Goal: Task Accomplishment & Management: Use online tool/utility

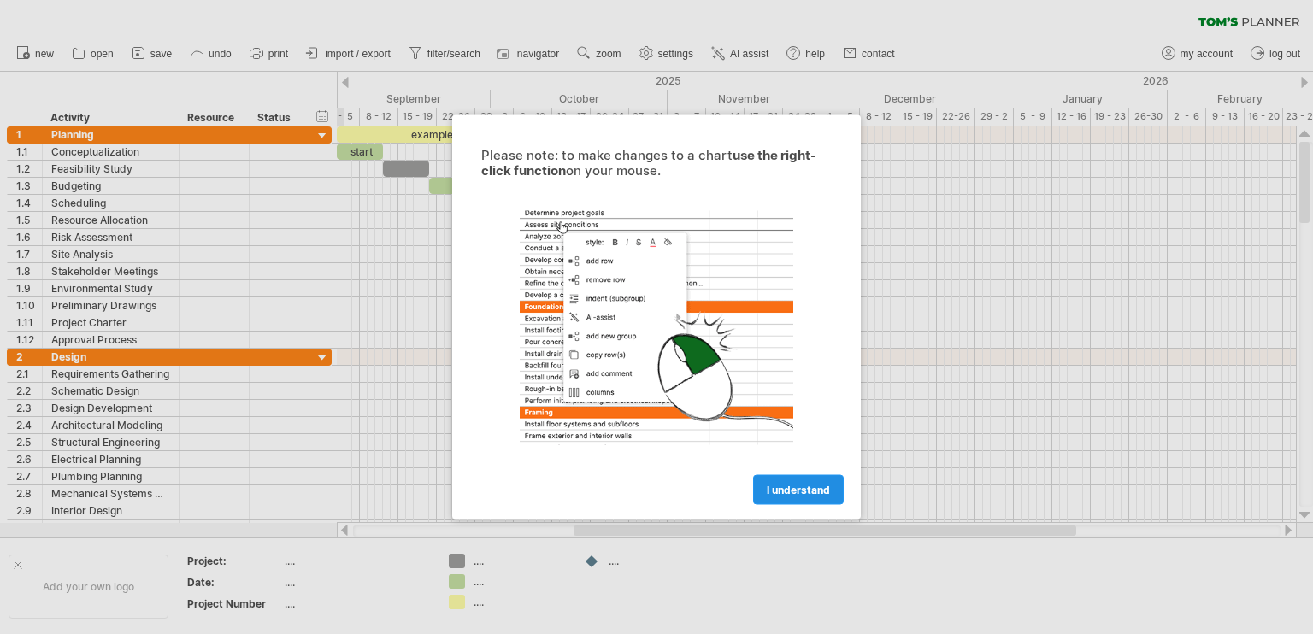
click at [794, 497] on link "I understand" at bounding box center [798, 490] width 91 height 30
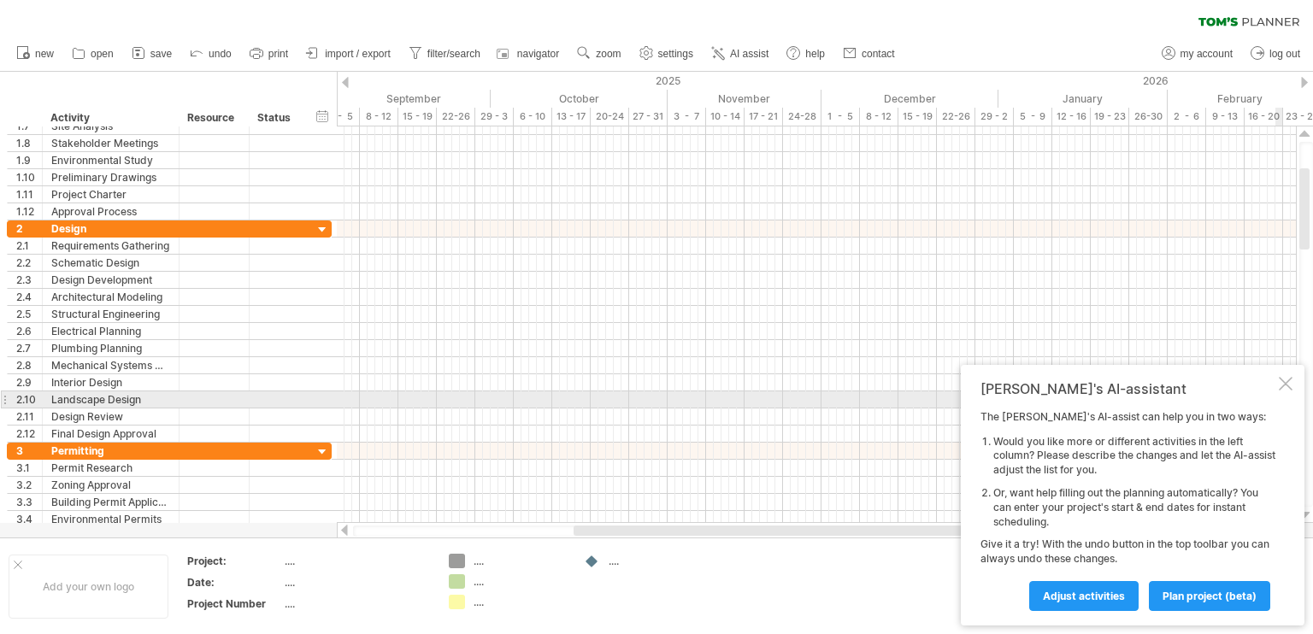
click at [1289, 389] on div at bounding box center [1286, 384] width 14 height 14
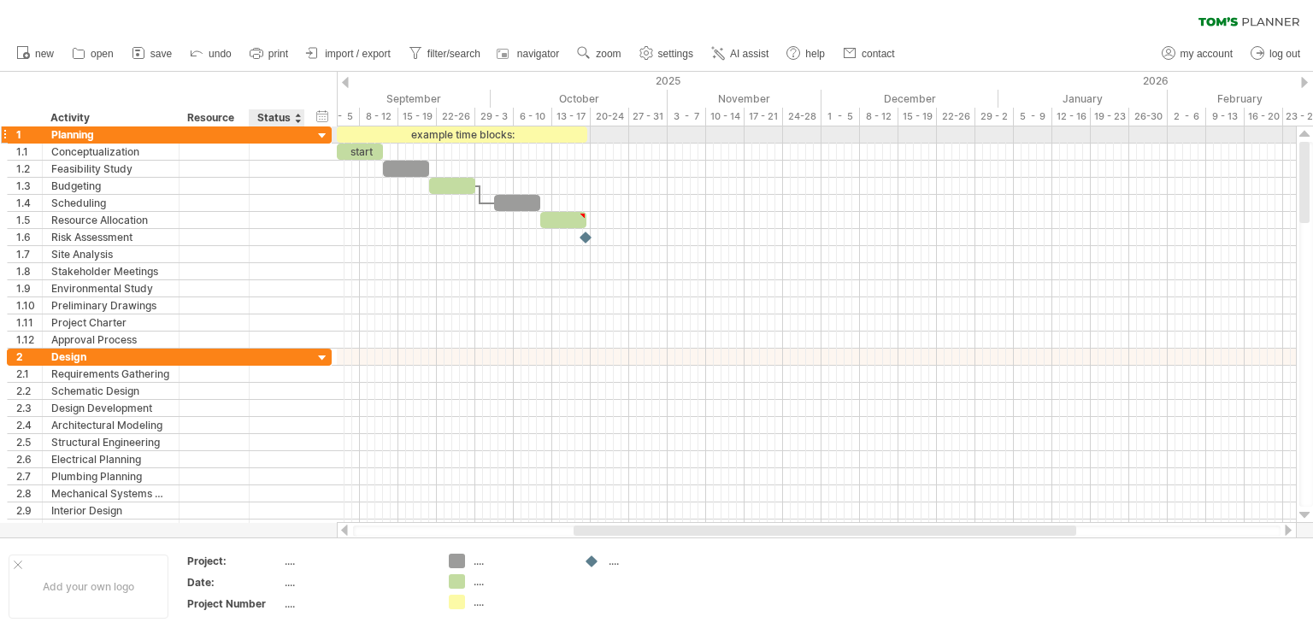
click at [270, 133] on div at bounding box center [277, 135] width 38 height 16
click at [90, 133] on div "Planning" at bounding box center [110, 135] width 119 height 16
click at [117, 134] on input "********" at bounding box center [110, 135] width 119 height 16
type input "*"
type input "*********"
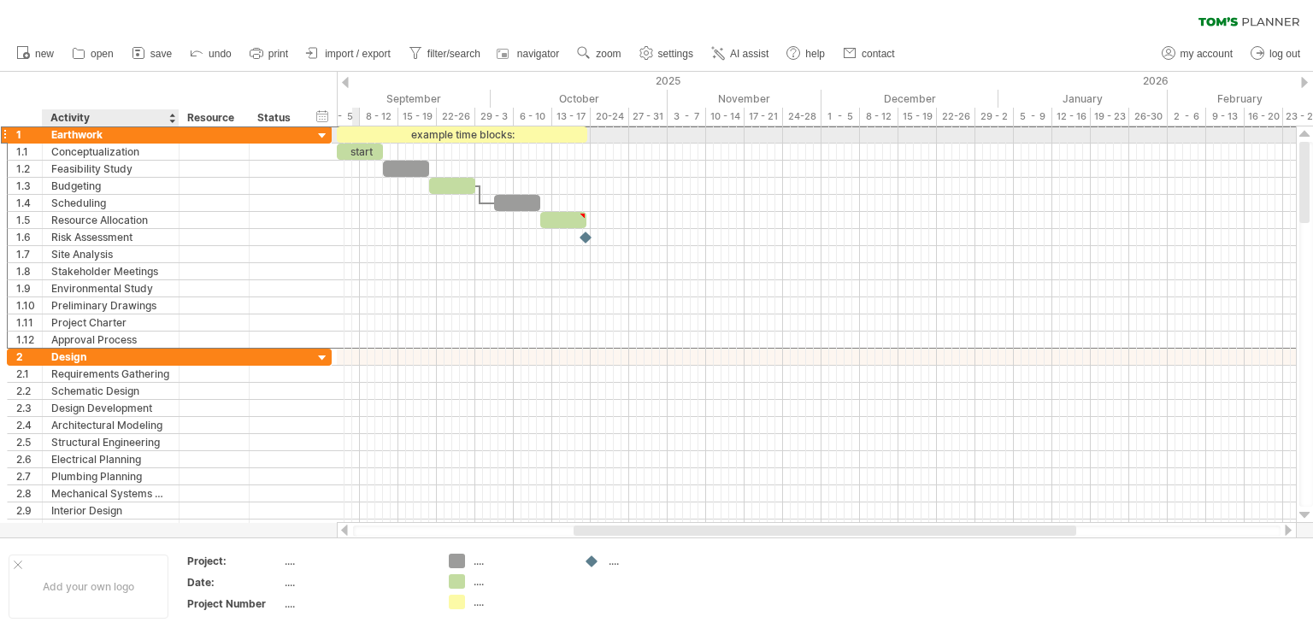
click at [144, 139] on div "Earthwork" at bounding box center [110, 135] width 119 height 16
click at [0, 0] on input "*********" at bounding box center [0, 0] width 0 height 0
click at [142, 139] on input "*********" at bounding box center [110, 135] width 119 height 16
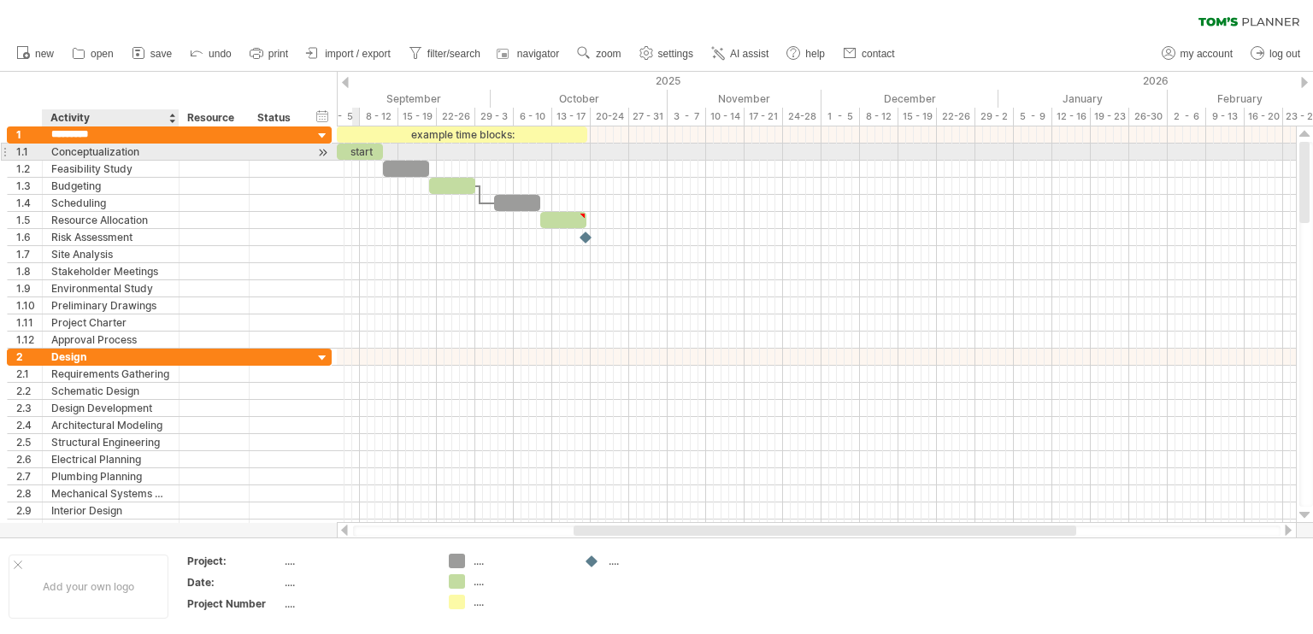
click at [148, 150] on div "Conceptualization" at bounding box center [110, 152] width 119 height 16
click at [144, 150] on div "Conceptualization" at bounding box center [110, 152] width 119 height 16
click at [144, 150] on input "**********" at bounding box center [110, 152] width 119 height 16
type input "**********"
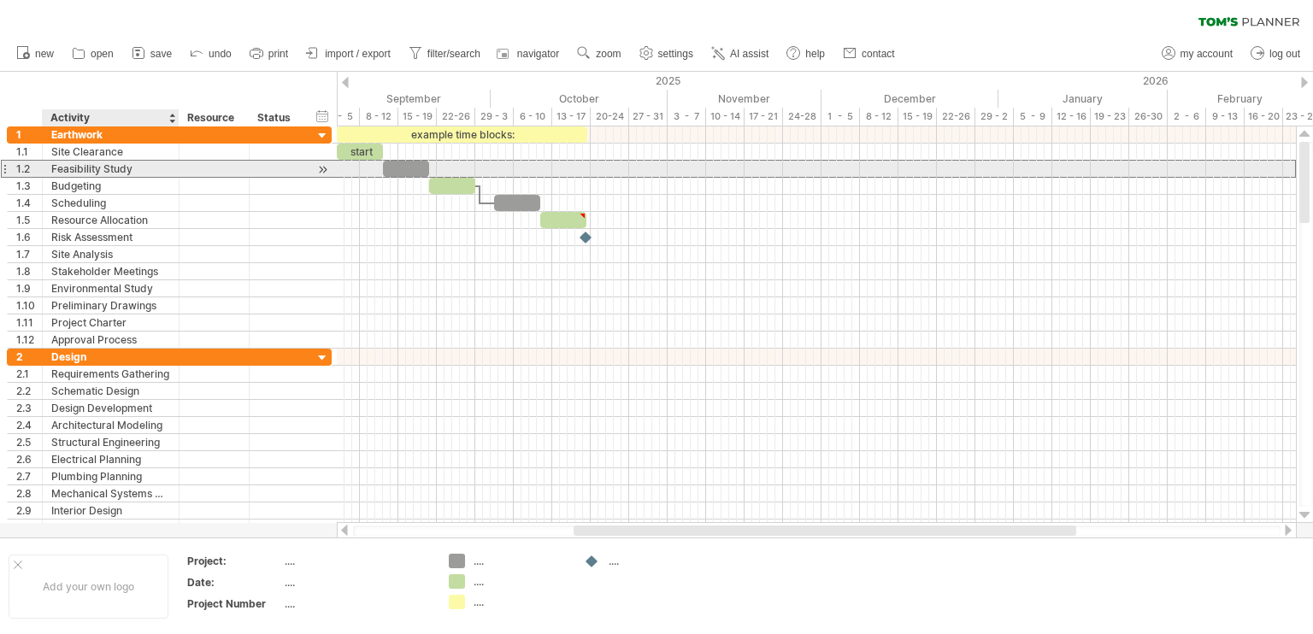
click at [99, 174] on div "Feasibility Study" at bounding box center [110, 169] width 119 height 16
click at [143, 172] on input "**********" at bounding box center [110, 169] width 119 height 16
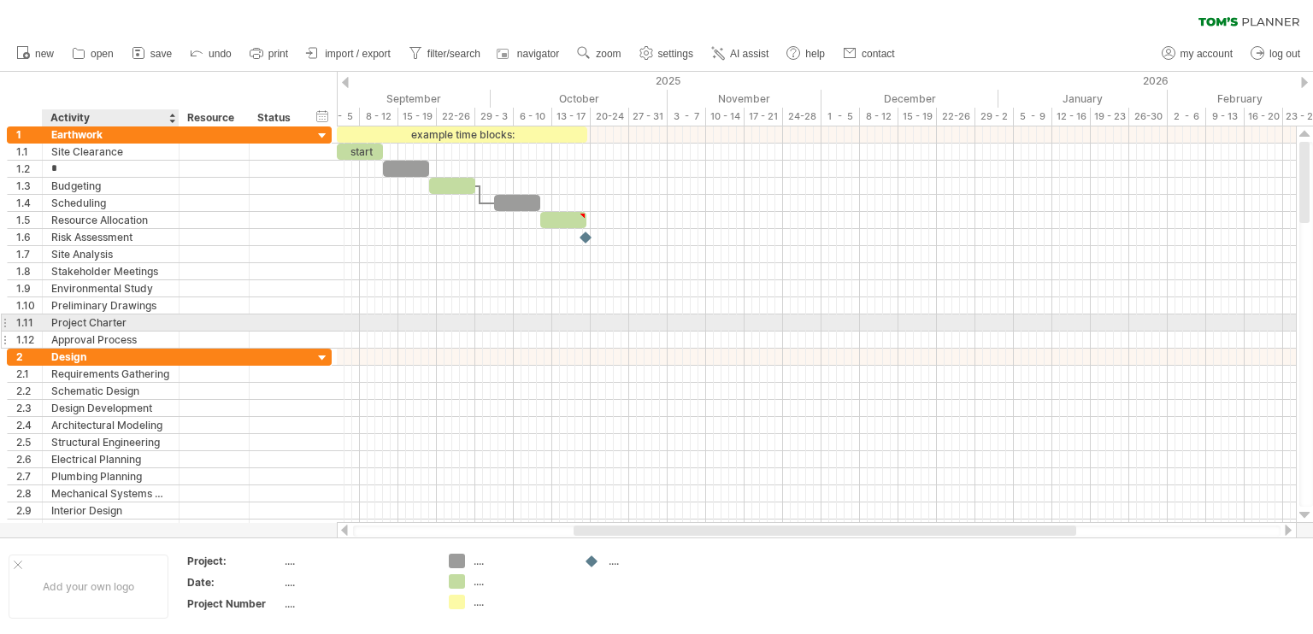
type input "*"
click at [153, 332] on div "Approval Process" at bounding box center [110, 340] width 119 height 16
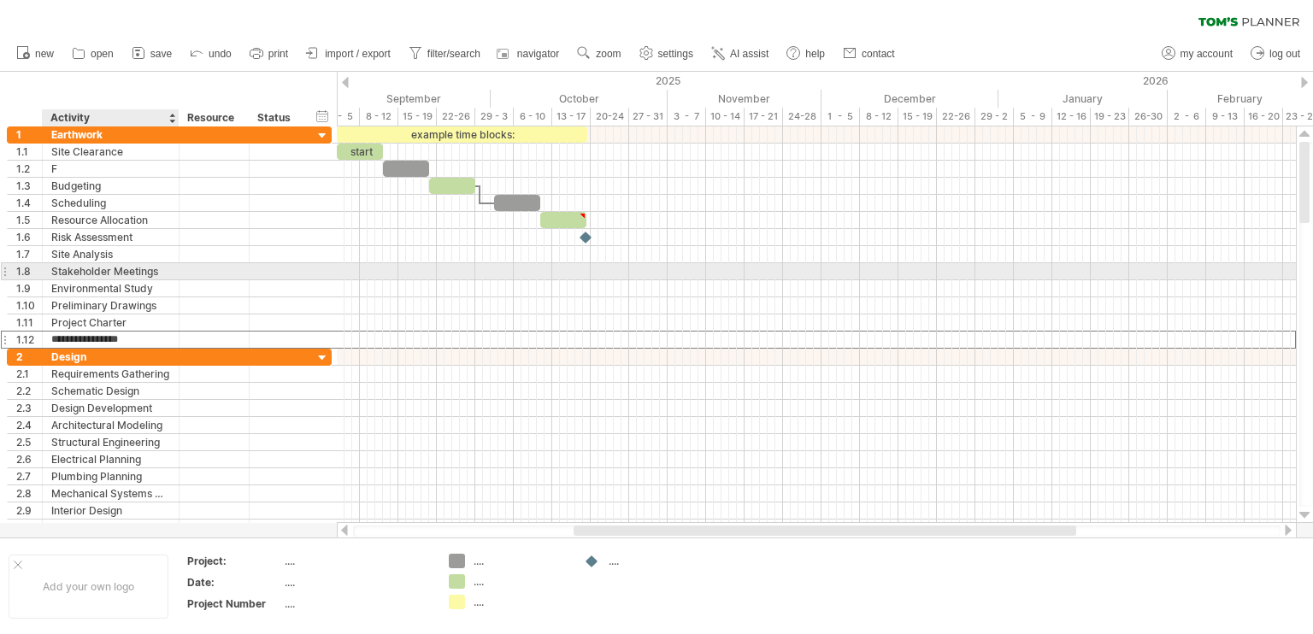
drag, startPoint x: 153, startPoint y: 335, endPoint x: 142, endPoint y: 277, distance: 59.2
click at [142, 277] on div "**********" at bounding box center [169, 238] width 325 height 222
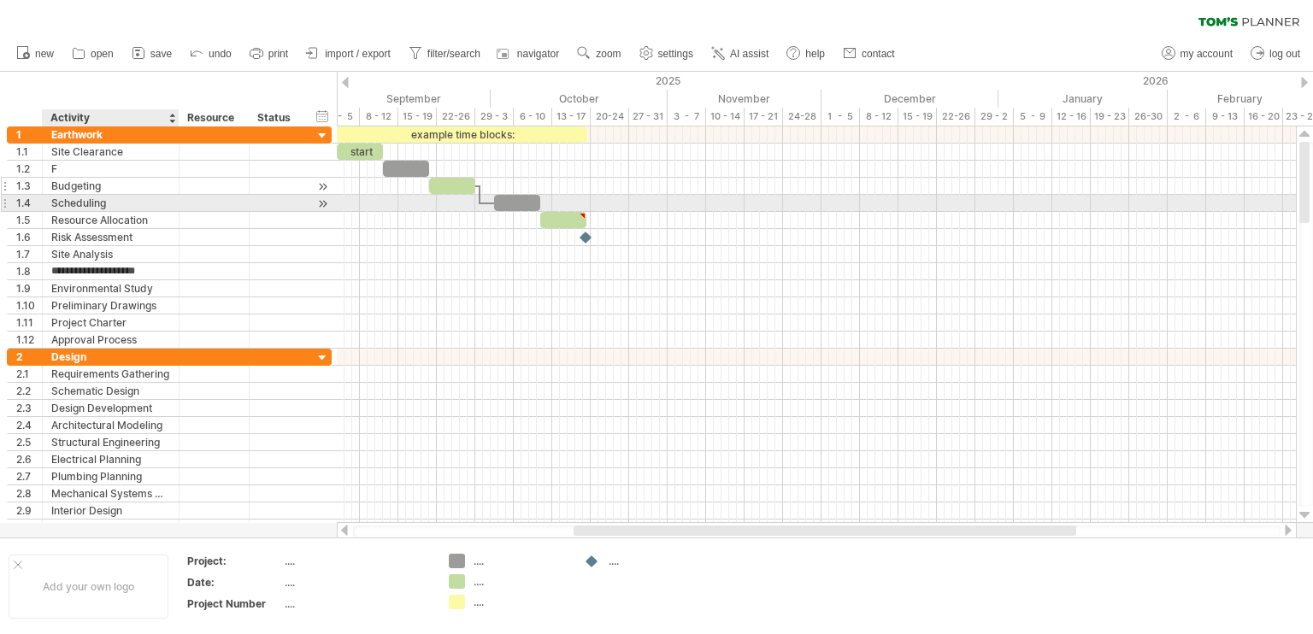
click at [97, 188] on div "Budgeting" at bounding box center [110, 186] width 119 height 16
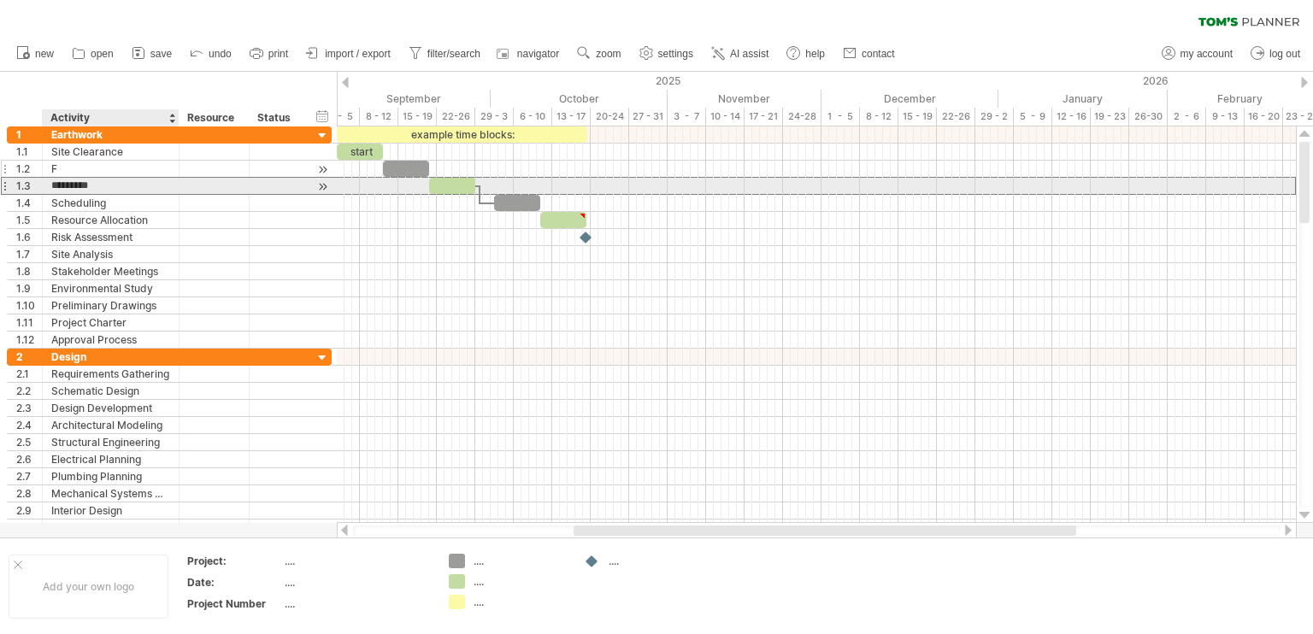
click at [96, 170] on div "F" at bounding box center [110, 169] width 119 height 16
click at [109, 190] on div "Budgeting" at bounding box center [110, 186] width 119 height 16
type input "*"
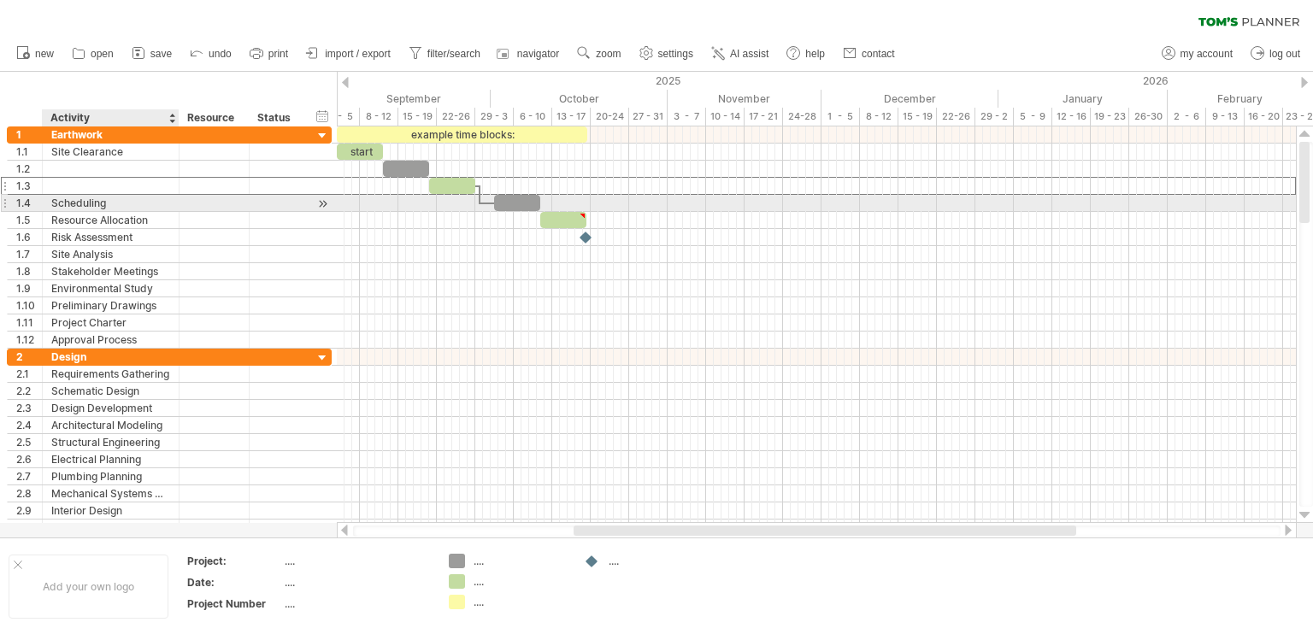
click at [119, 205] on div "Scheduling" at bounding box center [110, 203] width 119 height 16
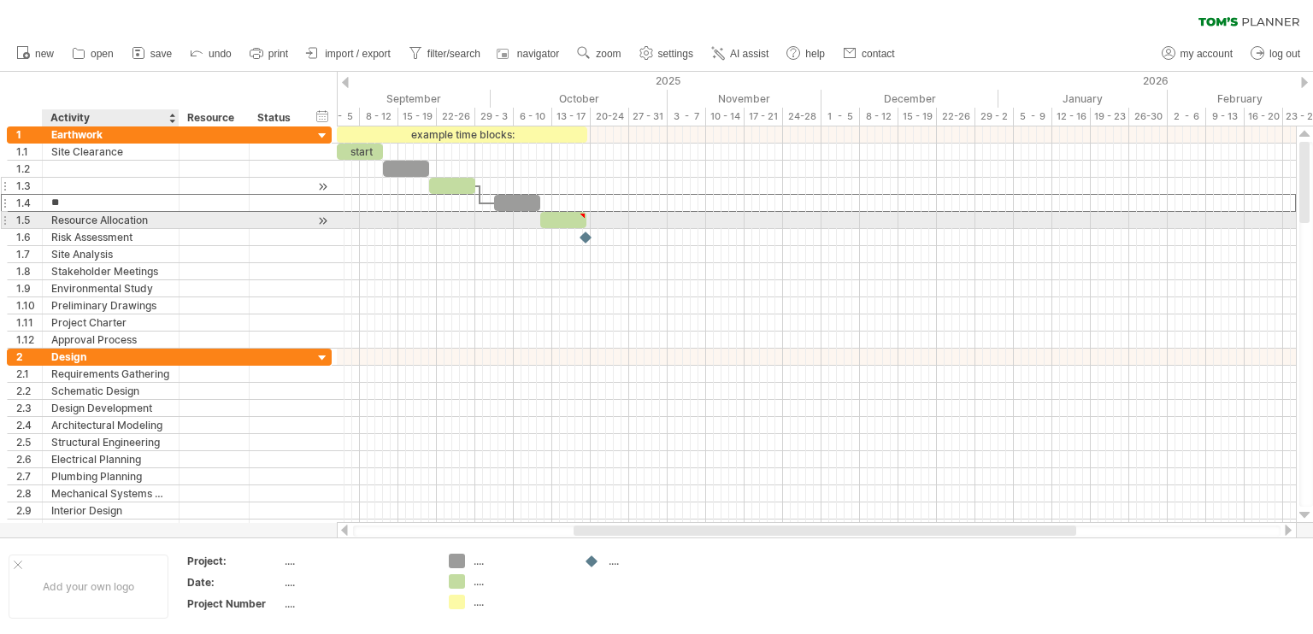
type input "*"
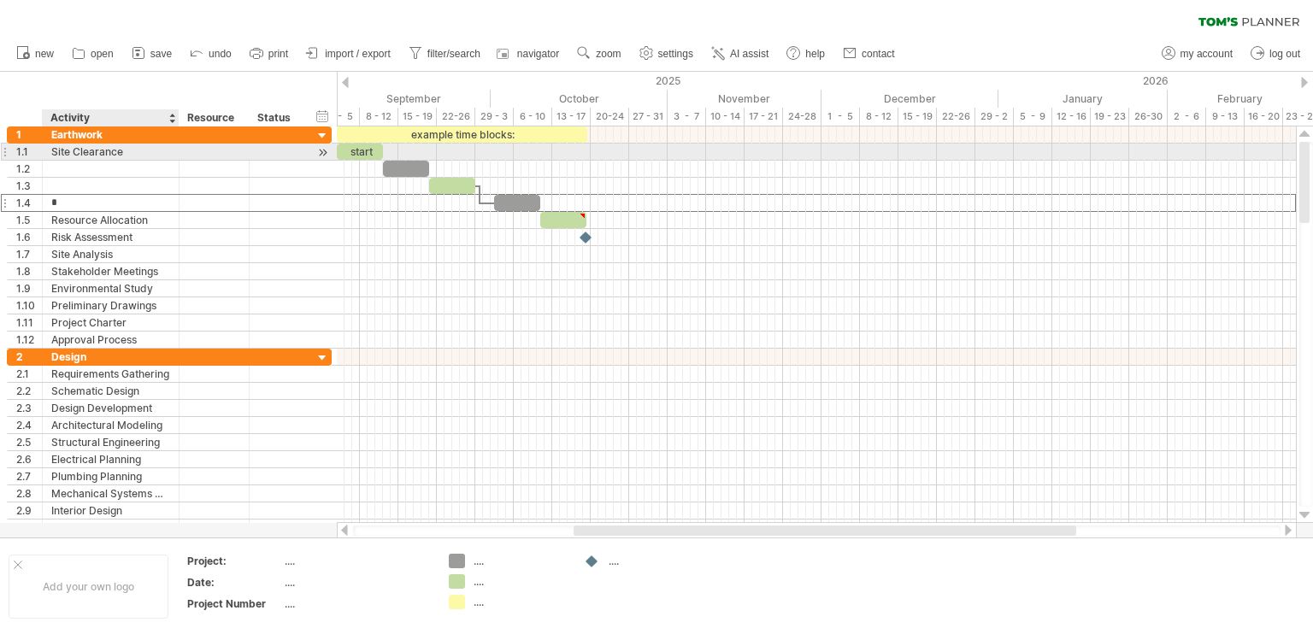
click at [137, 153] on div "Site Clearance" at bounding box center [110, 152] width 119 height 16
click at [327, 150] on div at bounding box center [323, 153] width 16 height 18
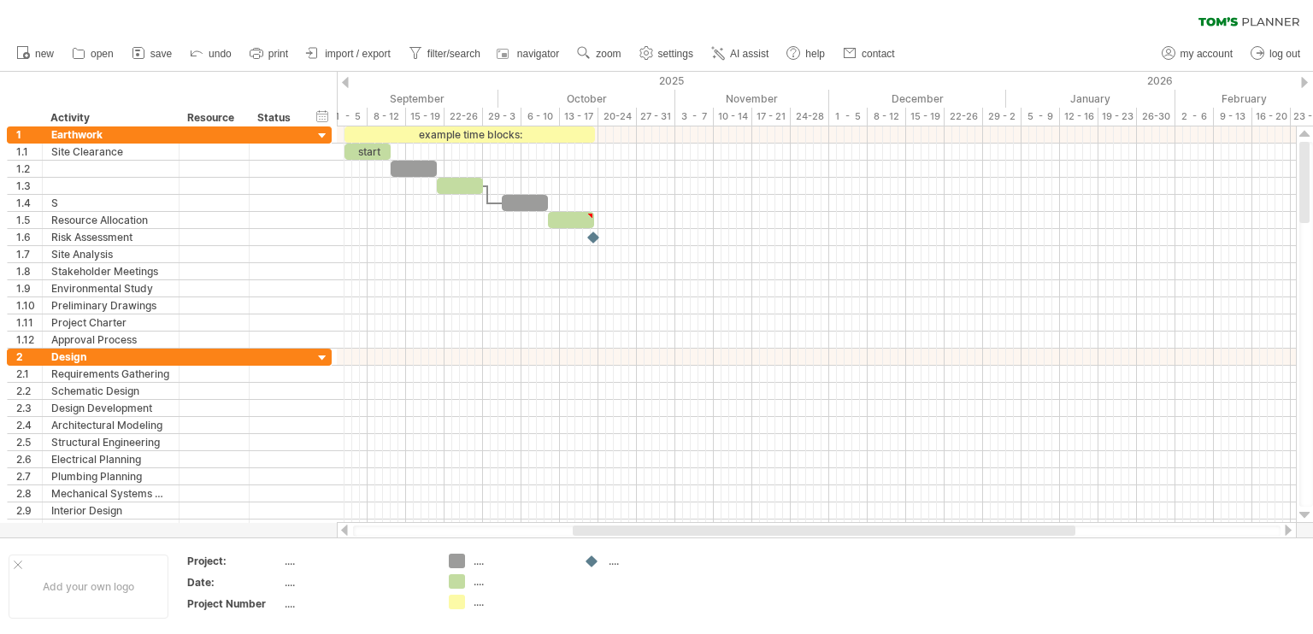
click at [1303, 88] on div at bounding box center [1304, 82] width 7 height 11
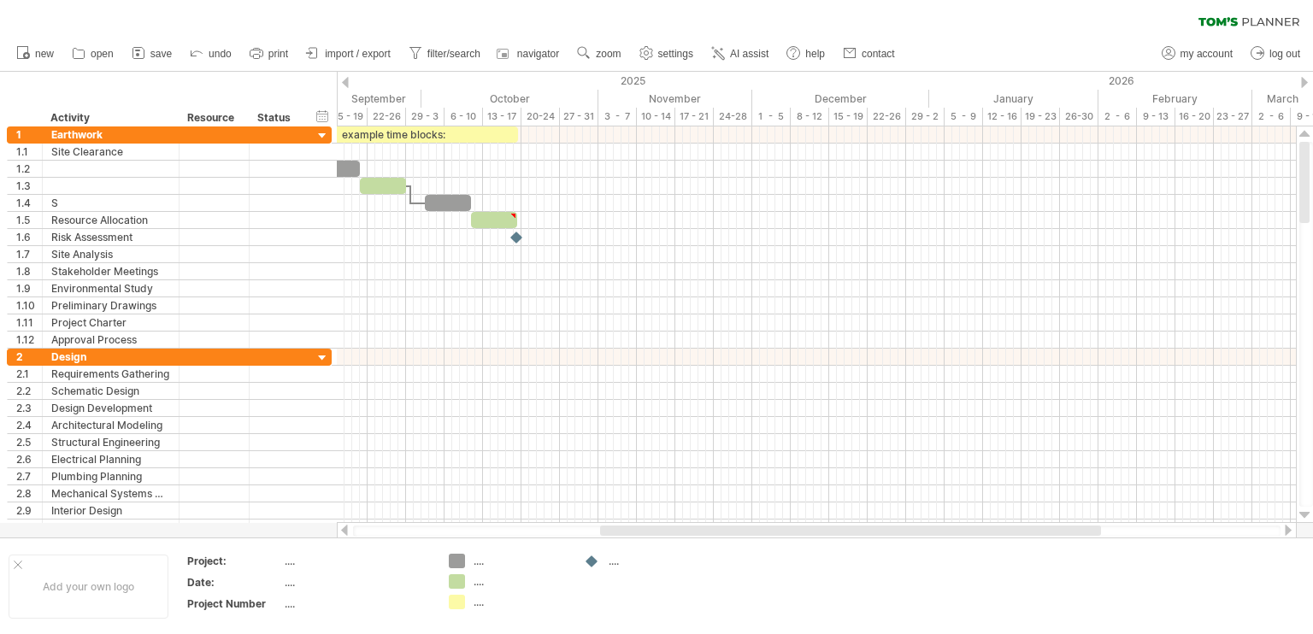
click at [1303, 88] on div at bounding box center [1304, 82] width 7 height 11
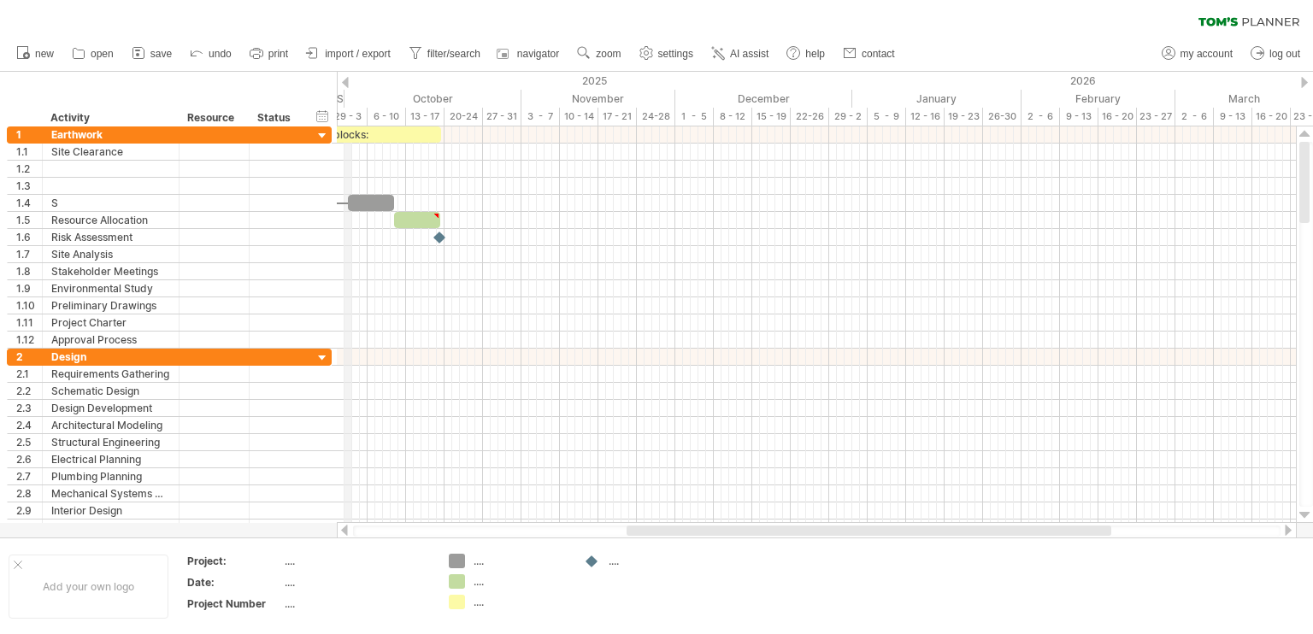
click at [346, 84] on div at bounding box center [345, 82] width 7 height 11
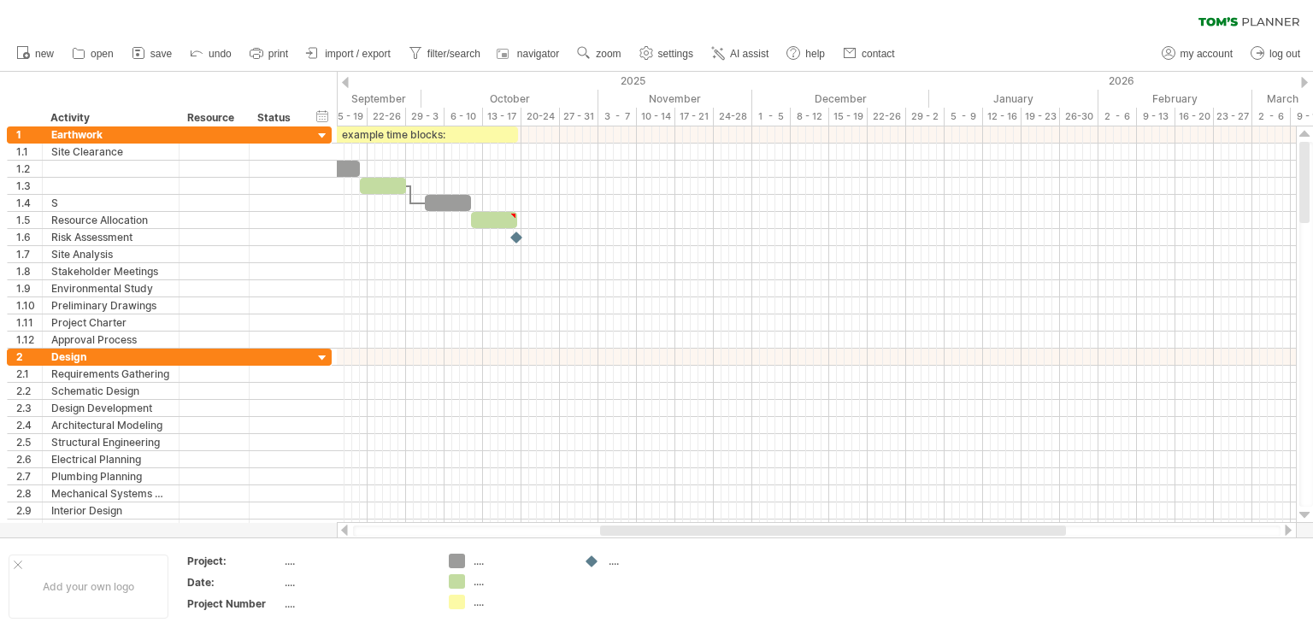
click at [346, 84] on div at bounding box center [345, 82] width 7 height 11
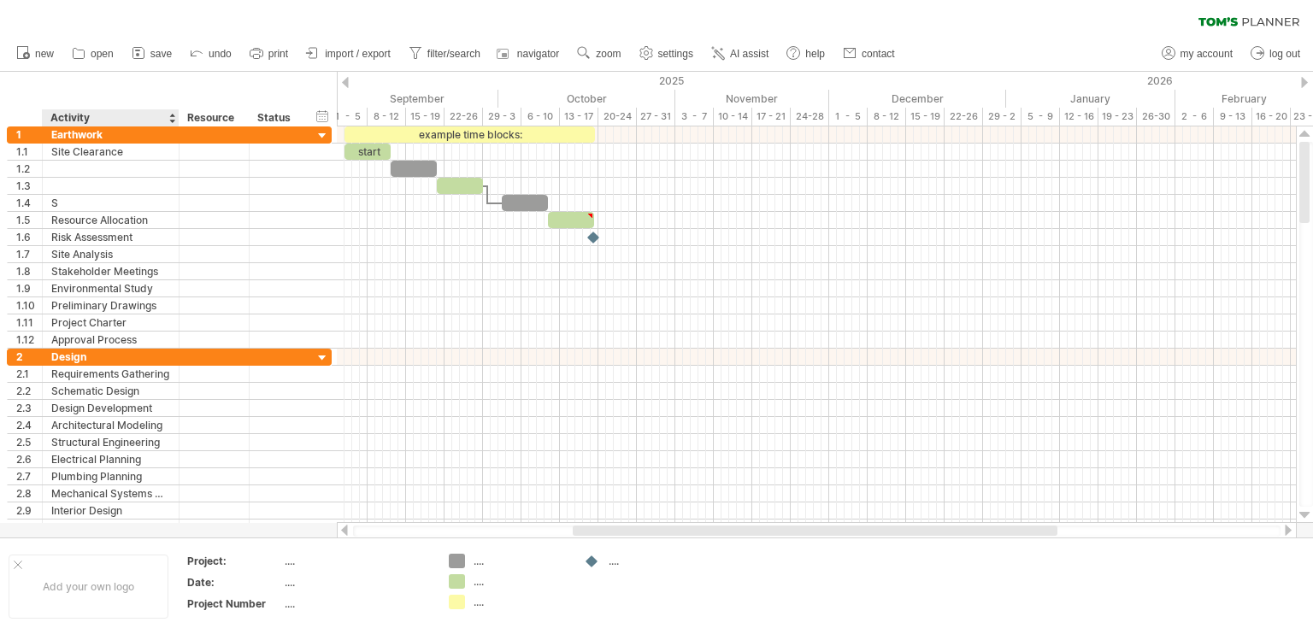
click at [174, 76] on div "hide start/end/duration show start/end/duration ******** Activity ******** Reso…" at bounding box center [168, 99] width 337 height 55
click at [435, 99] on div "September" at bounding box center [413, 99] width 169 height 18
click at [552, 98] on div "October" at bounding box center [587, 99] width 177 height 18
click at [376, 122] on div "8 - 12" at bounding box center [387, 117] width 38 height 18
click at [358, 116] on div "1 - 5" at bounding box center [348, 117] width 38 height 18
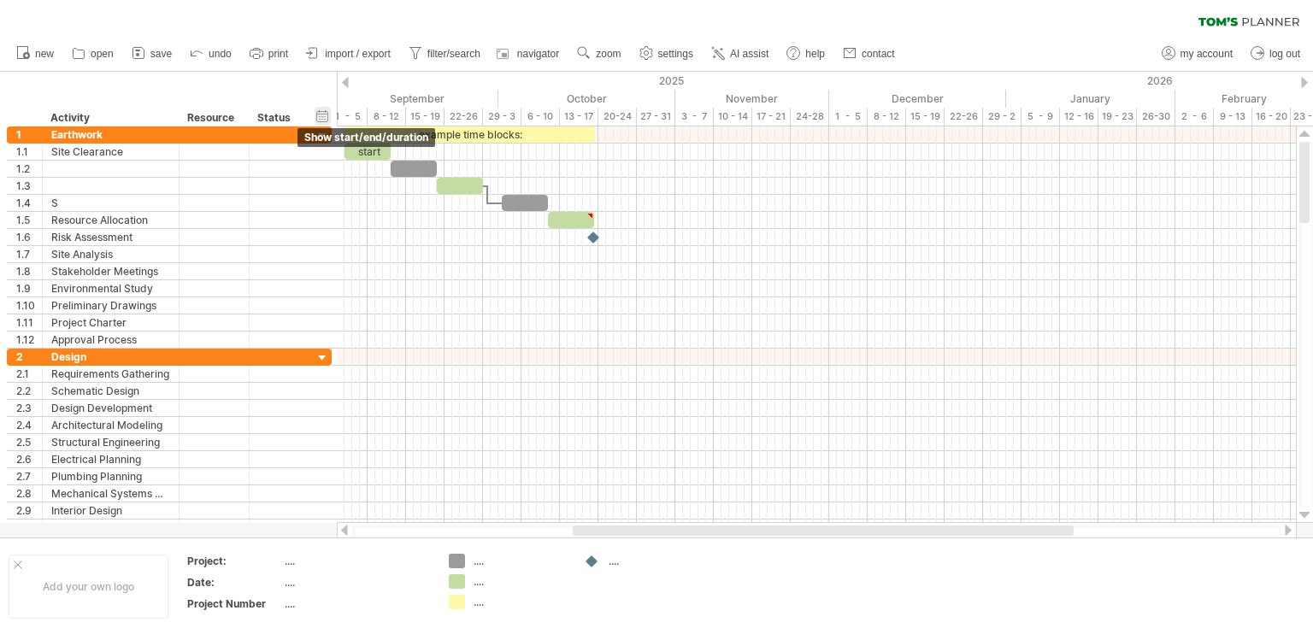
click at [325, 115] on div "hide start/end/duration show start/end/duration" at bounding box center [323, 116] width 16 height 18
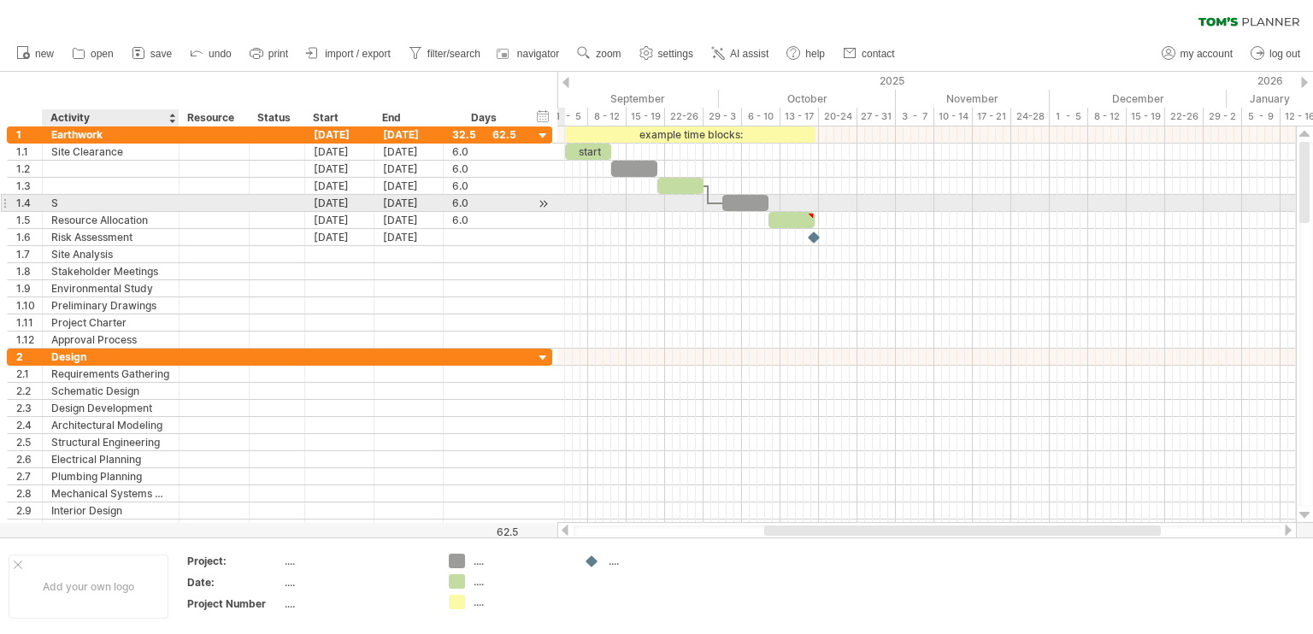
click at [104, 203] on div "S" at bounding box center [110, 203] width 119 height 16
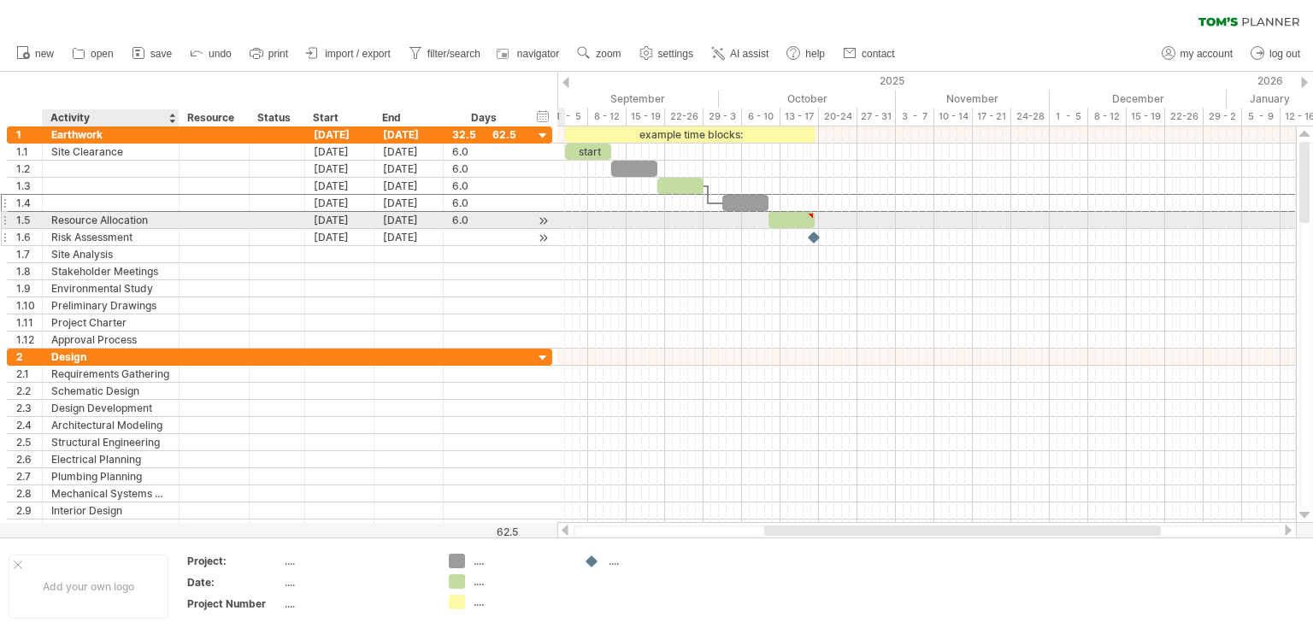
click at [140, 229] on div "Risk Assessment" at bounding box center [110, 237] width 119 height 16
type input "**********"
click at [150, 222] on div "Resource Allocation" at bounding box center [110, 220] width 119 height 16
type input "*"
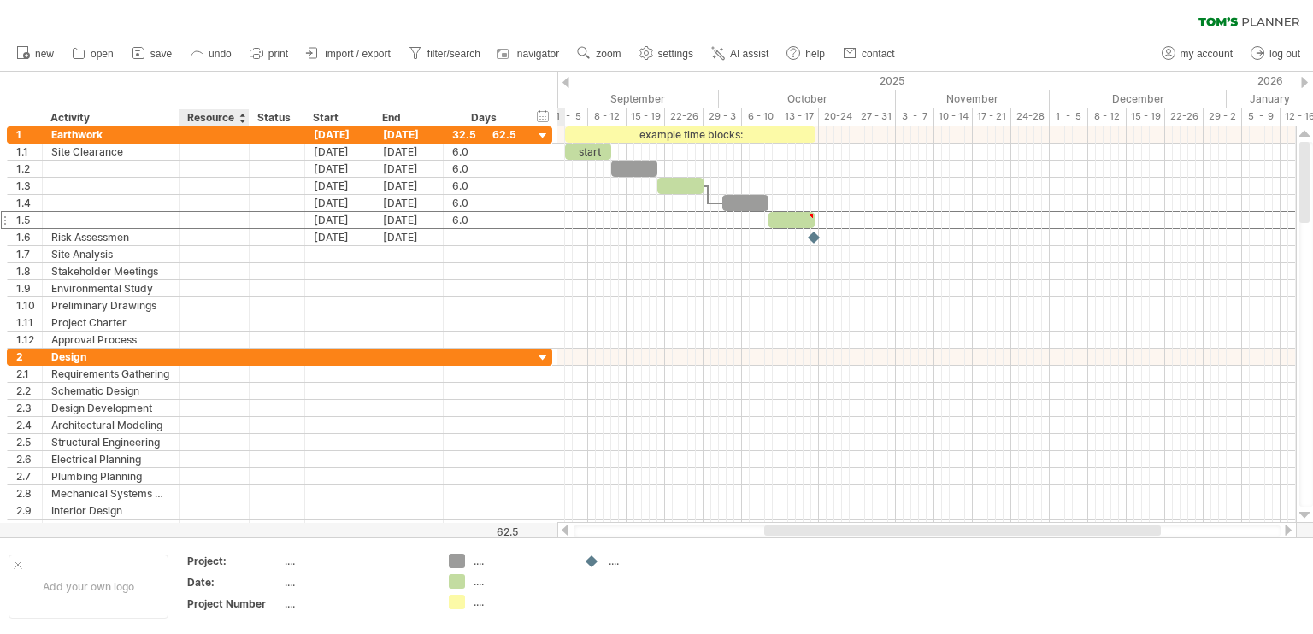
click at [231, 116] on div "Resource" at bounding box center [213, 117] width 52 height 17
click at [243, 122] on div at bounding box center [242, 117] width 7 height 17
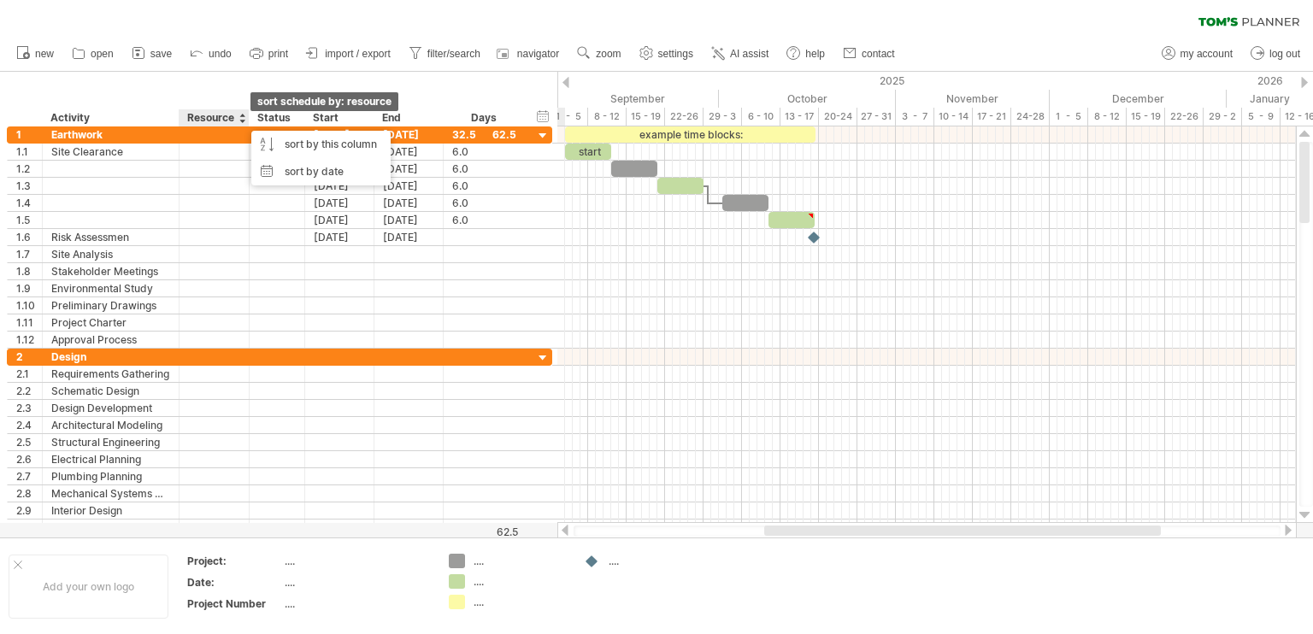
click at [243, 122] on div at bounding box center [242, 117] width 7 height 17
click at [261, 91] on div "hide start/end/duration show start/end/duration ******** Activity ******** Reso…" at bounding box center [279, 99] width 558 height 55
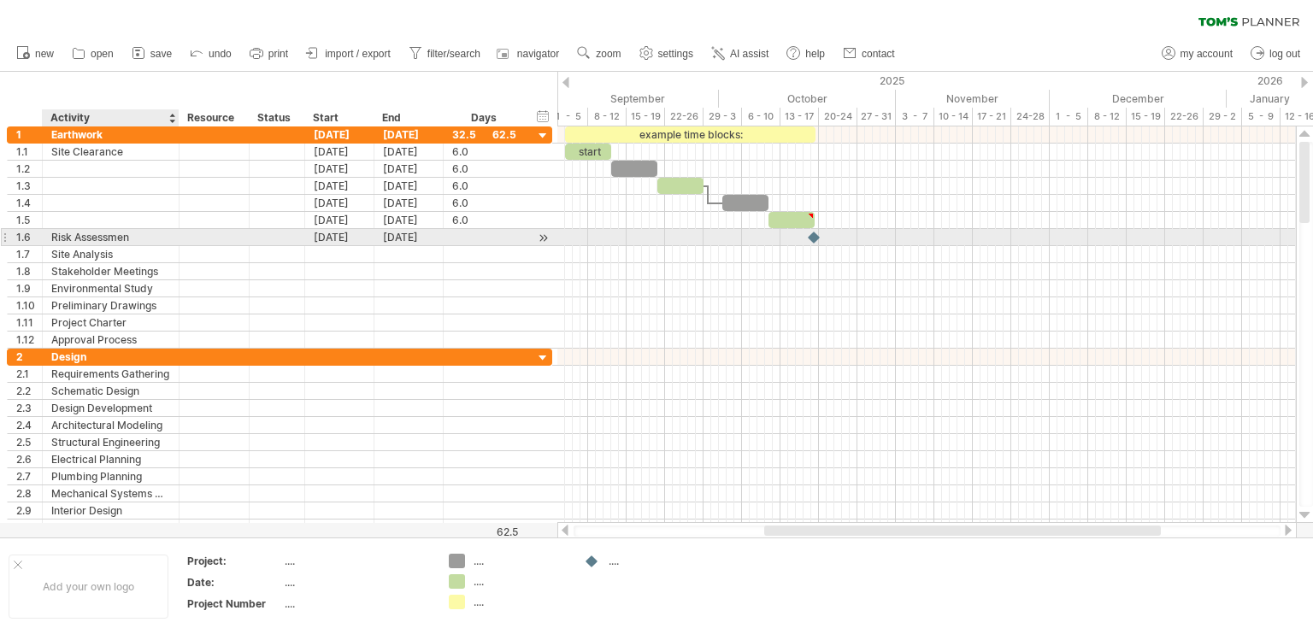
click at [139, 235] on div "Risk Assessmen" at bounding box center [110, 237] width 119 height 16
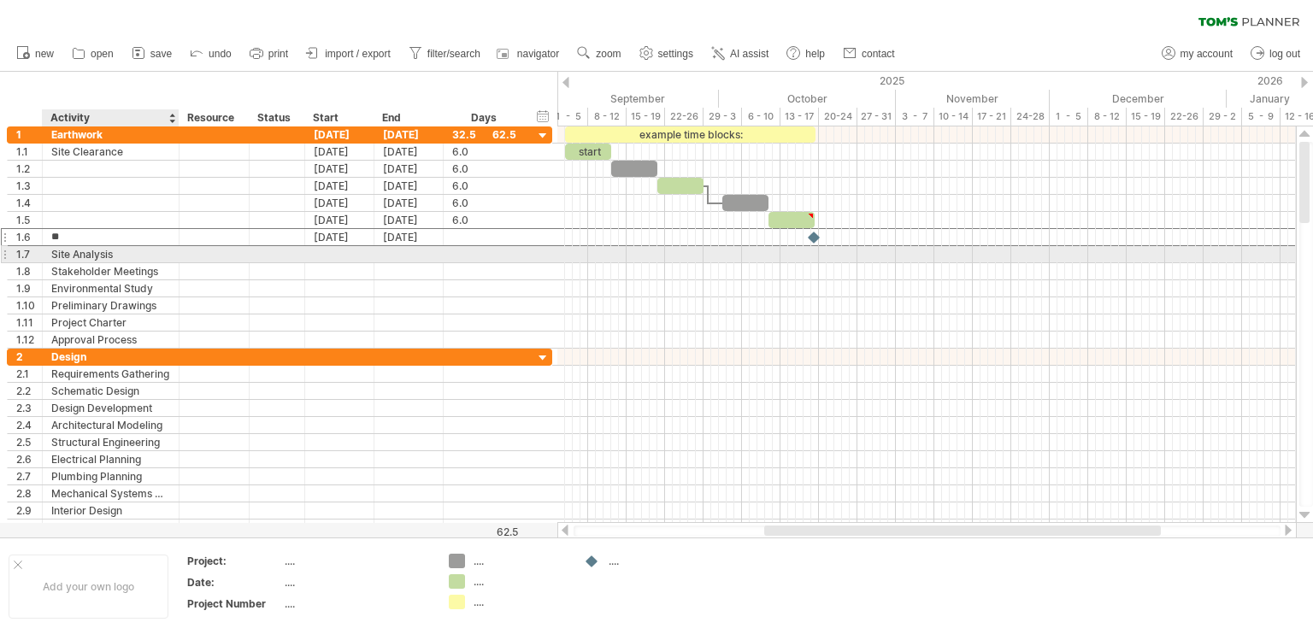
type input "*"
click at [140, 255] on div "Site Analysis" at bounding box center [110, 254] width 119 height 16
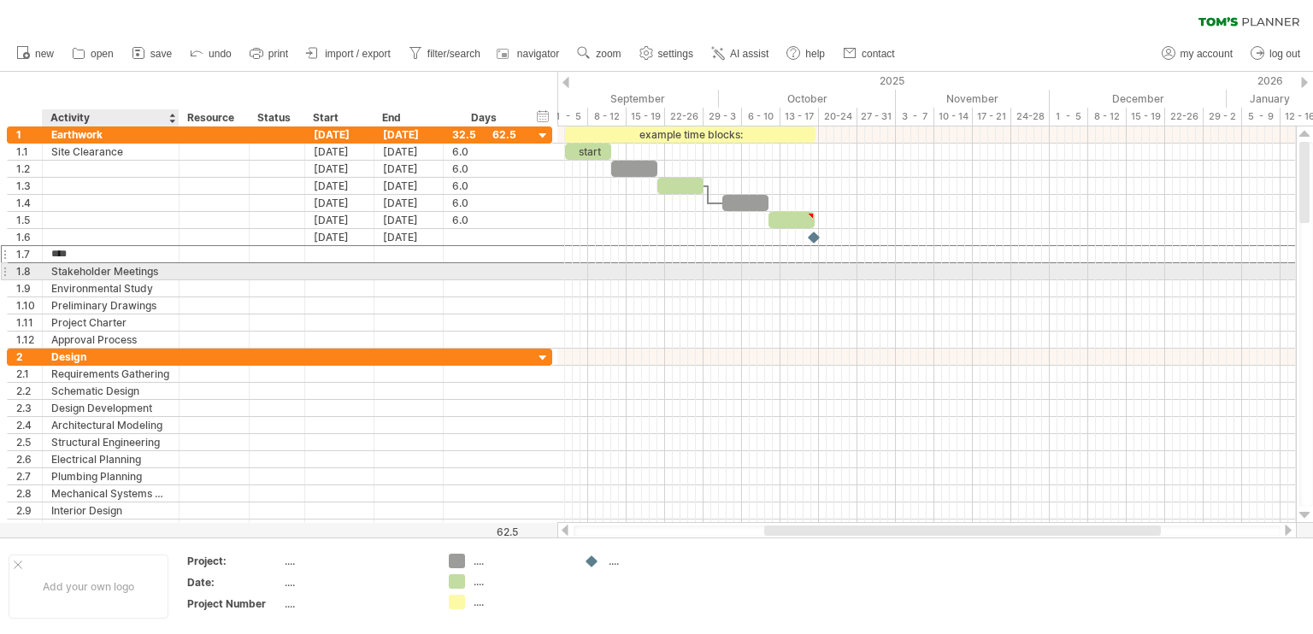
type input "***"
click at [145, 266] on div "Stakeholder Meetings" at bounding box center [110, 271] width 119 height 16
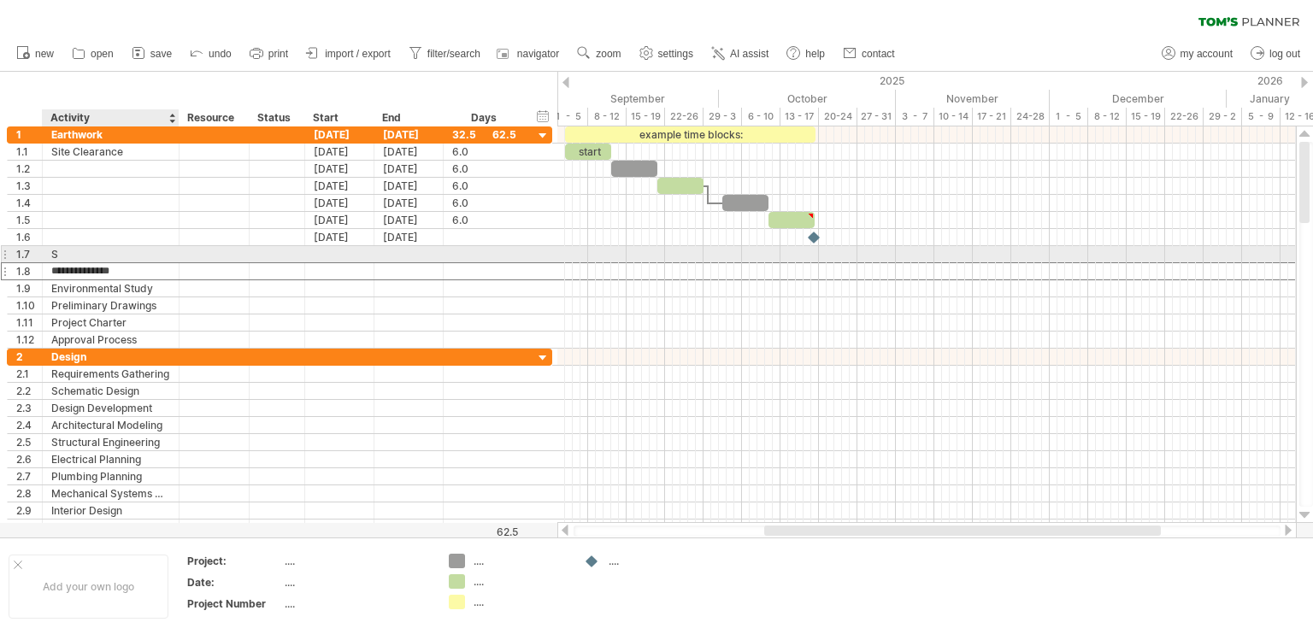
type input "**********"
click at [132, 247] on div "S" at bounding box center [110, 254] width 119 height 16
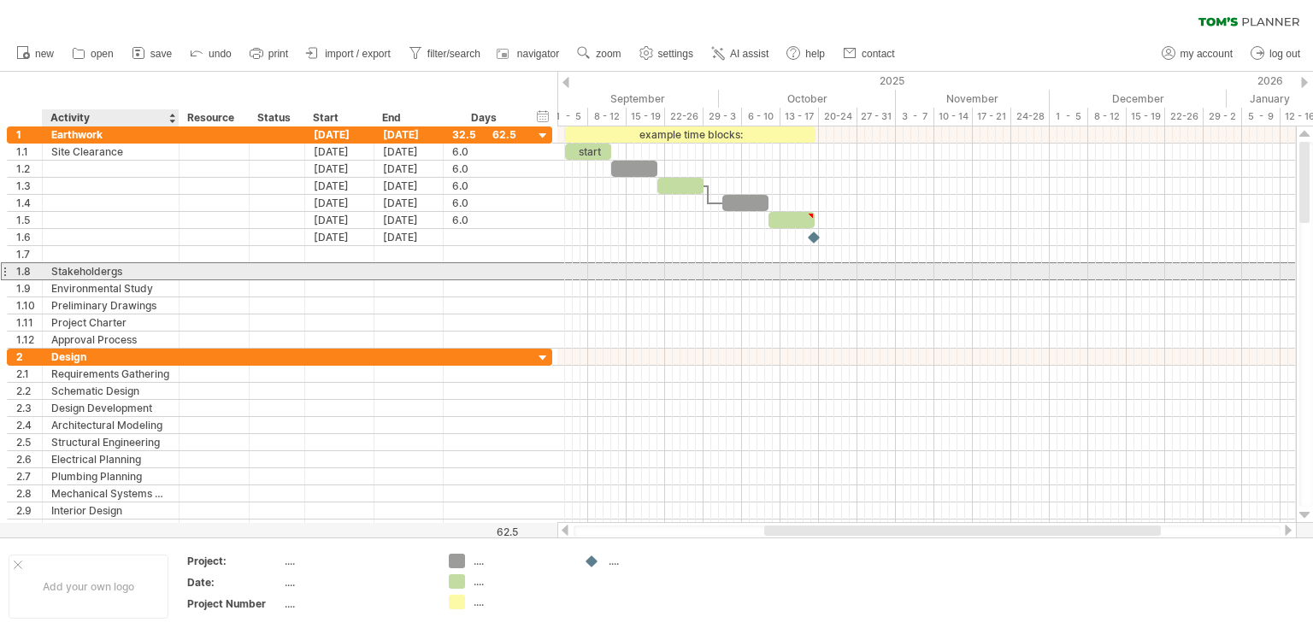
click at [144, 268] on div "Stakeholdergs" at bounding box center [110, 271] width 119 height 16
type input "*"
click at [150, 284] on div "Environmental Study" at bounding box center [110, 288] width 119 height 16
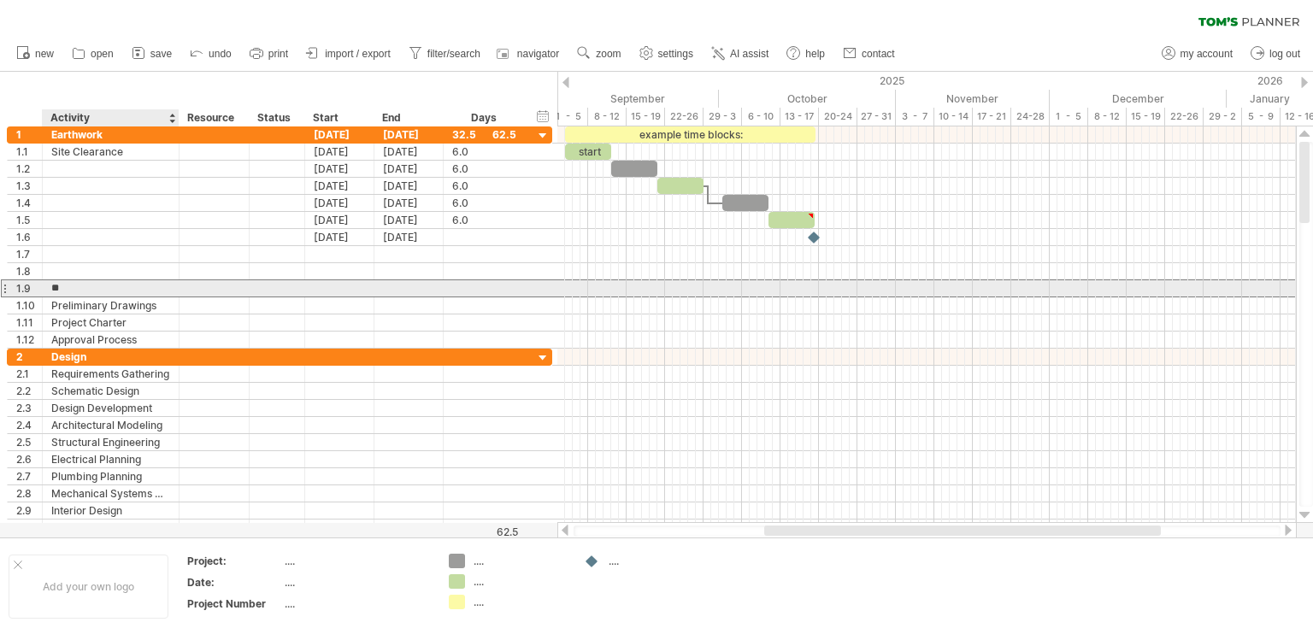
type input "*"
click at [150, 298] on div "Preliminary Drawings" at bounding box center [110, 306] width 119 height 16
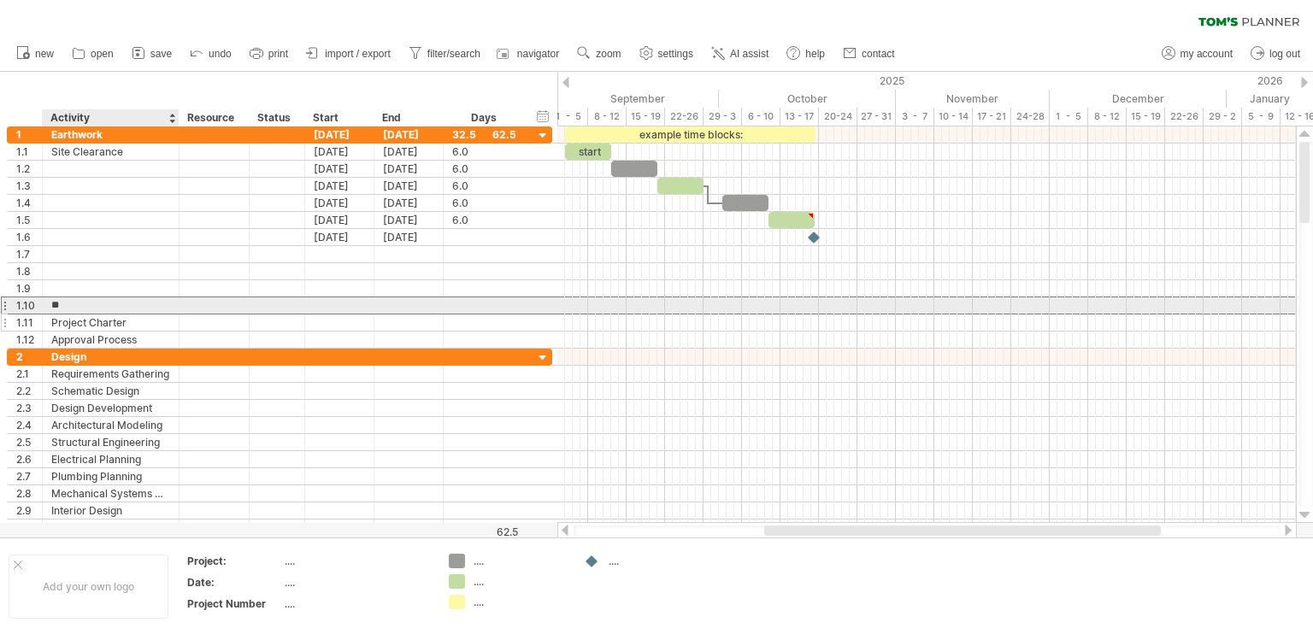
type input "*"
click at [150, 315] on div "Project Charter" at bounding box center [110, 323] width 119 height 16
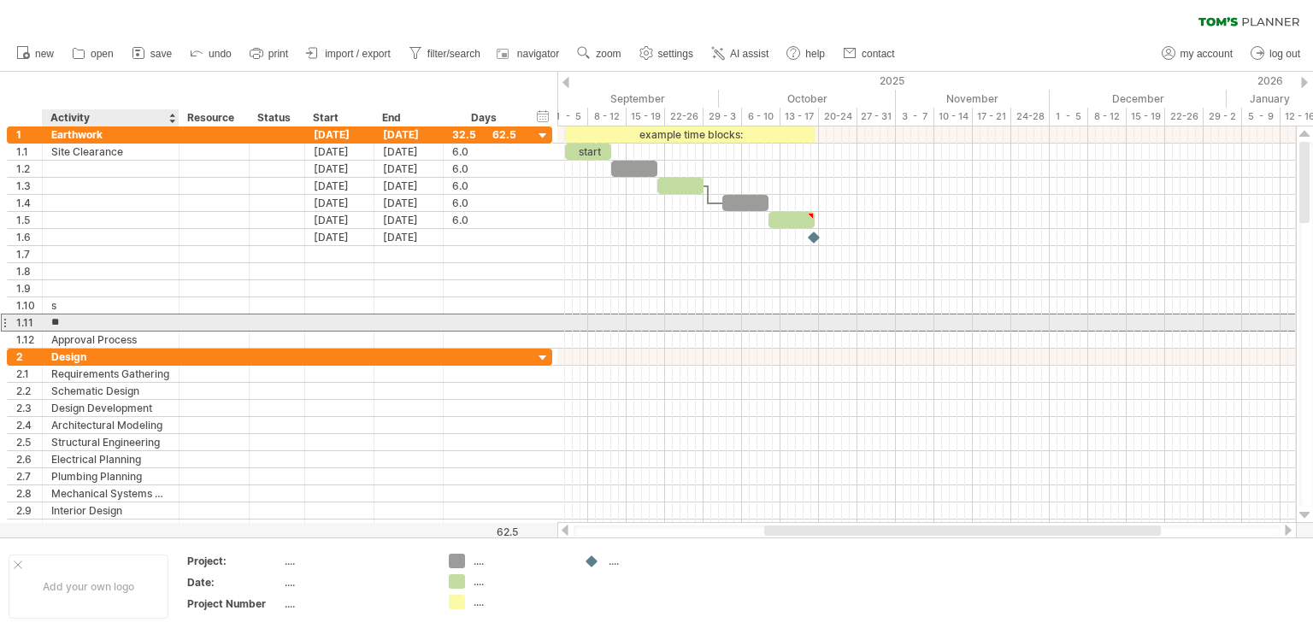
type input "*"
click at [152, 309] on div "s" at bounding box center [110, 306] width 119 height 16
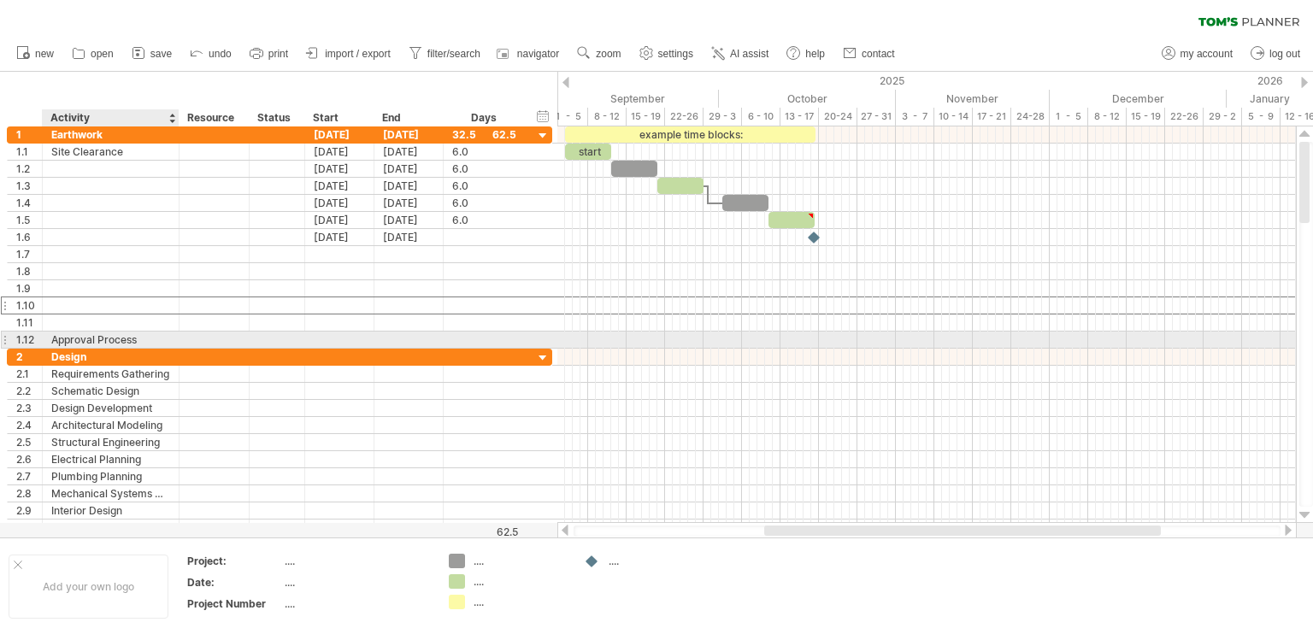
click at [150, 334] on div "Approval Process" at bounding box center [110, 340] width 119 height 16
type input "*"
click at [38, 338] on div at bounding box center [40, 340] width 9 height 17
click at [41, 338] on div "1.12" at bounding box center [25, 340] width 35 height 16
click at [38, 337] on div at bounding box center [40, 340] width 9 height 17
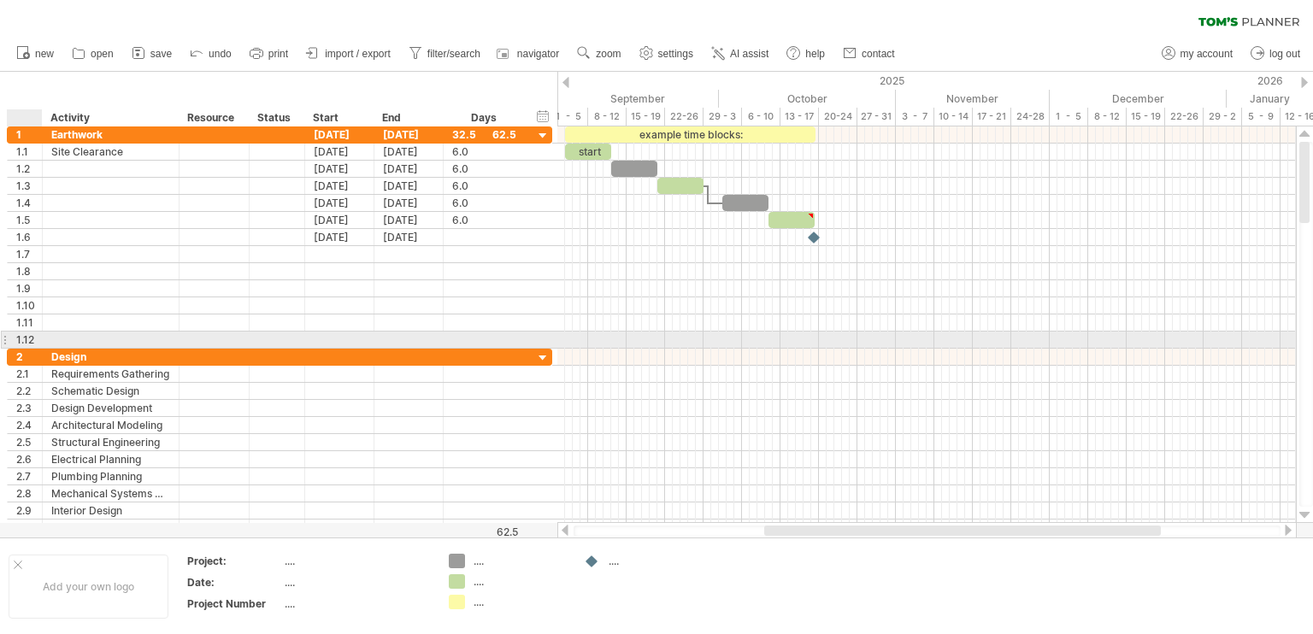
click at [36, 337] on div at bounding box center [40, 340] width 9 height 17
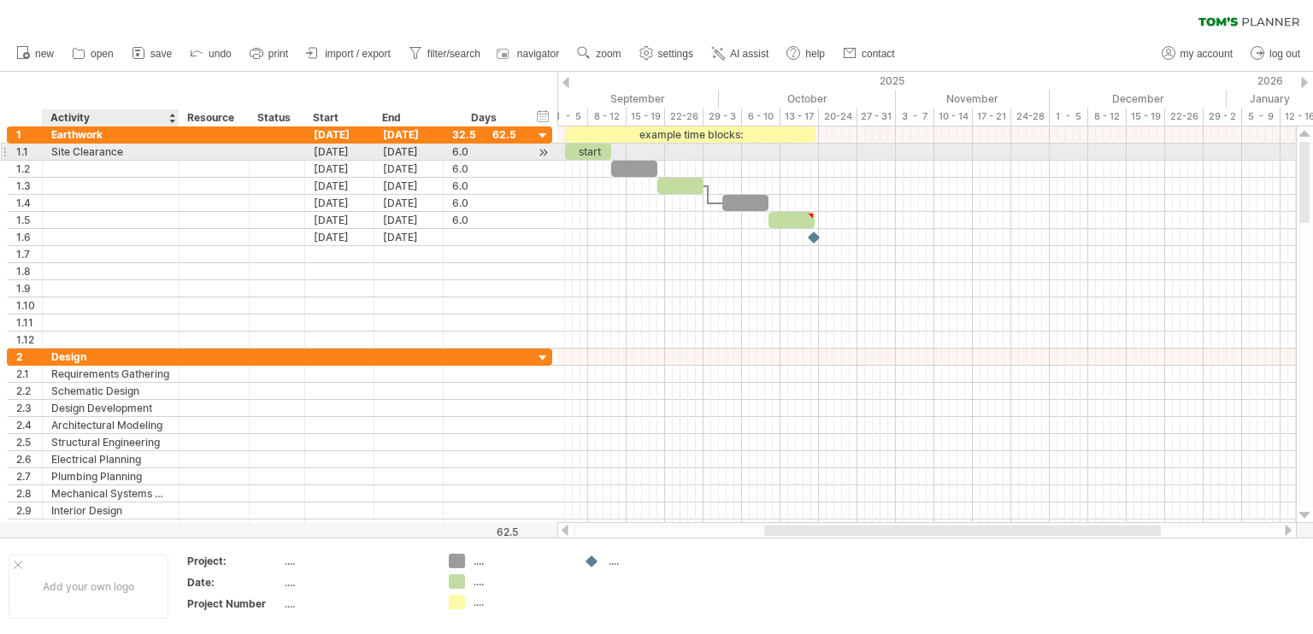
click at [58, 153] on div "Site Clearance" at bounding box center [110, 152] width 119 height 16
click at [130, 151] on input "**********" at bounding box center [110, 152] width 119 height 16
click at [347, 151] on div "[DATE]" at bounding box center [339, 152] width 69 height 16
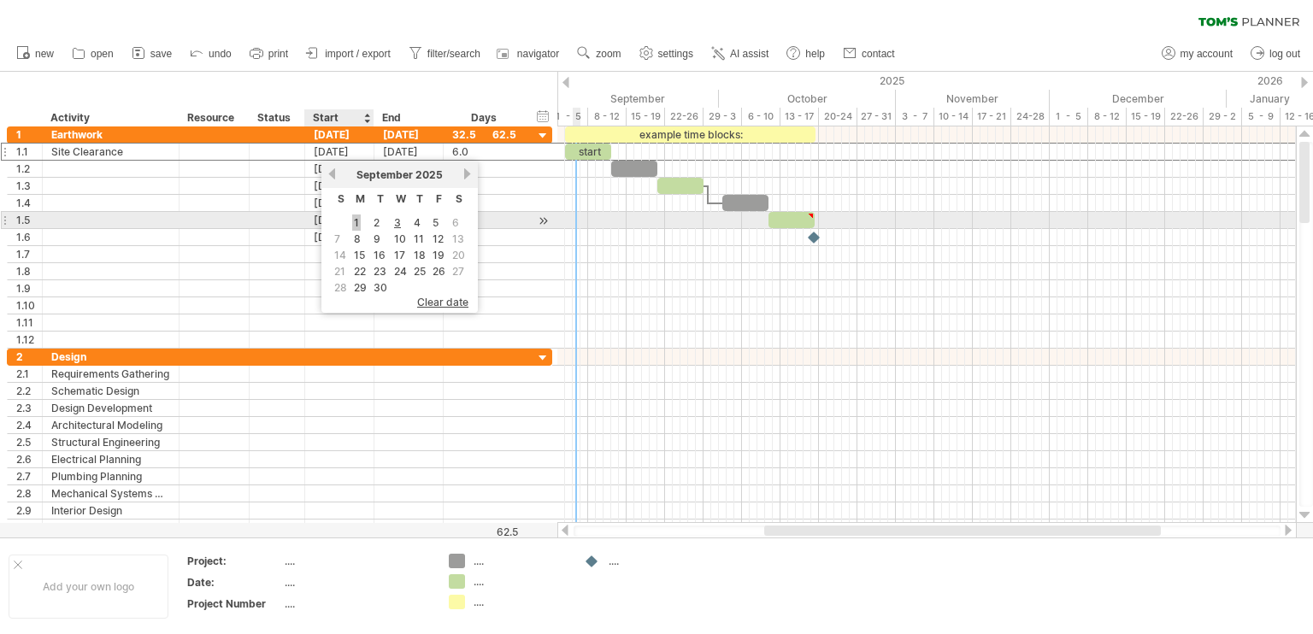
click at [356, 218] on link "1" at bounding box center [356, 223] width 9 height 16
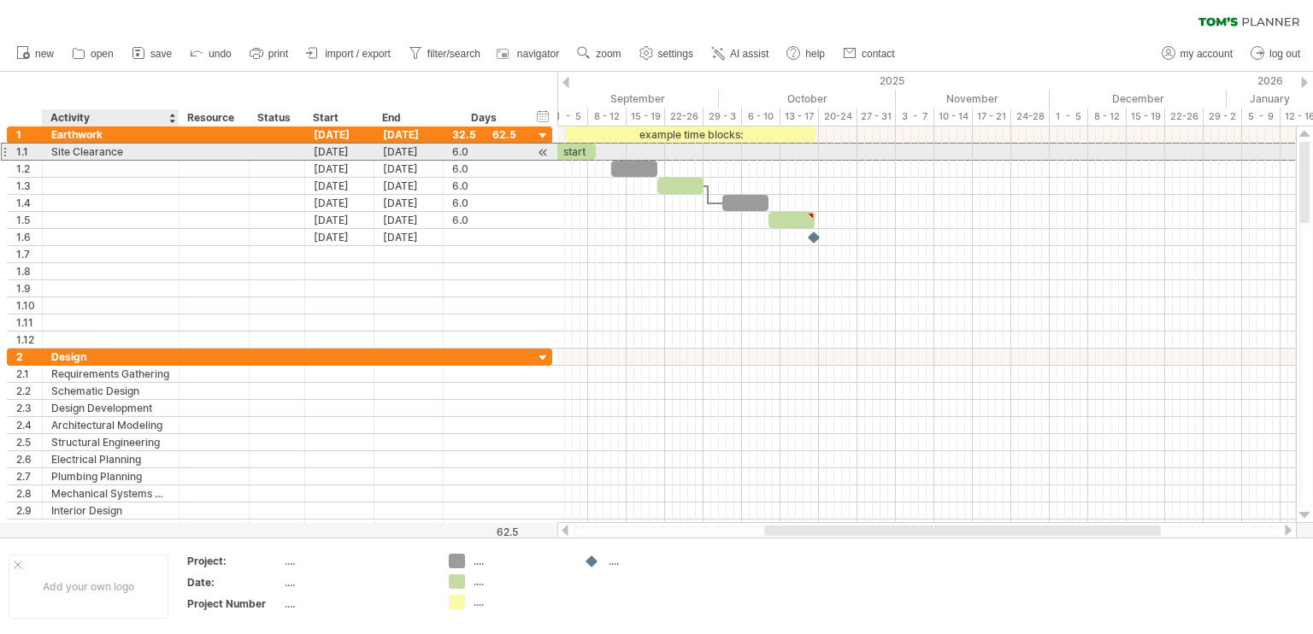
click at [58, 153] on div "Site Clearance" at bounding box center [110, 152] width 119 height 16
click at [101, 145] on input "**********" at bounding box center [110, 152] width 119 height 16
click at [130, 145] on input "**********" at bounding box center [110, 152] width 119 height 16
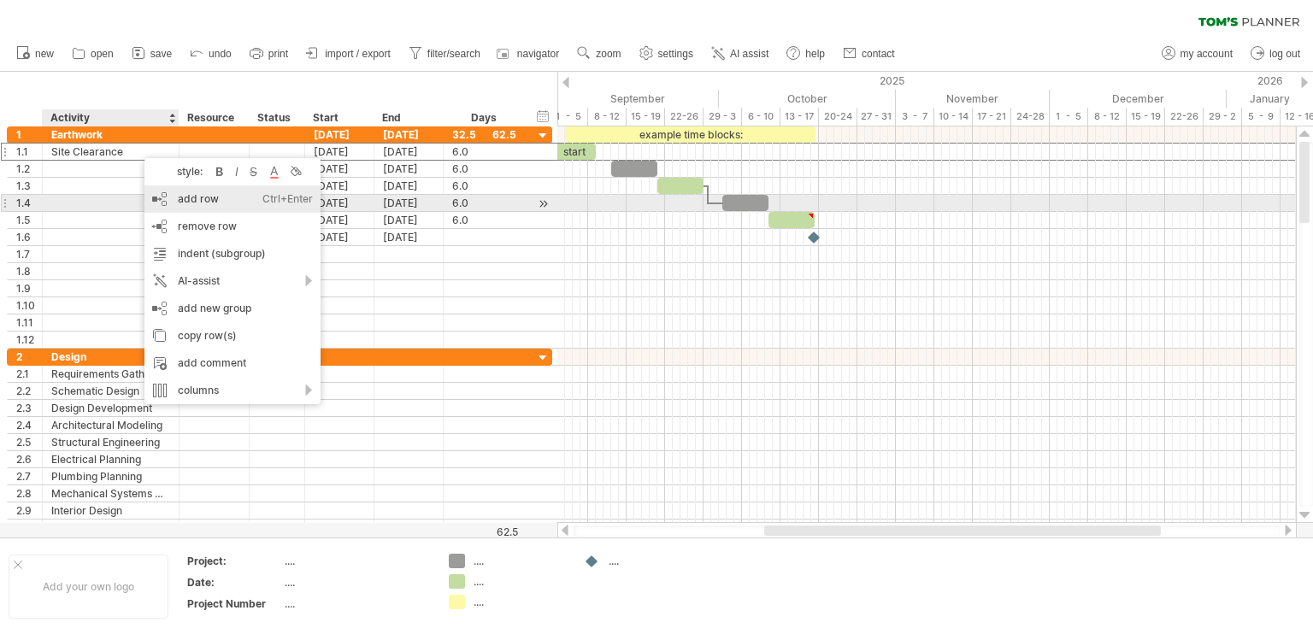
click at [203, 204] on div "add row Ctrl+Enter Cmd+Enter" at bounding box center [233, 199] width 176 height 27
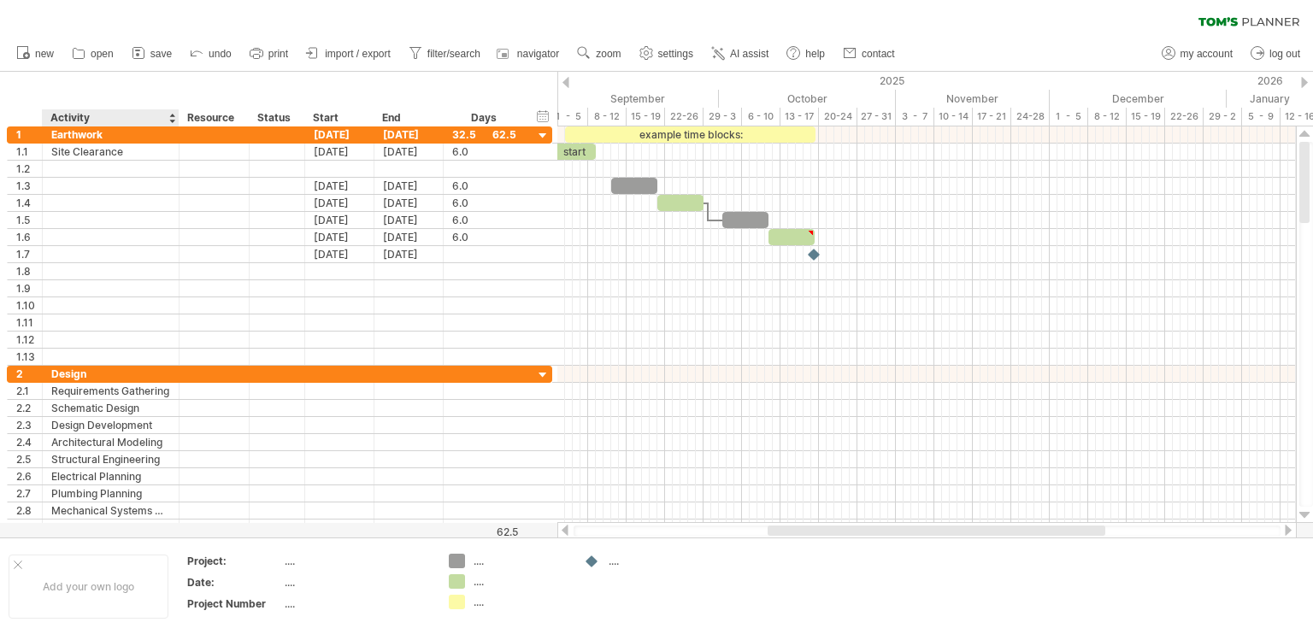
click at [171, 122] on div at bounding box center [171, 117] width 7 height 17
click at [139, 115] on div "Activity" at bounding box center [109, 117] width 119 height 17
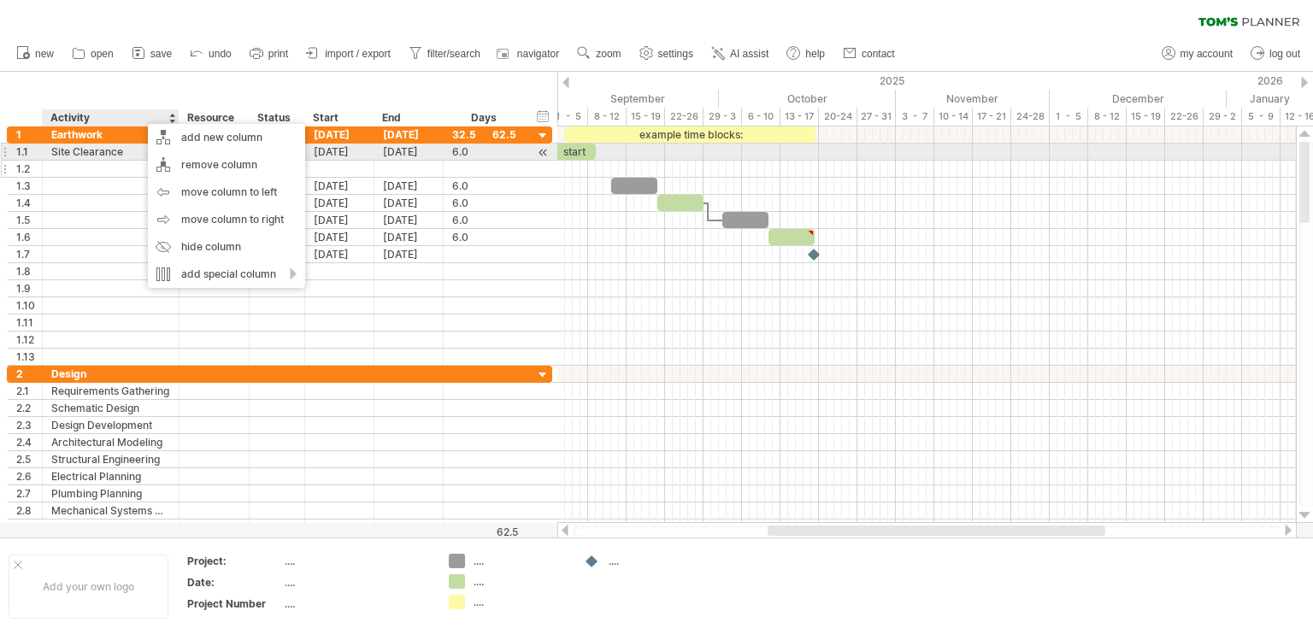
click at [121, 164] on div at bounding box center [110, 169] width 119 height 16
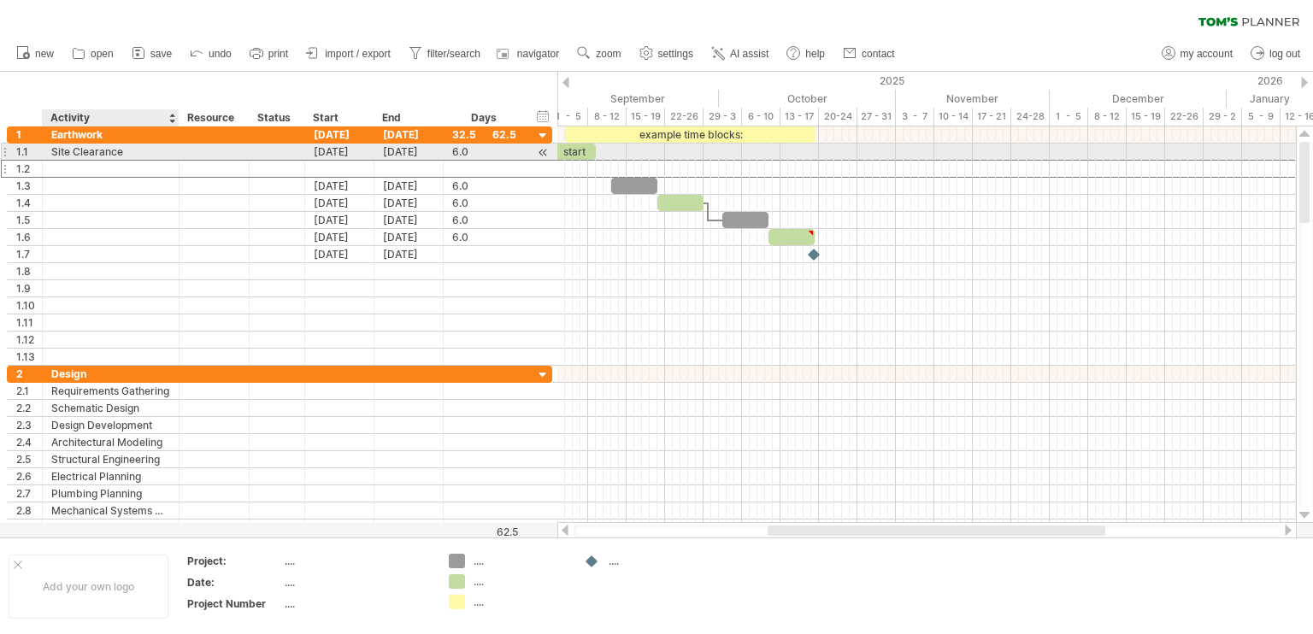
click at [126, 156] on div "Site Clearance" at bounding box center [110, 152] width 119 height 16
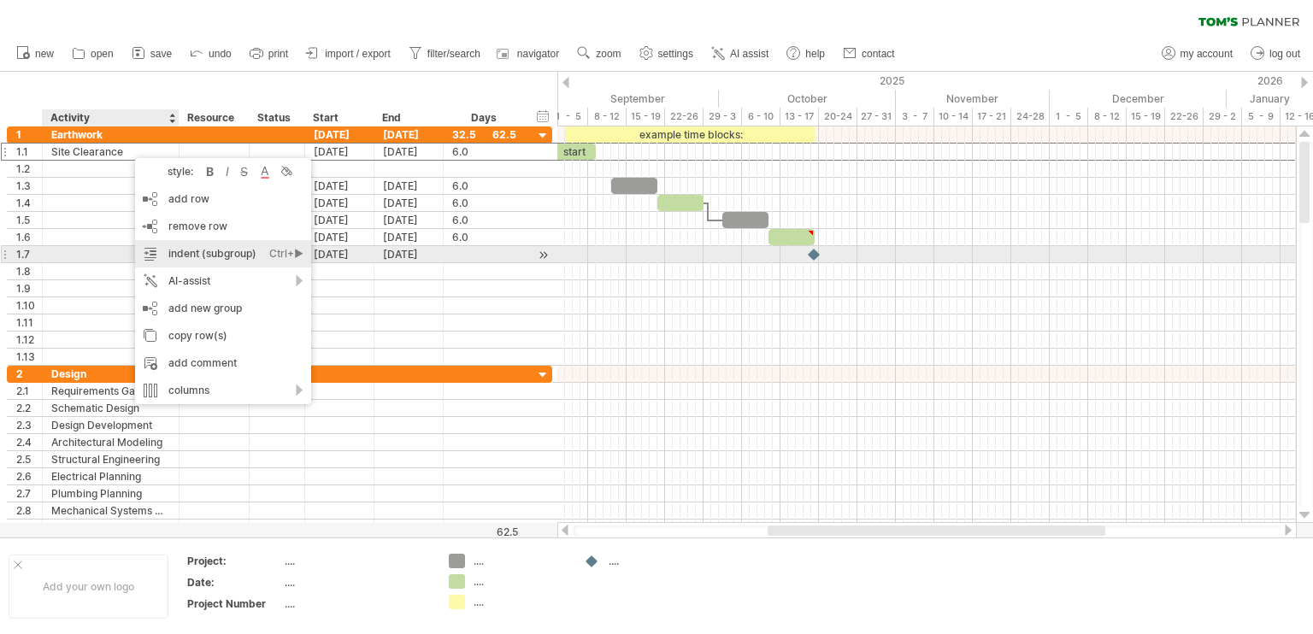
click at [209, 250] on div "indent (subgroup) Ctrl+► Cmd+►" at bounding box center [223, 253] width 176 height 27
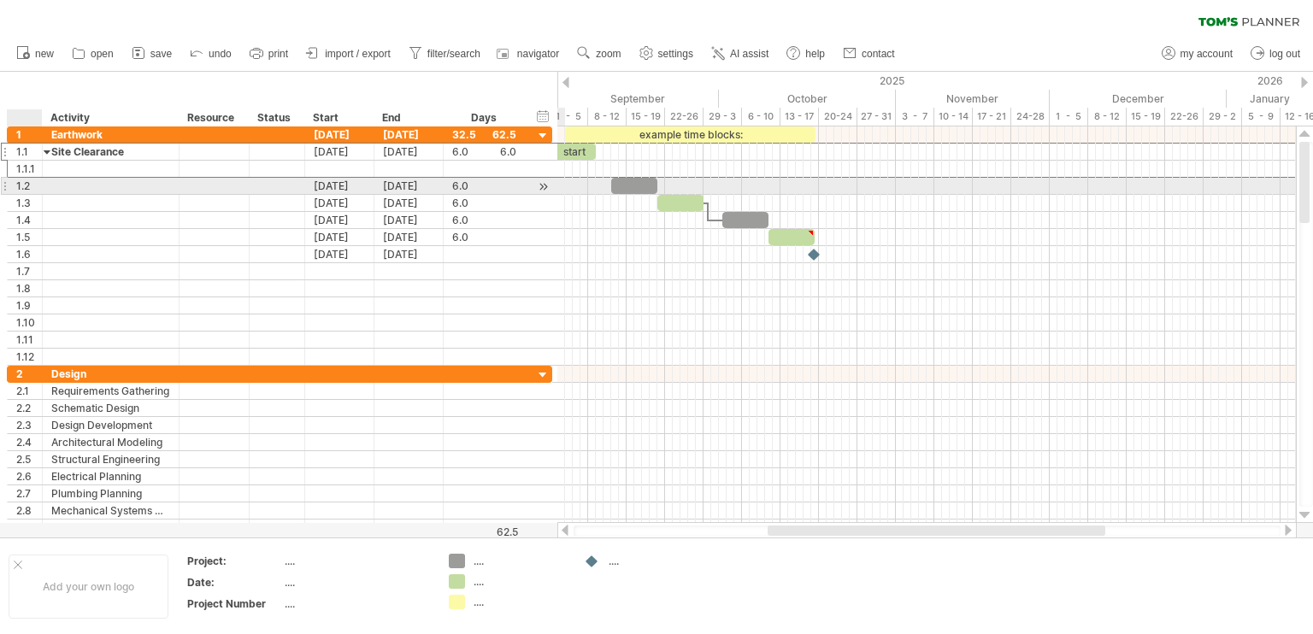
click at [31, 180] on div "1.2" at bounding box center [29, 186] width 26 height 16
click at [32, 189] on div "1.2" at bounding box center [29, 186] width 26 height 16
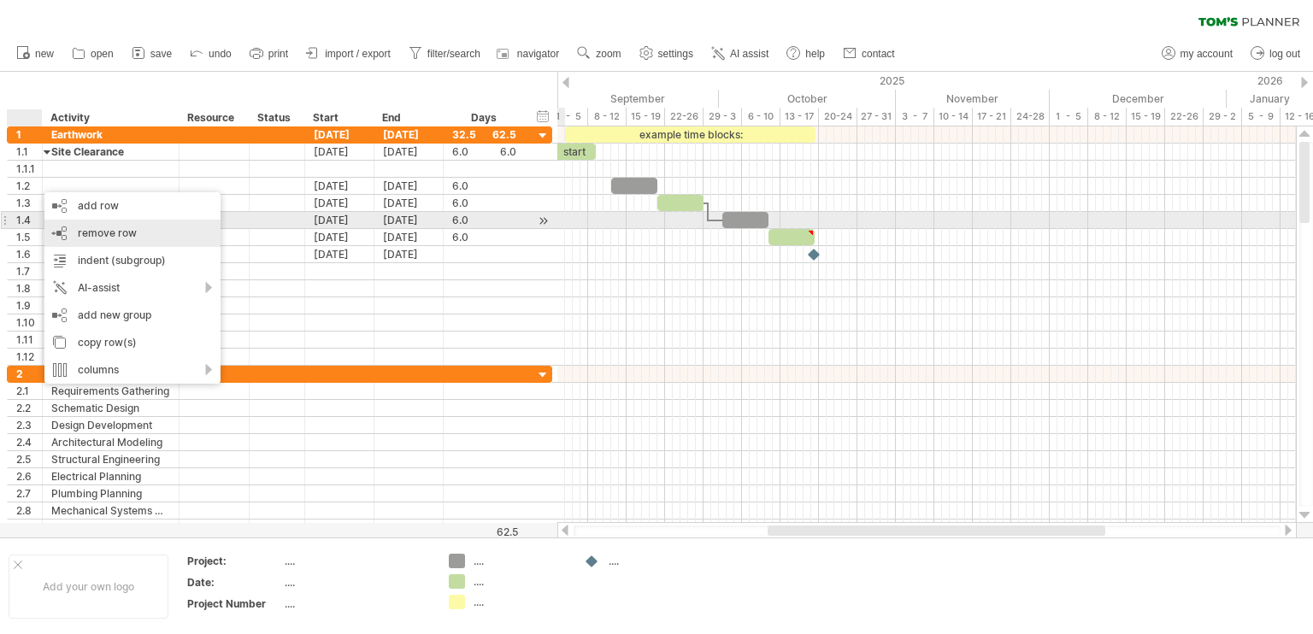
click at [91, 228] on span "remove row" at bounding box center [107, 233] width 59 height 13
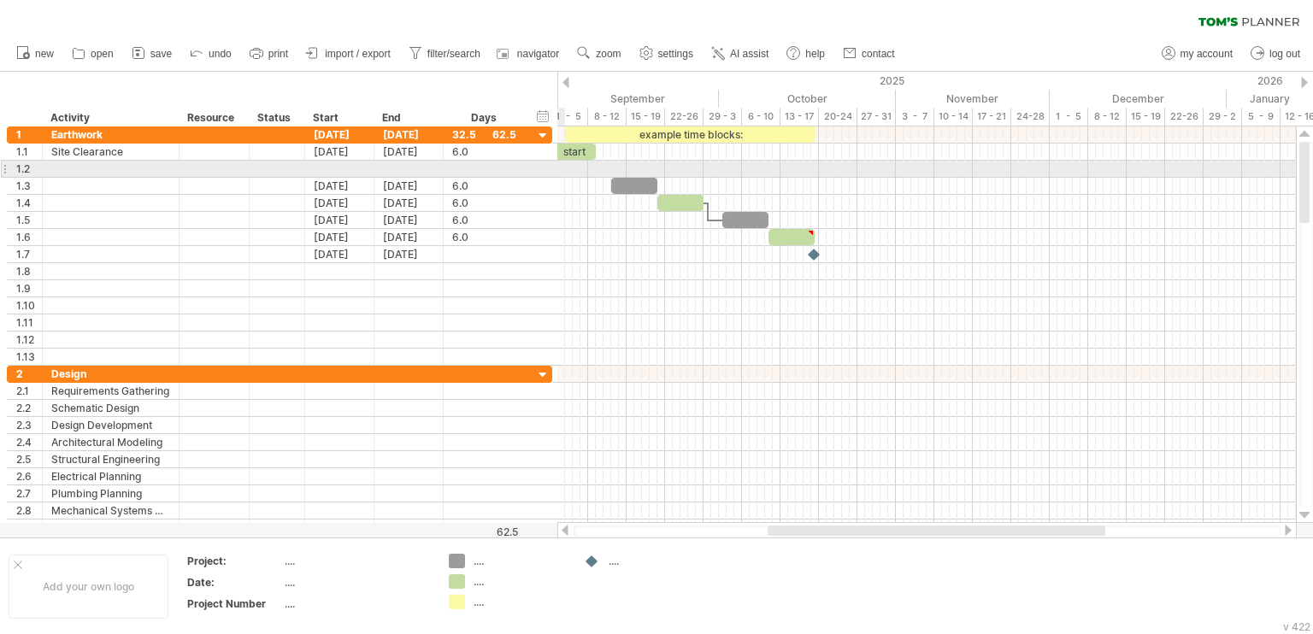
click at [66, 170] on div at bounding box center [110, 169] width 119 height 16
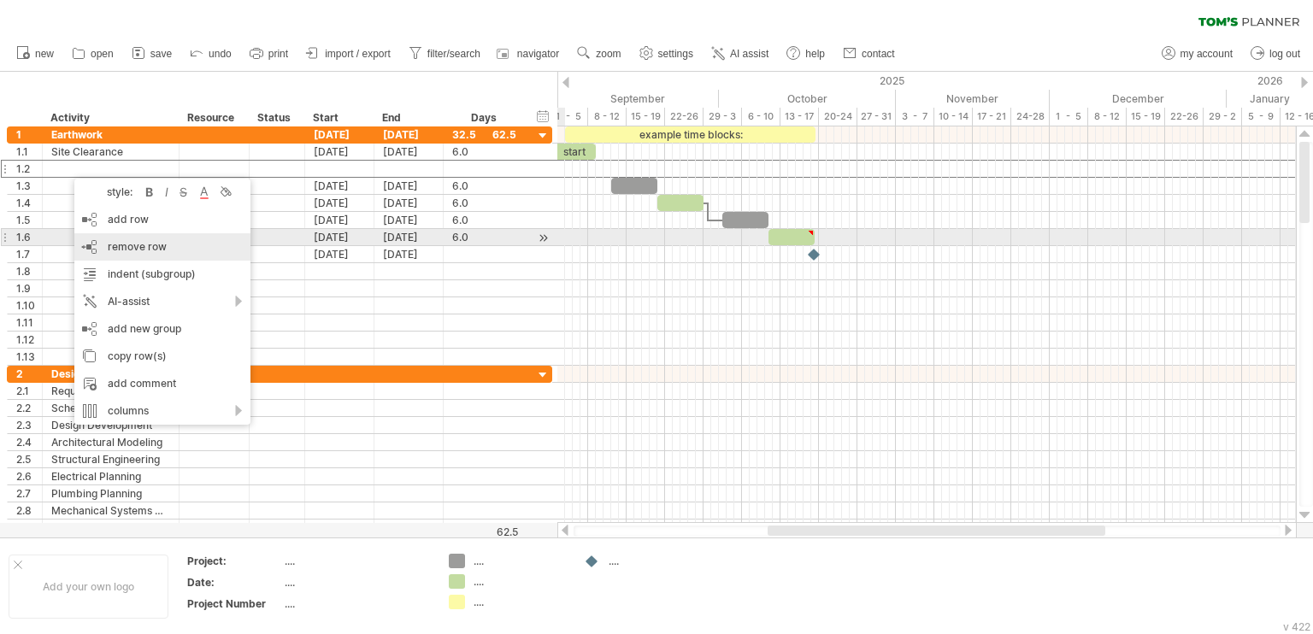
click at [131, 243] on span "remove row" at bounding box center [137, 246] width 59 height 13
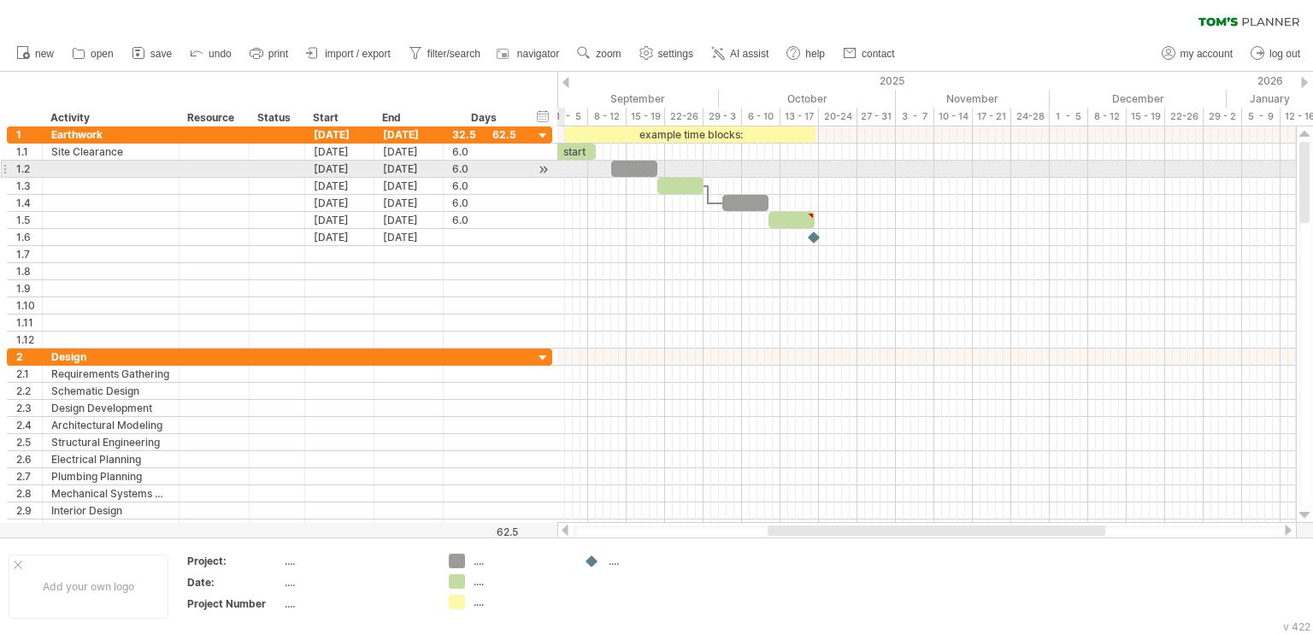
click at [80, 170] on div at bounding box center [110, 169] width 119 height 16
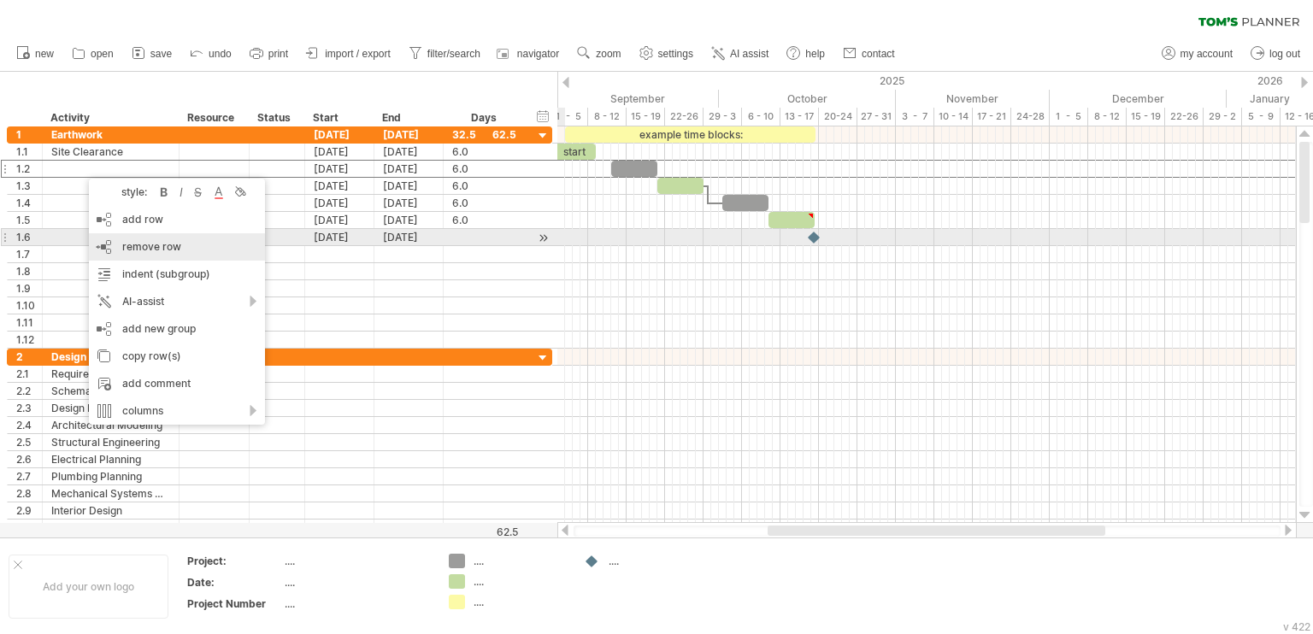
click at [133, 242] on span "remove row" at bounding box center [151, 246] width 59 height 13
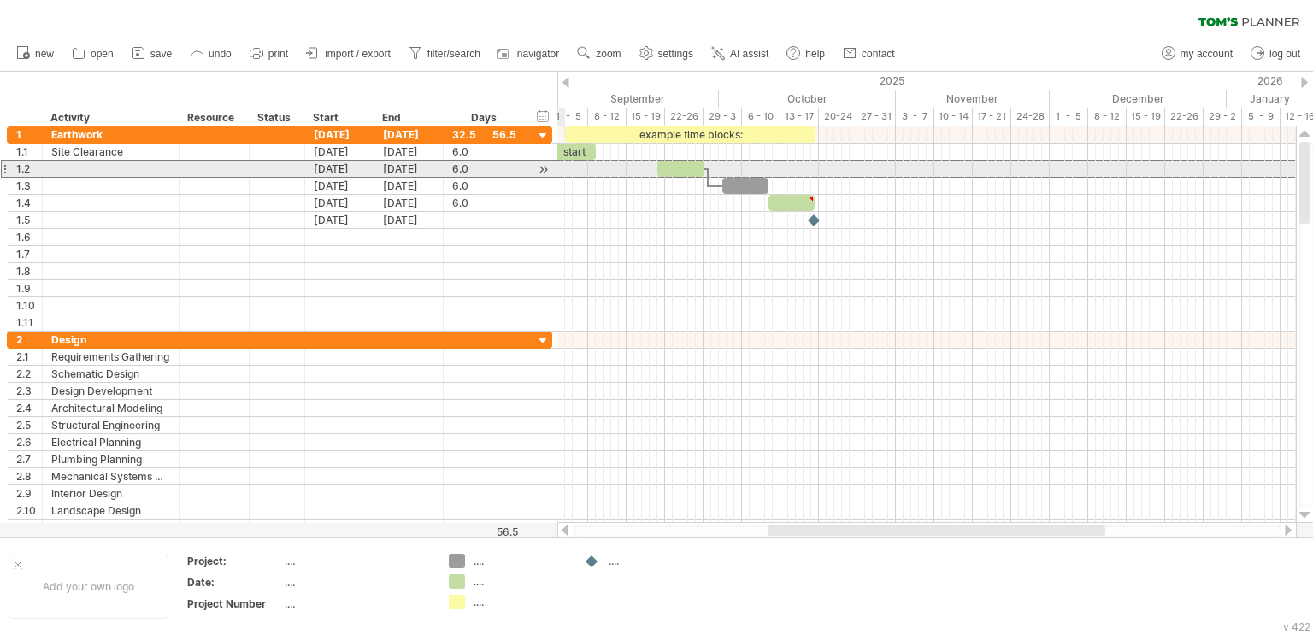
click at [93, 172] on div at bounding box center [110, 169] width 119 height 16
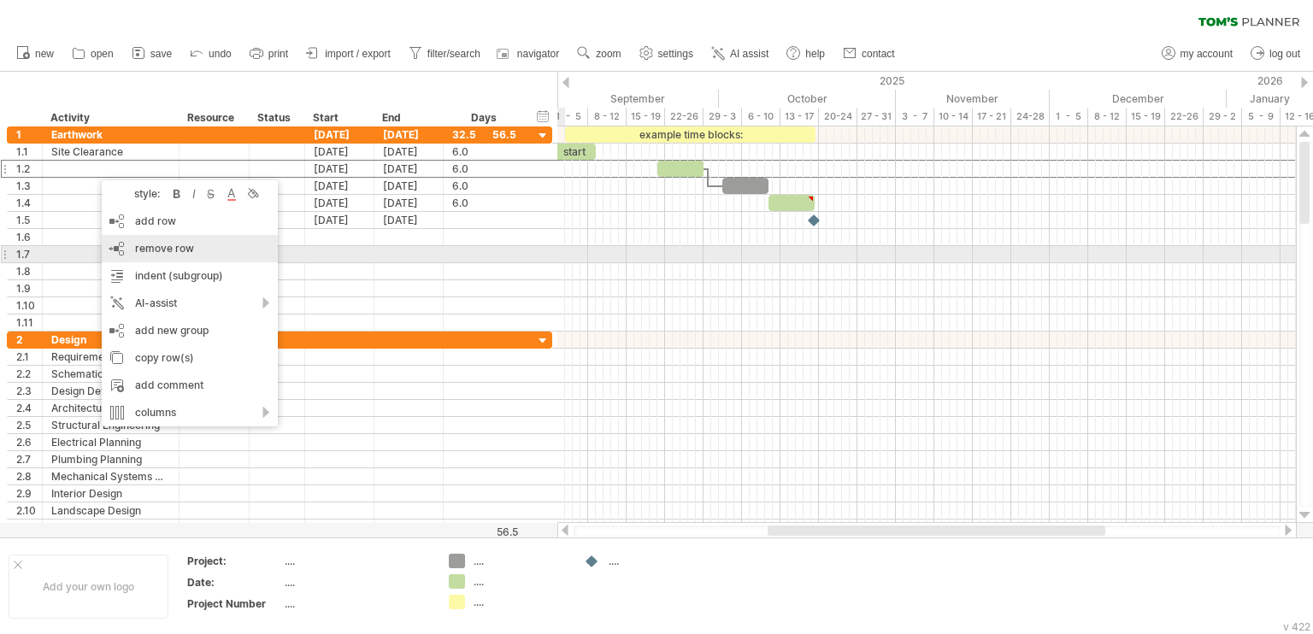
click at [162, 250] on span "remove row" at bounding box center [164, 248] width 59 height 13
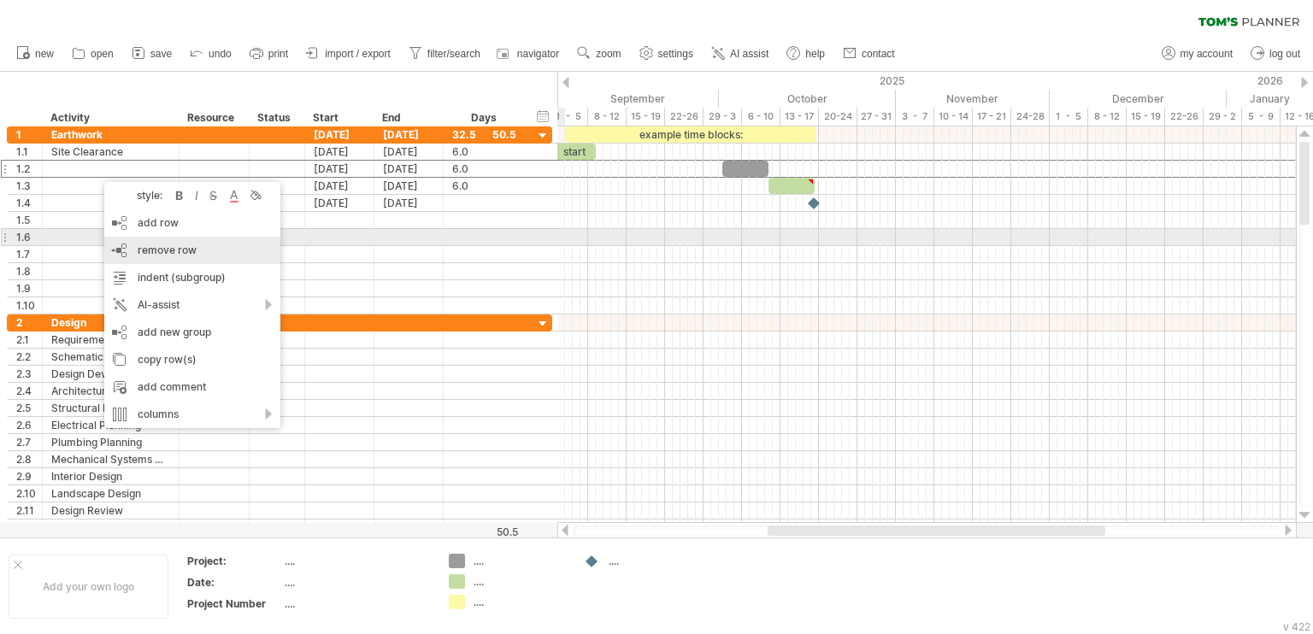
click at [146, 245] on span "remove row" at bounding box center [167, 250] width 59 height 13
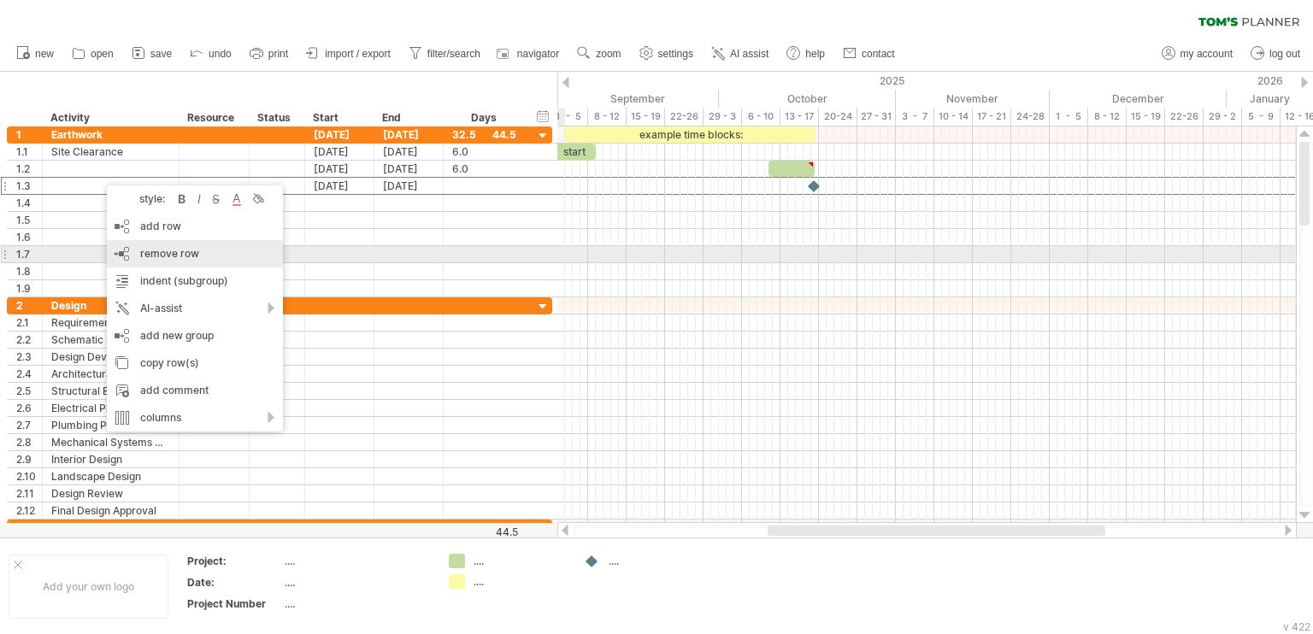
click at [150, 251] on span "remove row" at bounding box center [169, 253] width 59 height 13
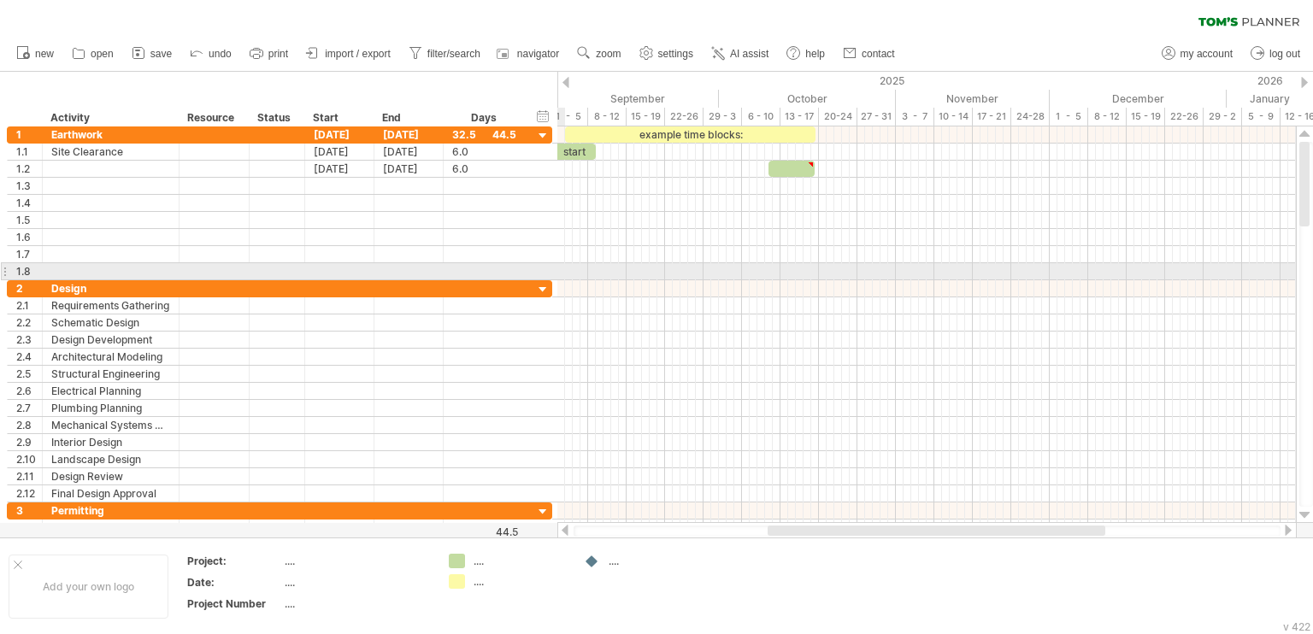
click at [106, 266] on div at bounding box center [110, 271] width 119 height 16
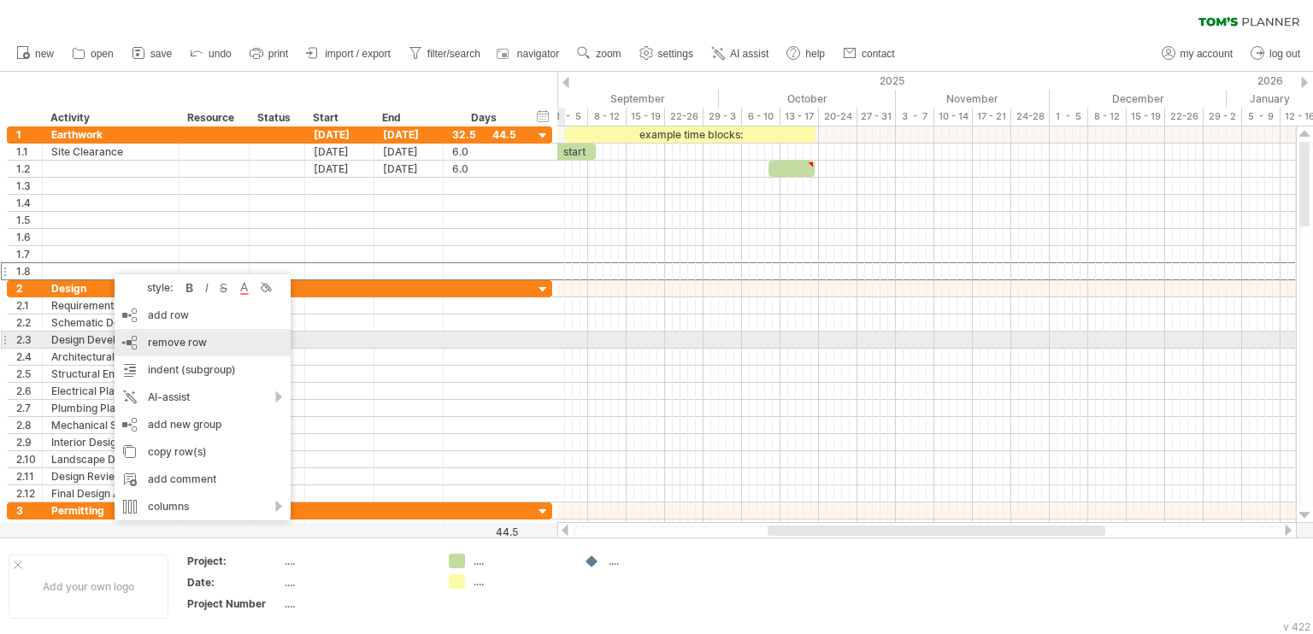
click at [170, 338] on span "remove row" at bounding box center [177, 342] width 59 height 13
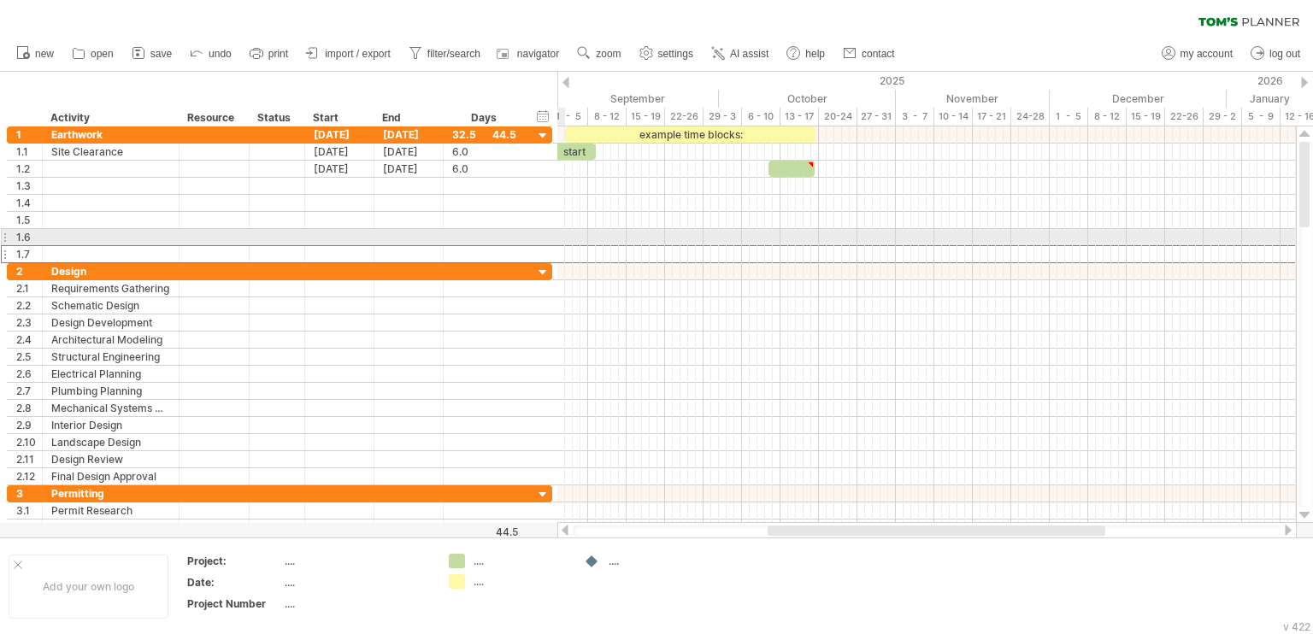
click at [106, 246] on div at bounding box center [110, 254] width 119 height 16
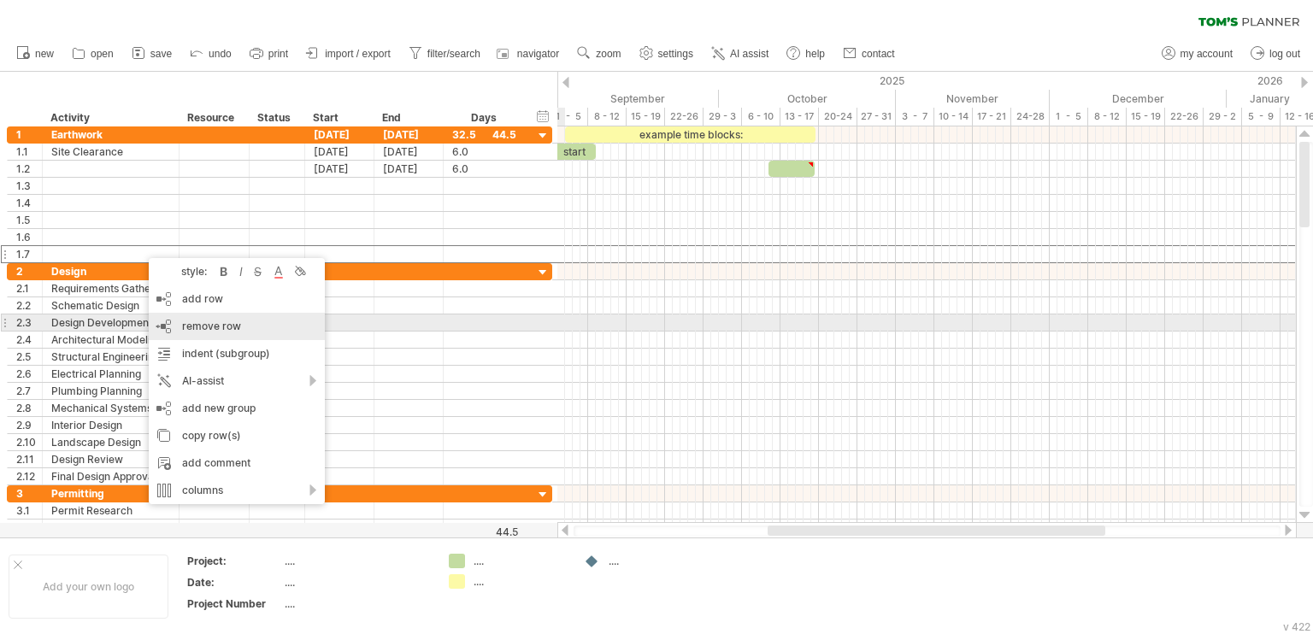
click at [207, 326] on span "remove row" at bounding box center [211, 326] width 59 height 13
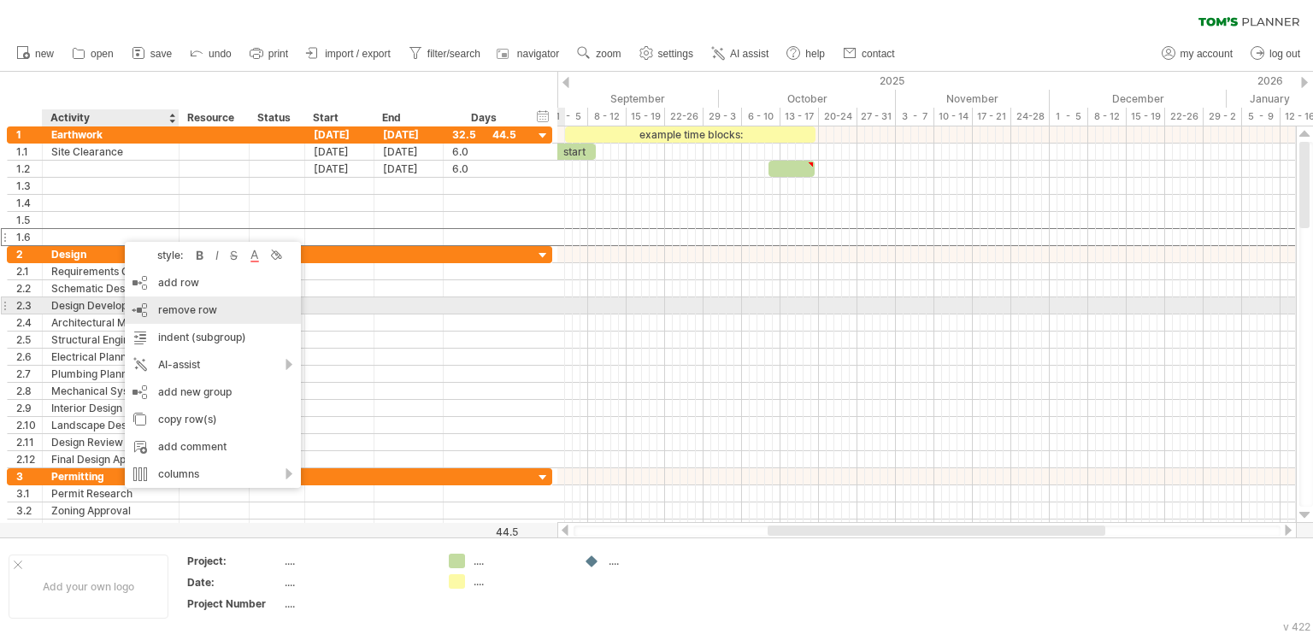
click at [195, 306] on span "remove row" at bounding box center [187, 310] width 59 height 13
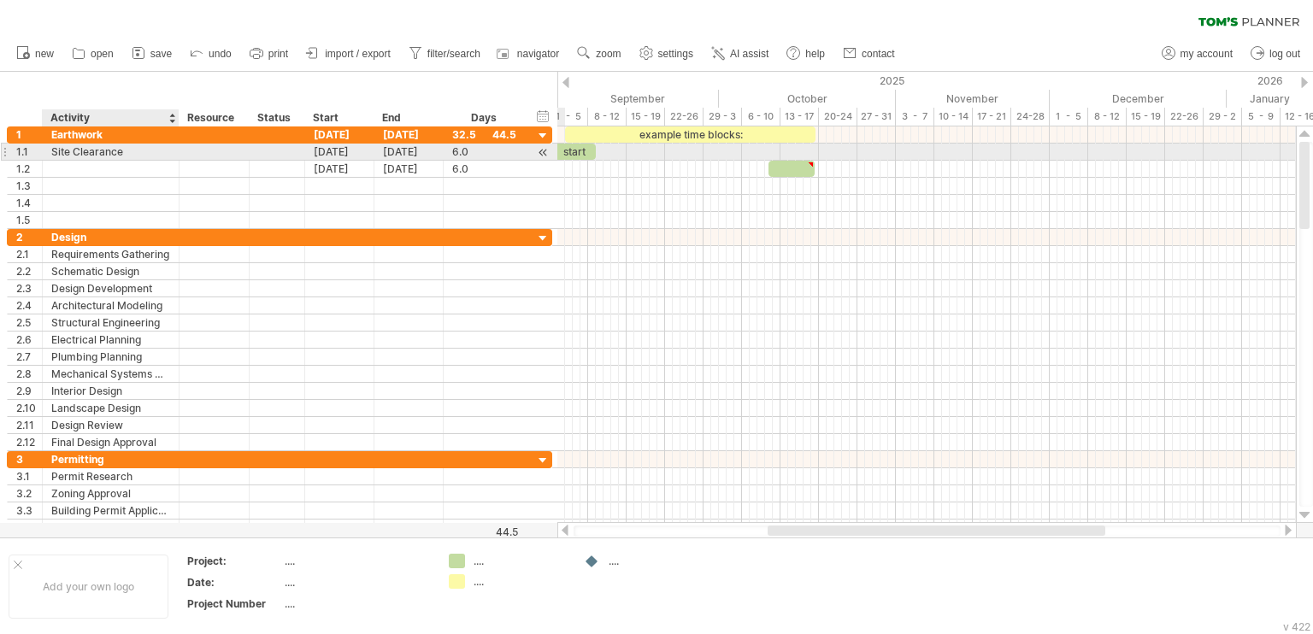
click at [139, 156] on div "Site Clearance" at bounding box center [110, 152] width 119 height 16
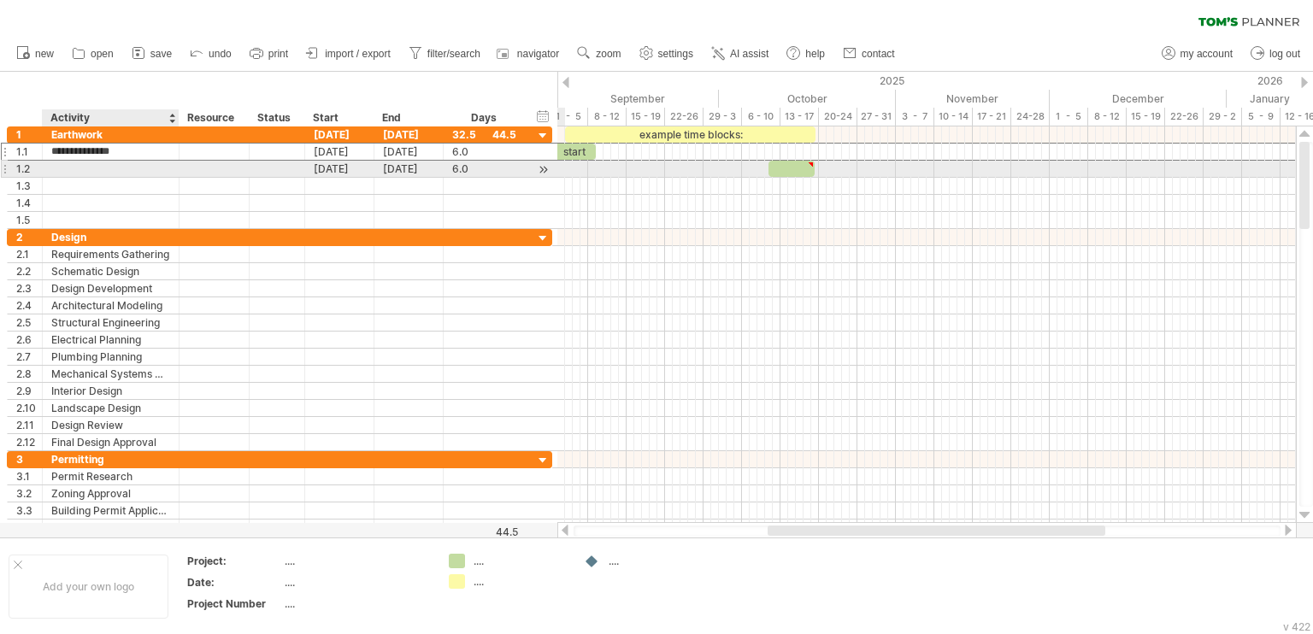
click at [109, 172] on div at bounding box center [110, 169] width 119 height 16
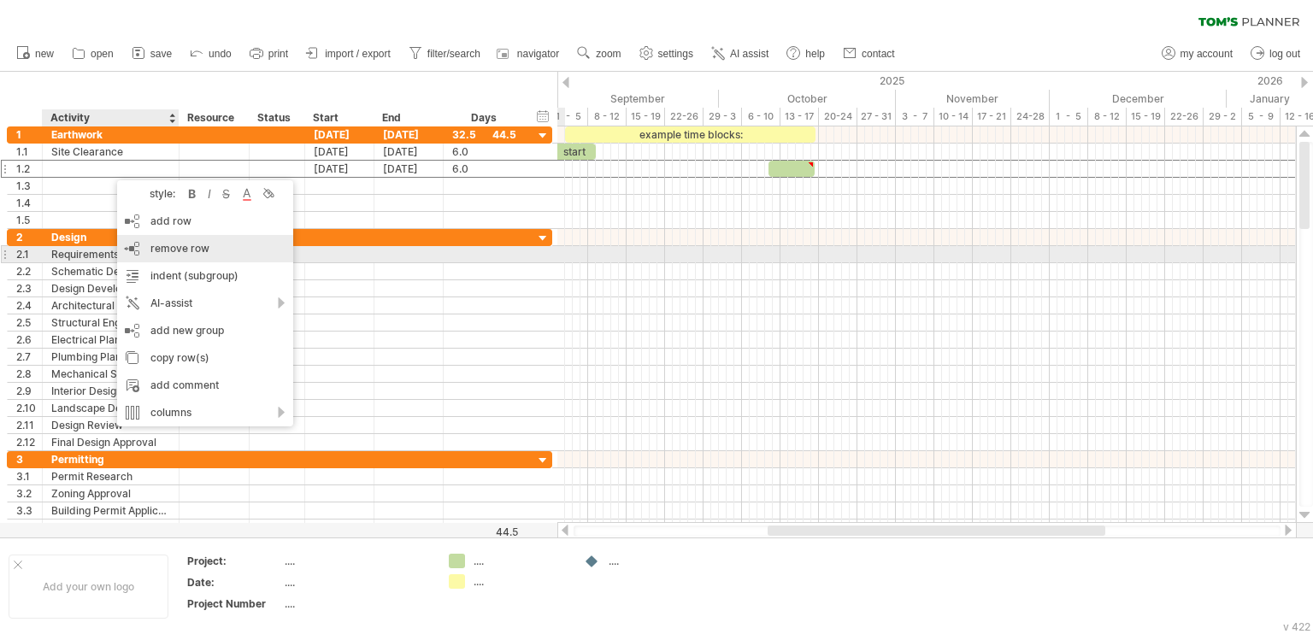
click at [185, 256] on div "remove row remove selected rows" at bounding box center [205, 248] width 176 height 27
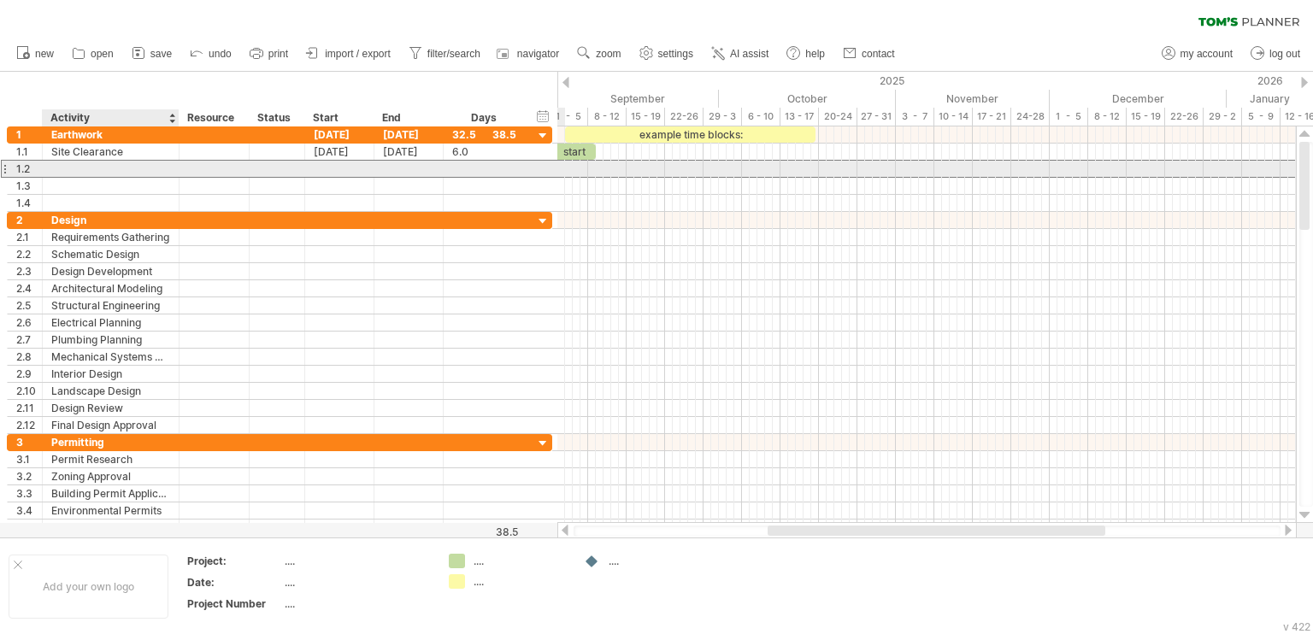
click at [97, 174] on div at bounding box center [110, 169] width 119 height 16
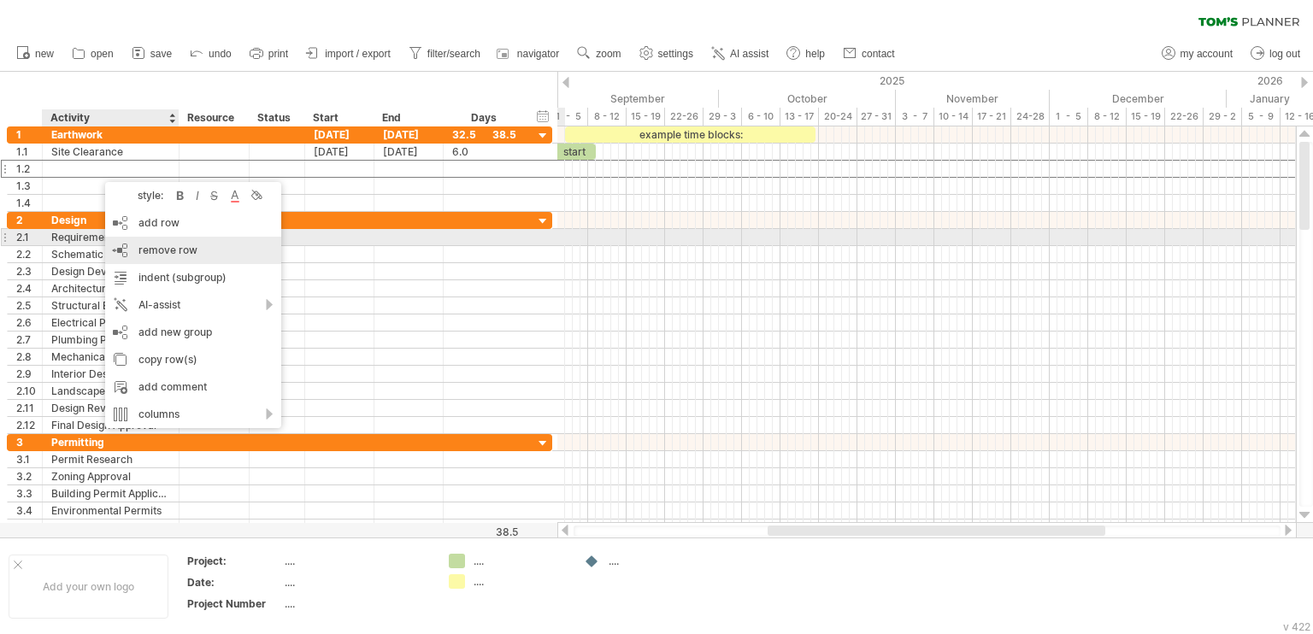
click at [172, 251] on span "remove row" at bounding box center [168, 250] width 59 height 13
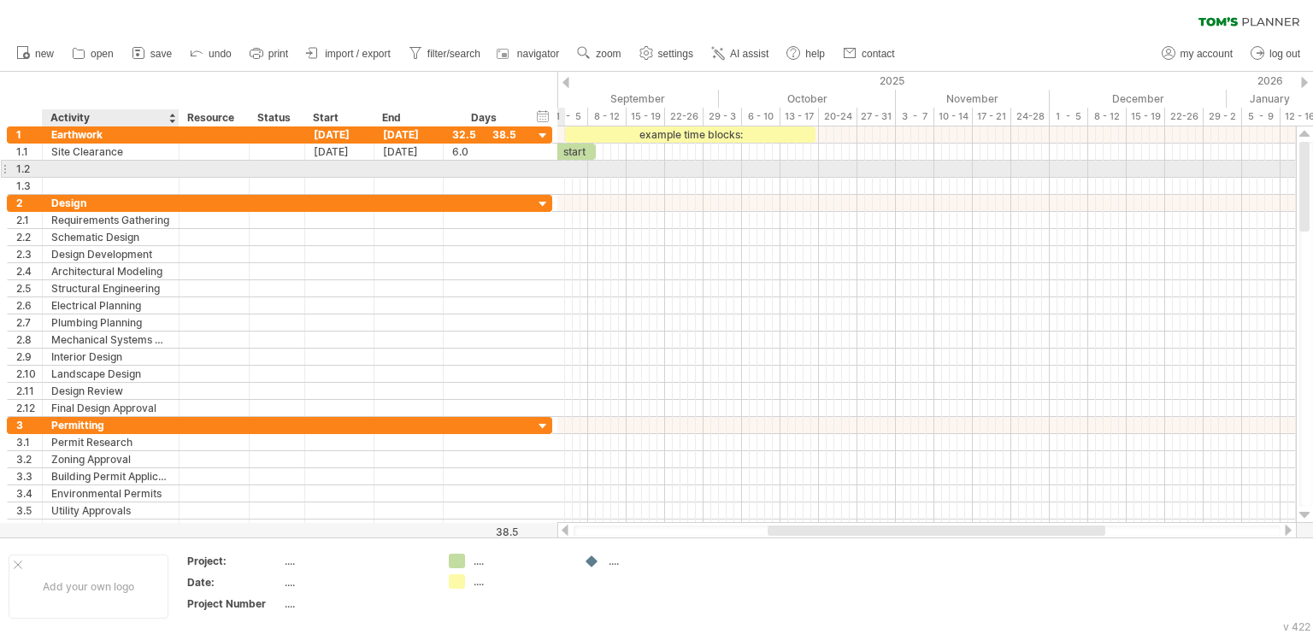
click at [98, 167] on div at bounding box center [110, 169] width 119 height 16
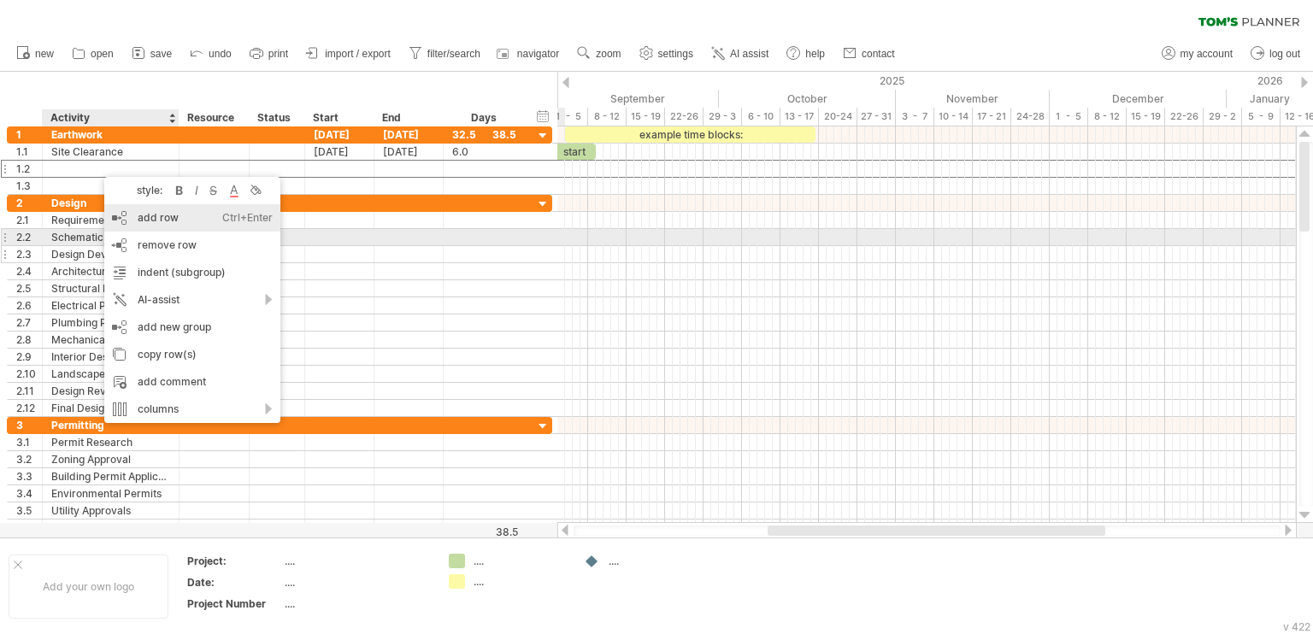
click at [158, 240] on span "remove row" at bounding box center [167, 245] width 59 height 13
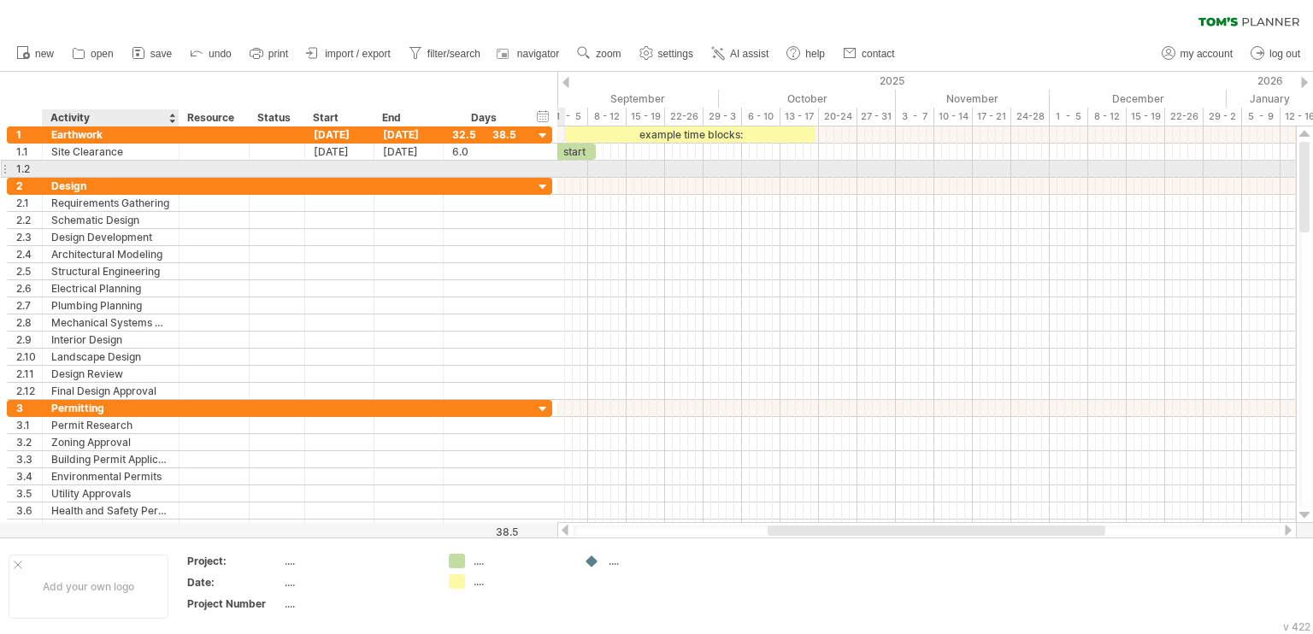
click at [93, 168] on div at bounding box center [110, 169] width 119 height 16
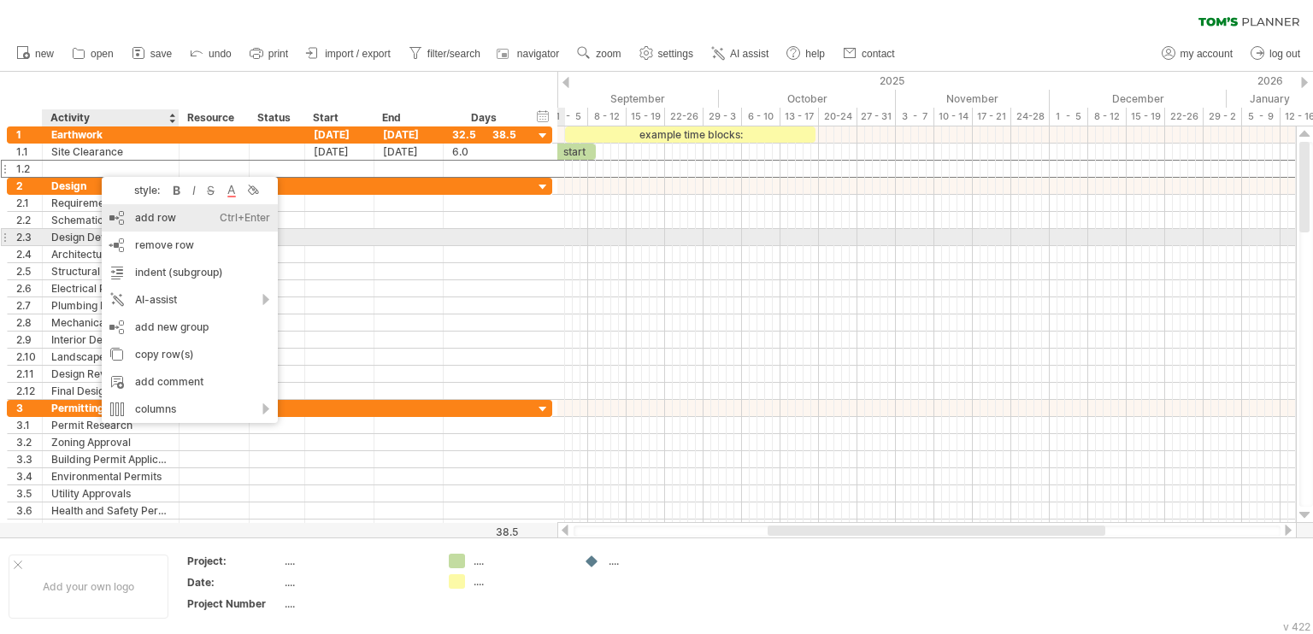
click at [145, 241] on span "remove row" at bounding box center [164, 245] width 59 height 13
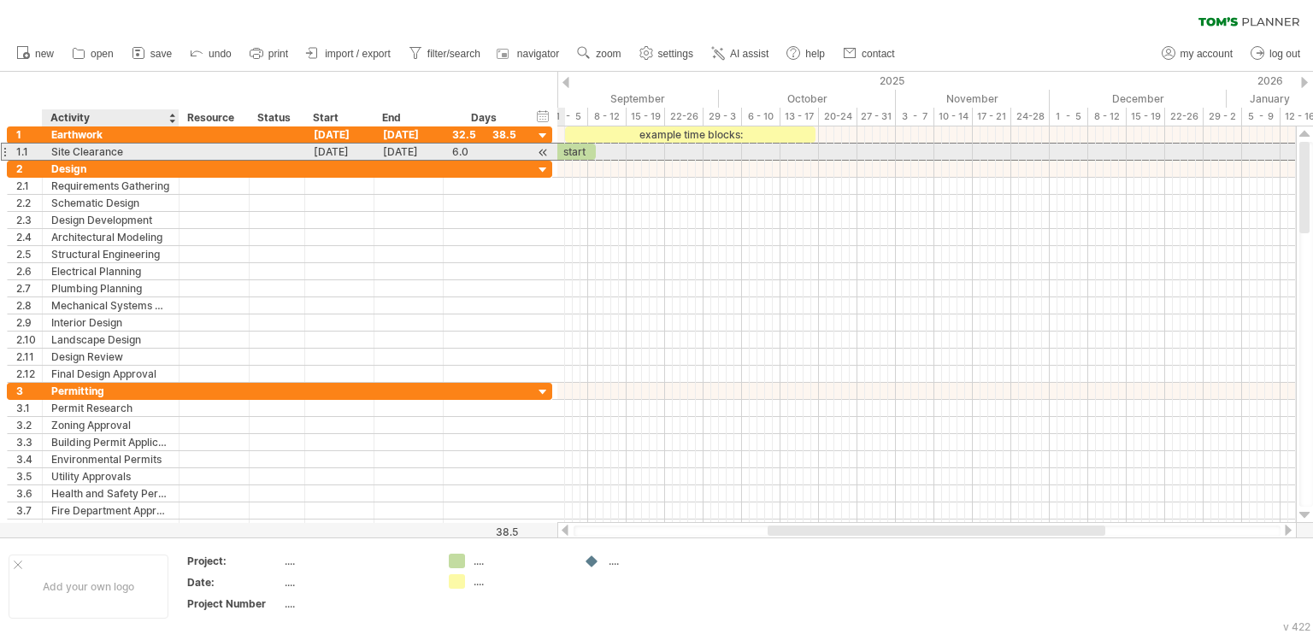
click at [130, 150] on div "Site Clearance" at bounding box center [110, 152] width 119 height 16
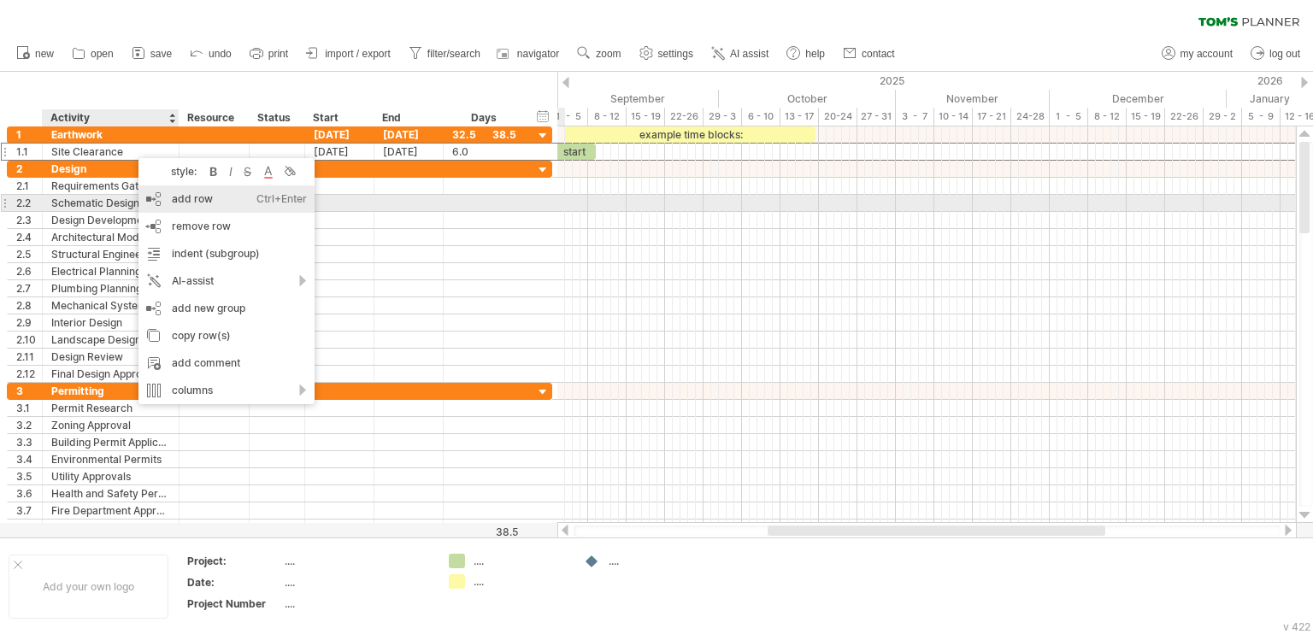
click at [192, 207] on div "add row Ctrl+Enter Cmd+Enter" at bounding box center [227, 199] width 176 height 27
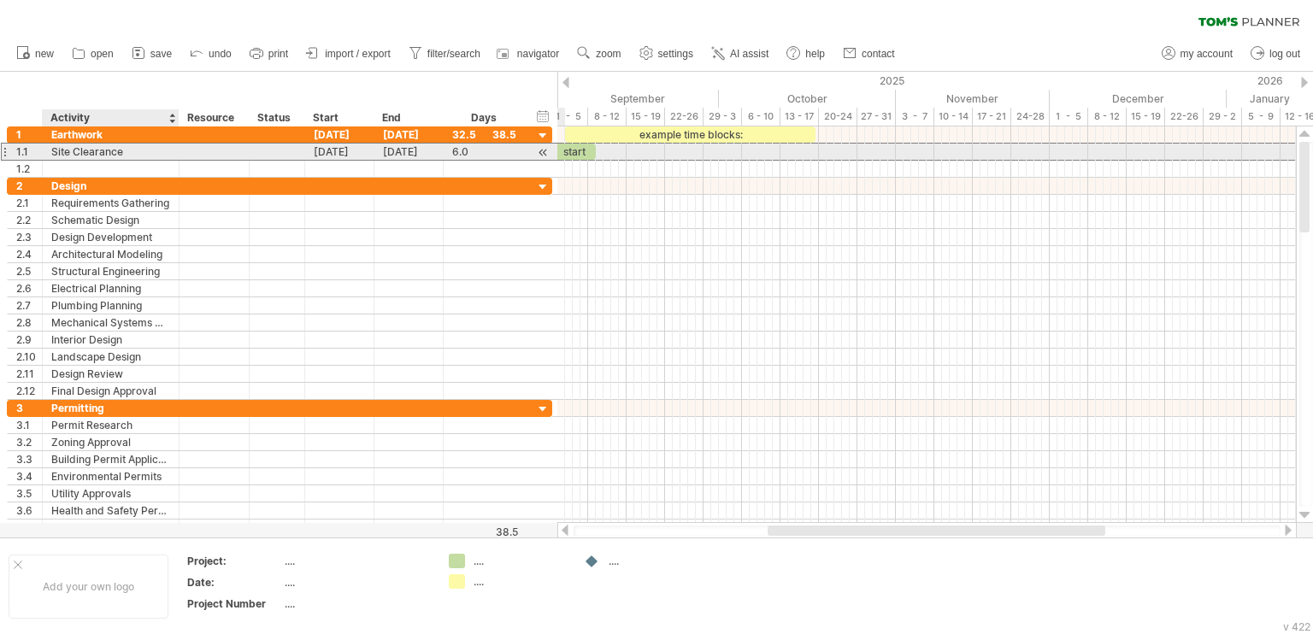
click at [133, 154] on div "Site Clearance" at bounding box center [110, 152] width 119 height 16
click at [130, 166] on div at bounding box center [110, 169] width 119 height 16
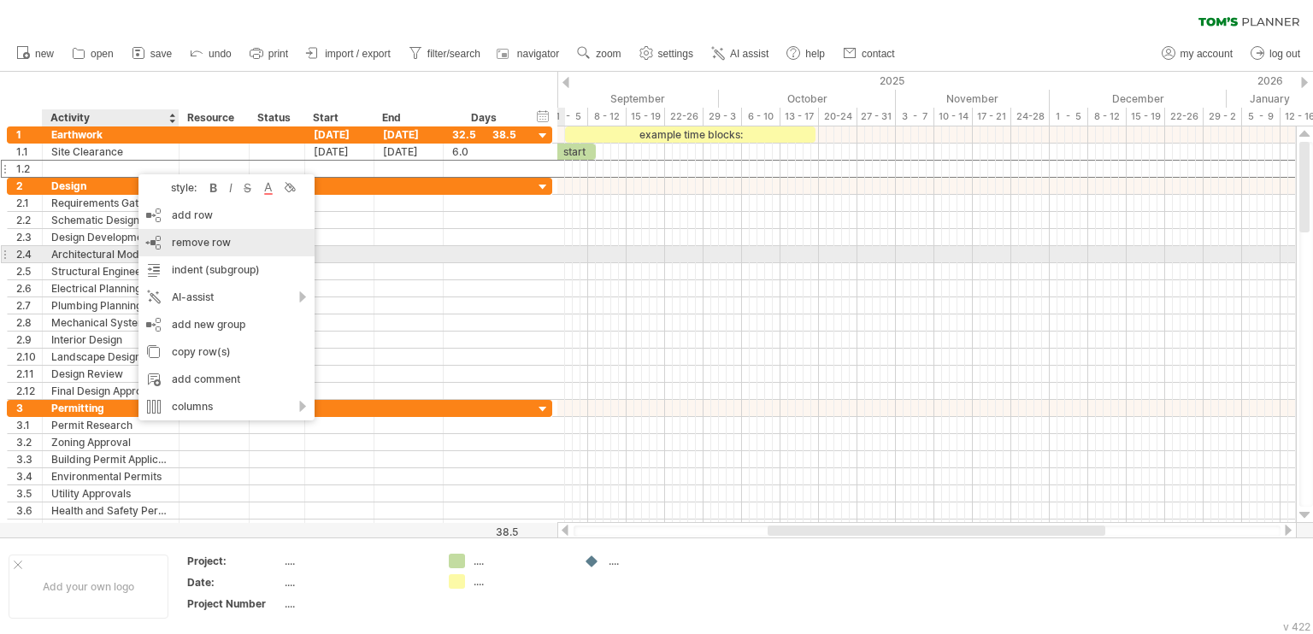
click at [209, 249] on span "remove row" at bounding box center [201, 242] width 59 height 13
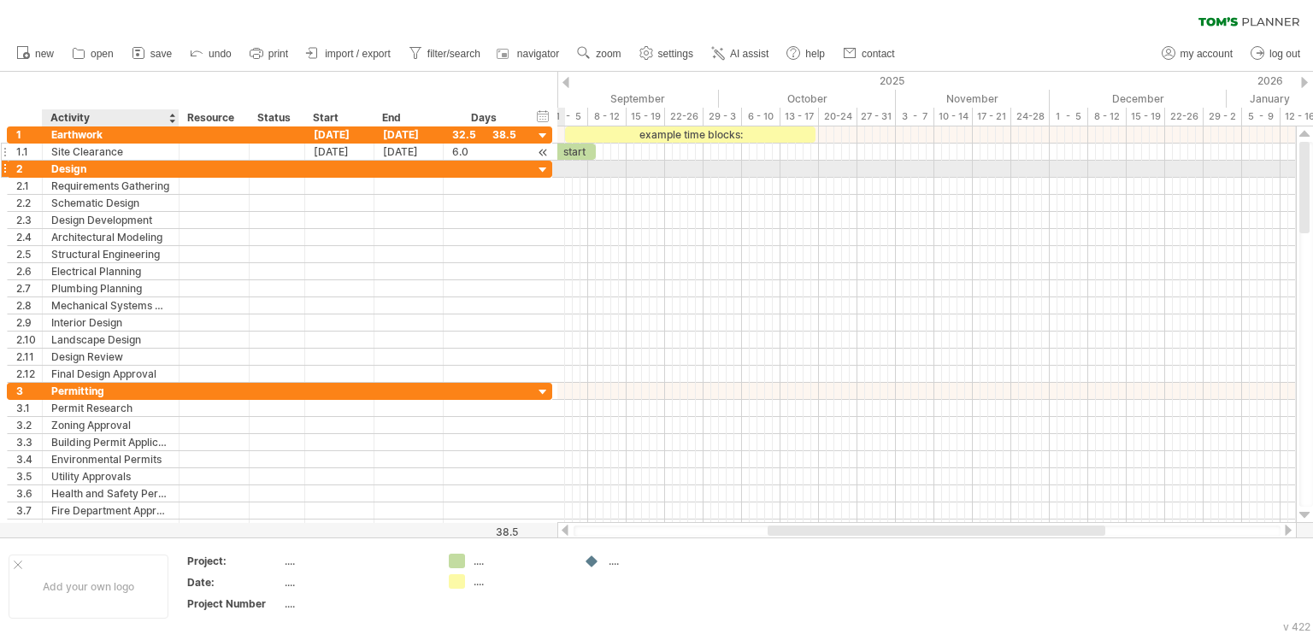
click at [135, 156] on div "Site Clearance" at bounding box center [110, 152] width 119 height 16
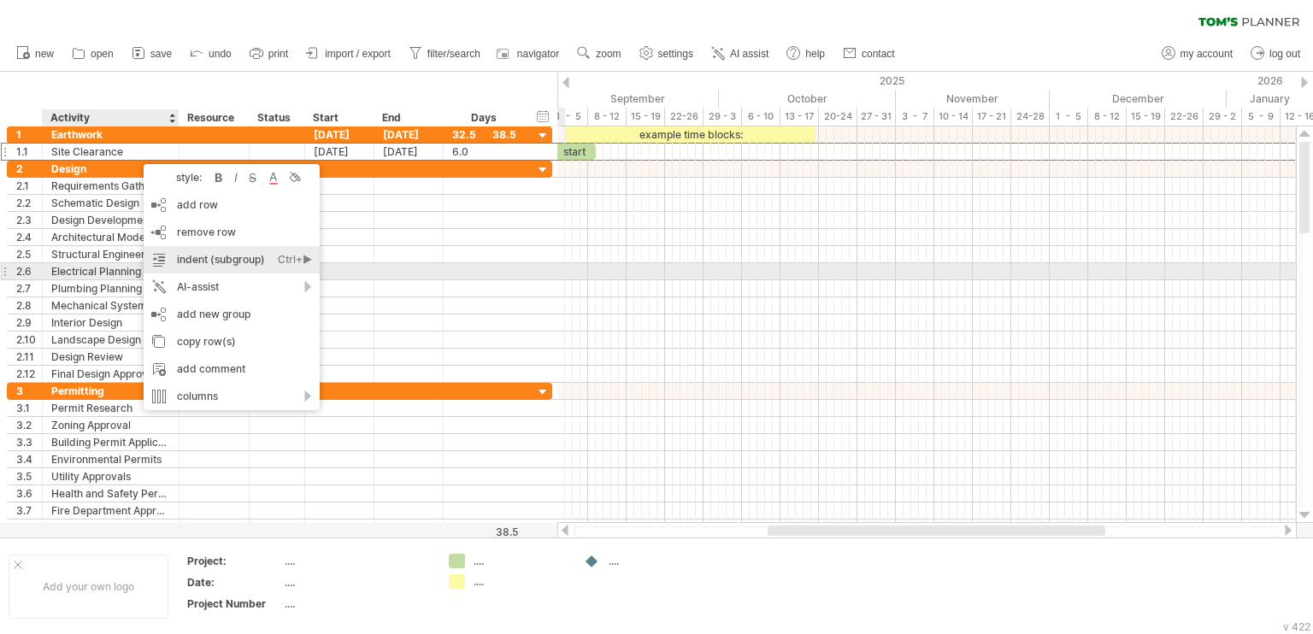
click at [222, 264] on div "indent (subgroup) Ctrl+► Cmd+►" at bounding box center [232, 259] width 176 height 27
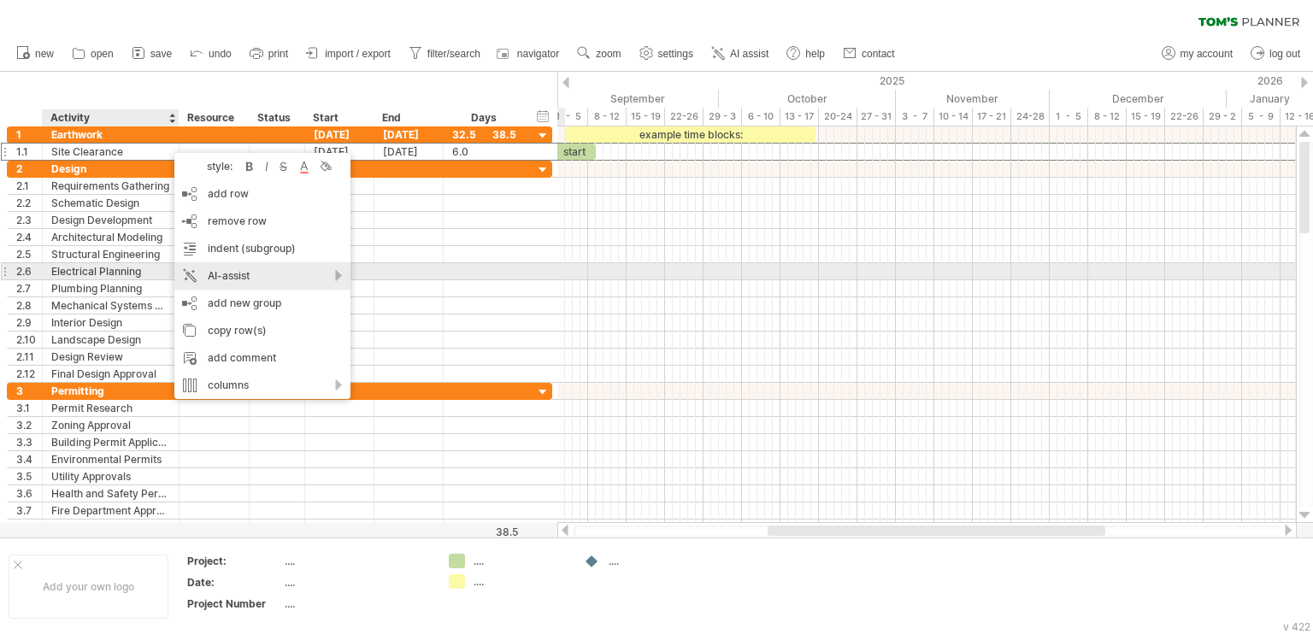
click at [333, 276] on div "AI-assist" at bounding box center [262, 276] width 176 height 27
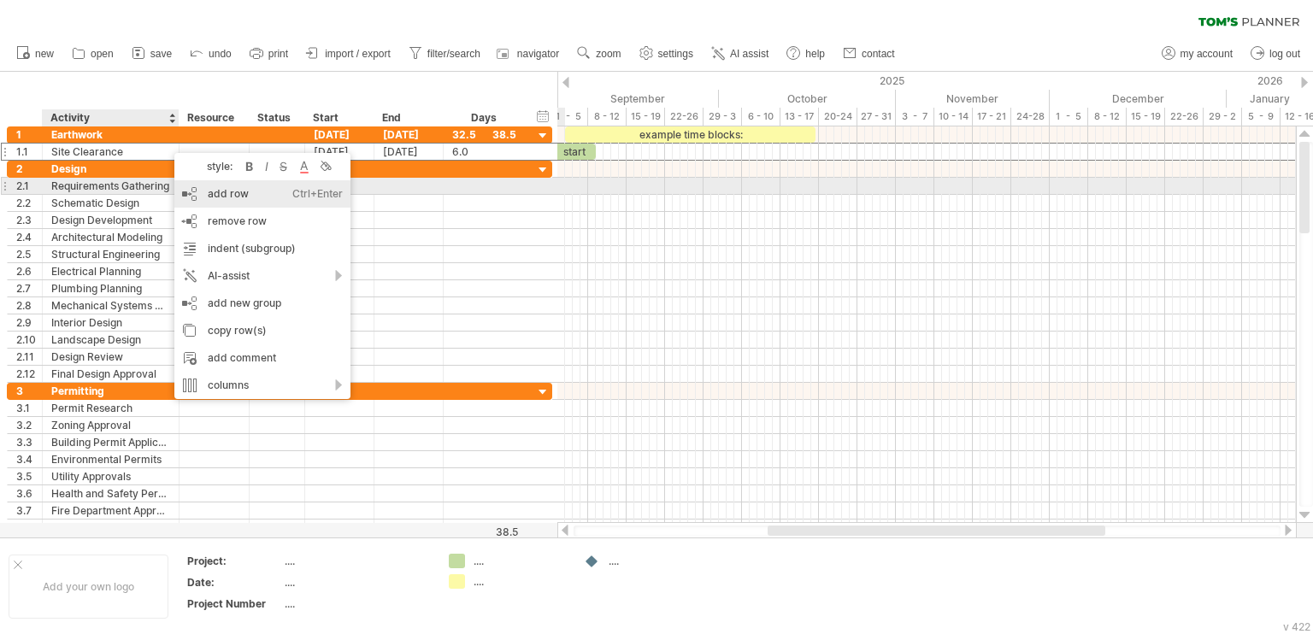
click at [257, 192] on div "add row Ctrl+Enter Cmd+Enter" at bounding box center [262, 193] width 176 height 27
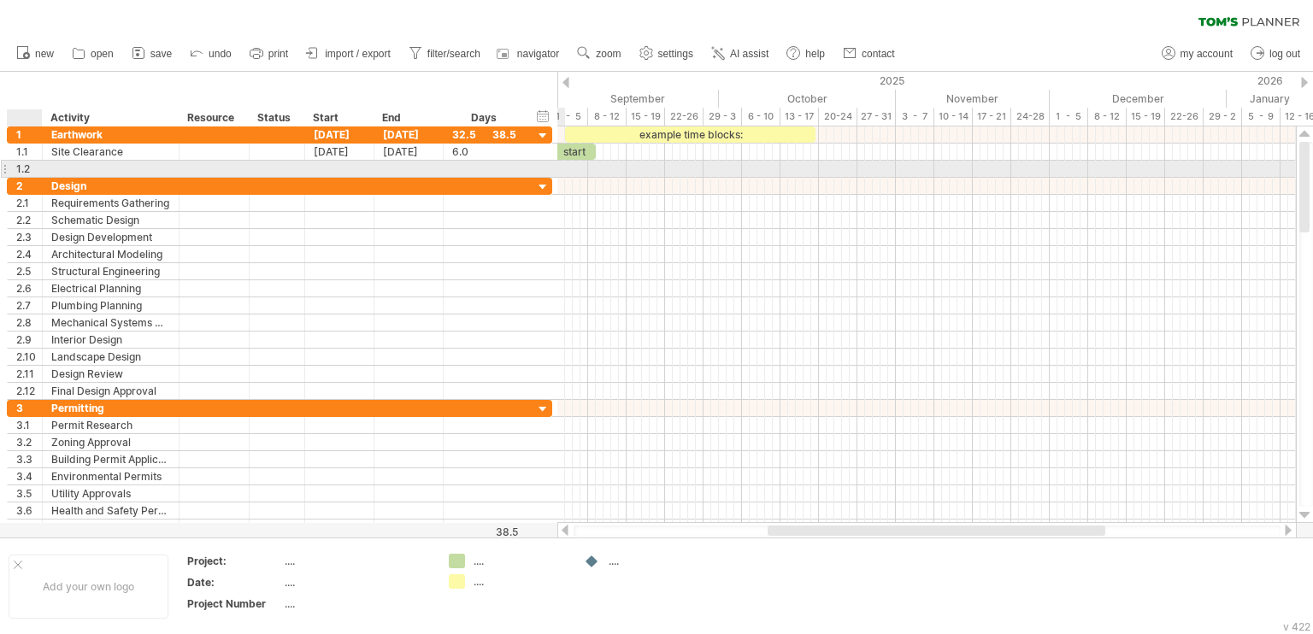
click at [27, 163] on div "1.2" at bounding box center [29, 169] width 26 height 16
click at [33, 167] on div "1.2" at bounding box center [29, 169] width 26 height 16
click at [34, 167] on div "1.2" at bounding box center [29, 169] width 26 height 16
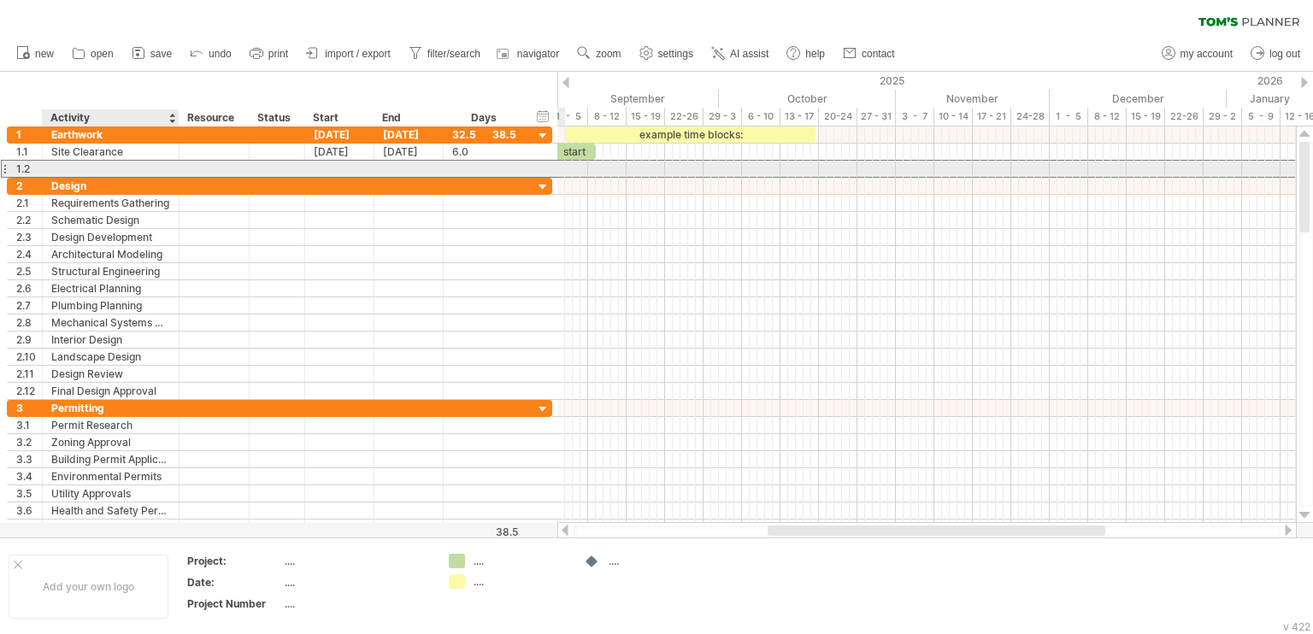
click at [113, 167] on div at bounding box center [110, 169] width 119 height 16
click at [120, 170] on input "text" at bounding box center [110, 169] width 119 height 16
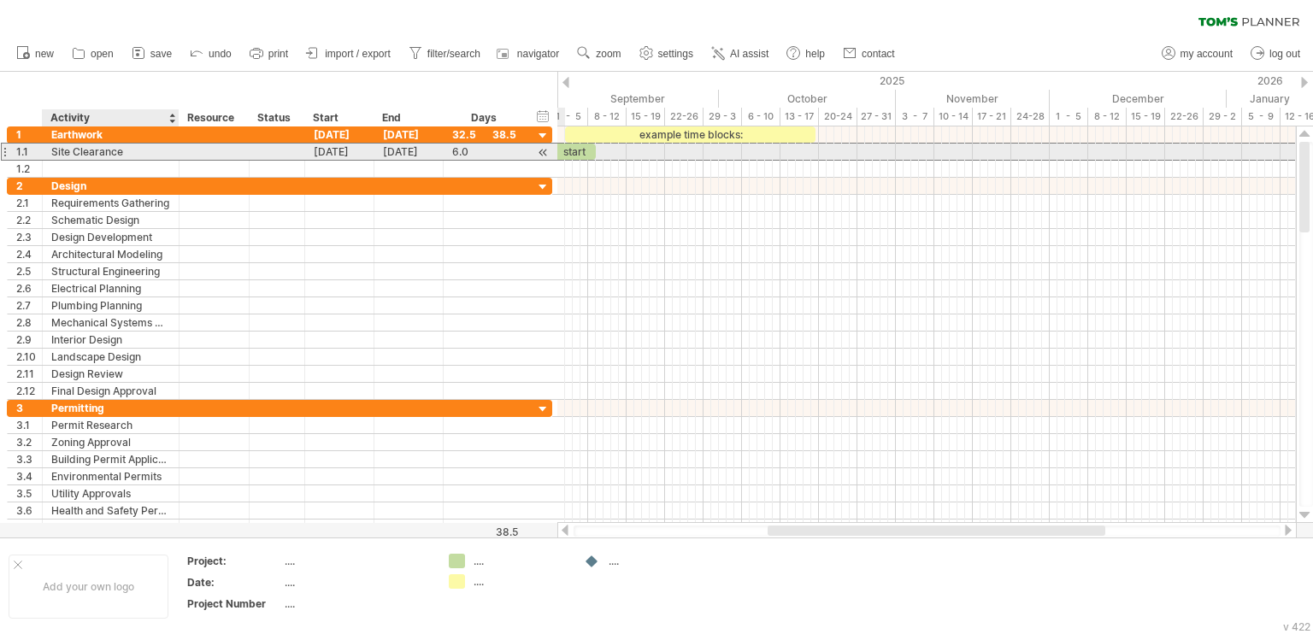
click at [96, 156] on div "Site Clearance" at bounding box center [110, 152] width 119 height 16
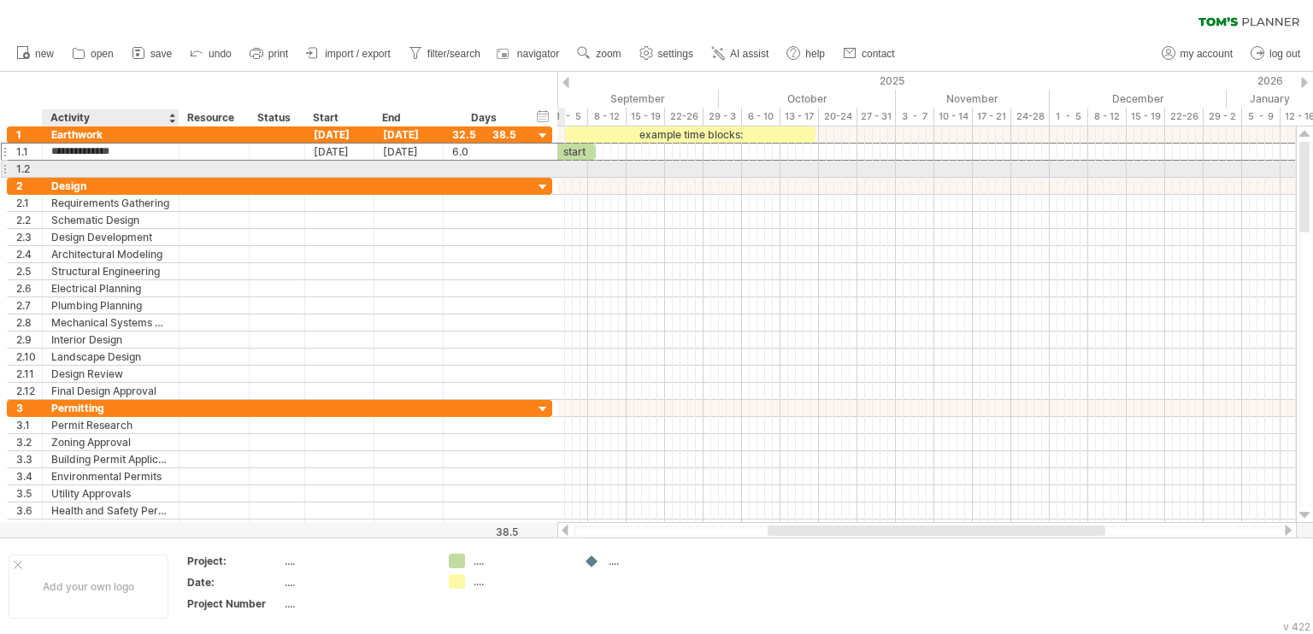
click at [60, 170] on div at bounding box center [110, 169] width 119 height 16
click at [32, 168] on div "1.2" at bounding box center [29, 169] width 26 height 16
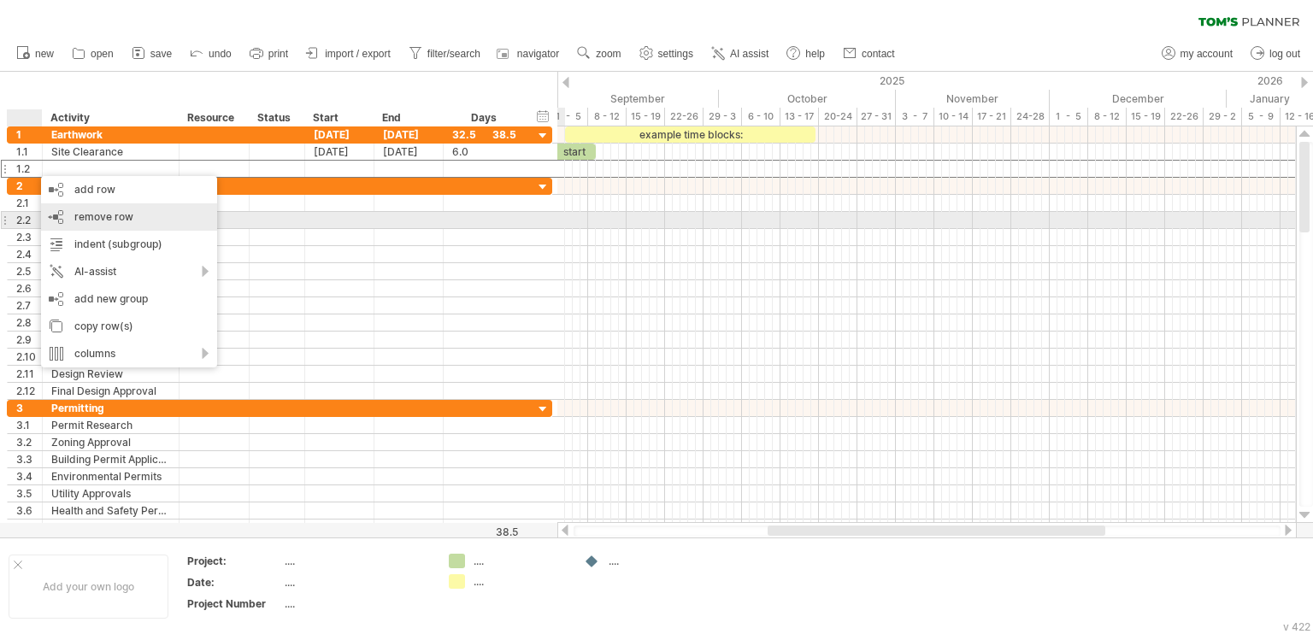
click at [105, 215] on span "remove row" at bounding box center [103, 216] width 59 height 13
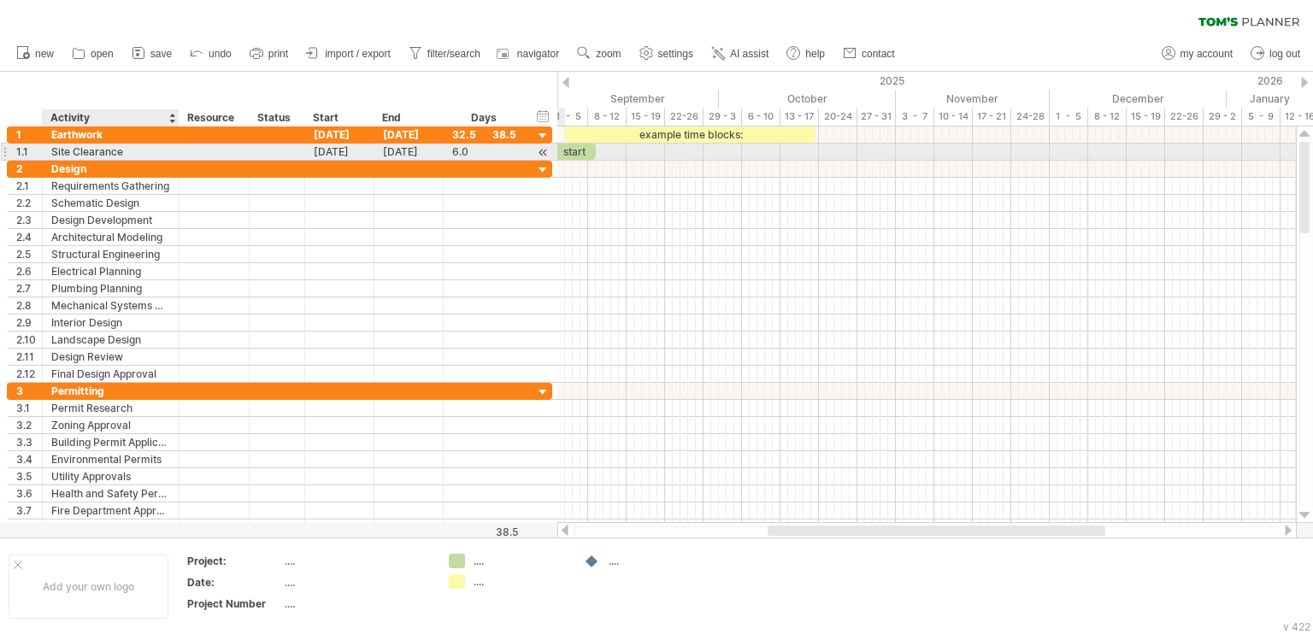
click at [144, 151] on div "Site Clearance" at bounding box center [110, 152] width 119 height 16
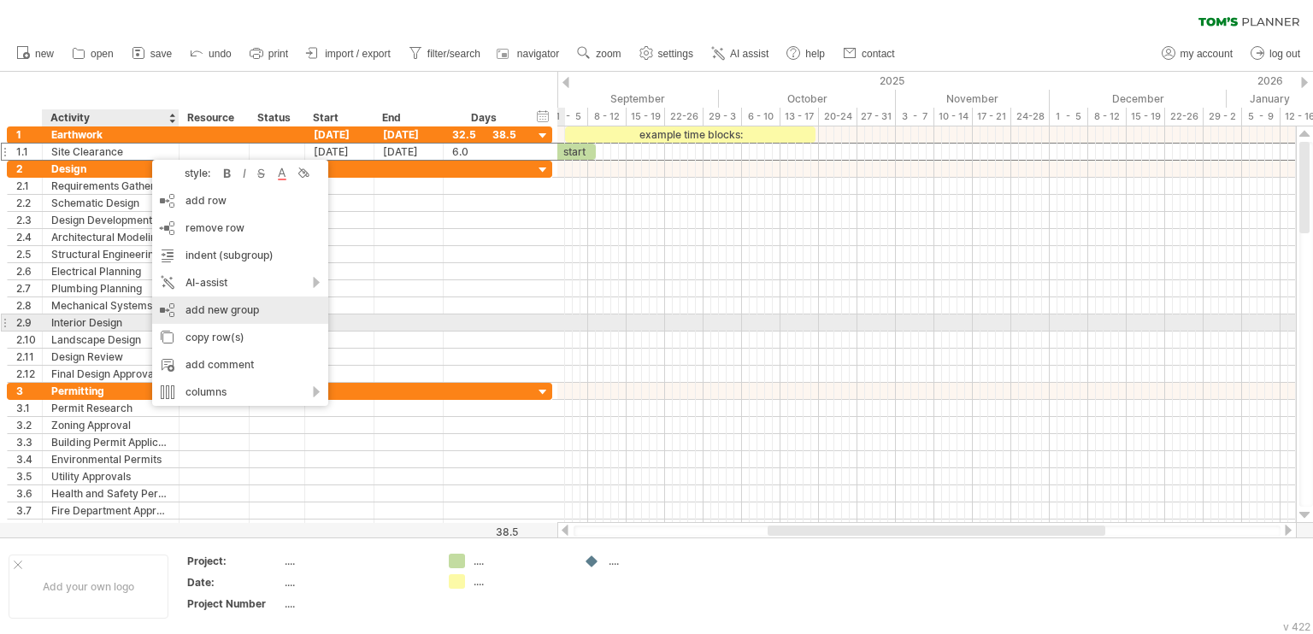
click at [278, 316] on div "add new group" at bounding box center [240, 310] width 176 height 27
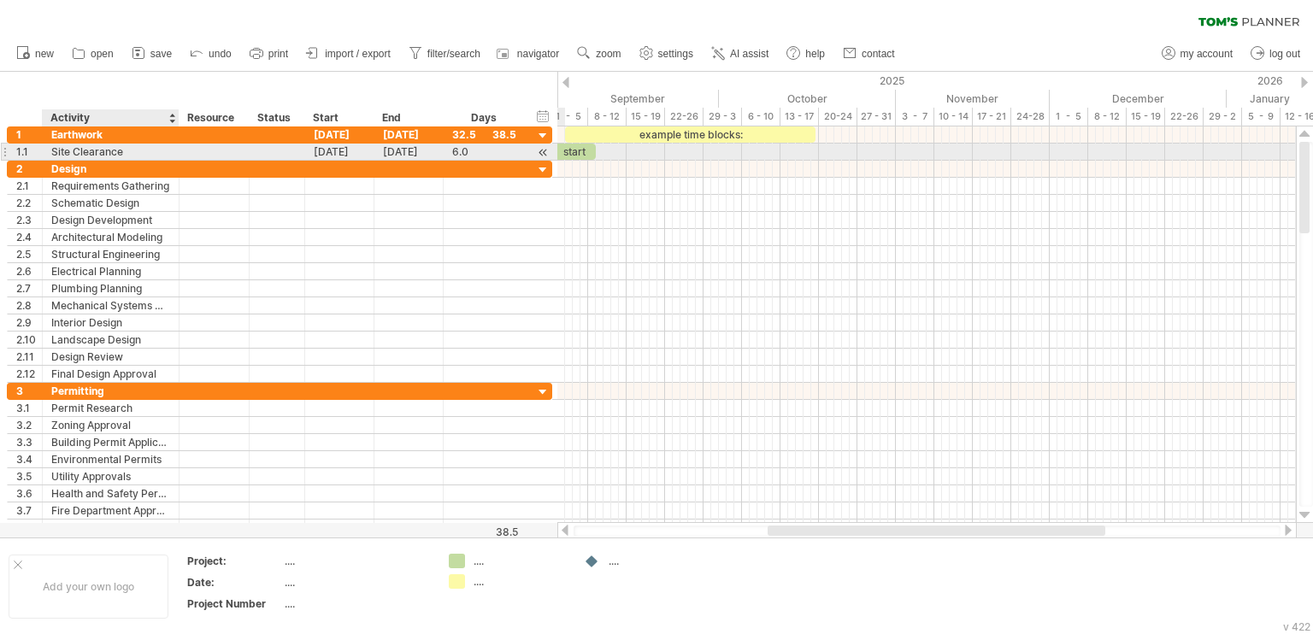
click at [138, 149] on div "Site Clearance" at bounding box center [110, 152] width 119 height 16
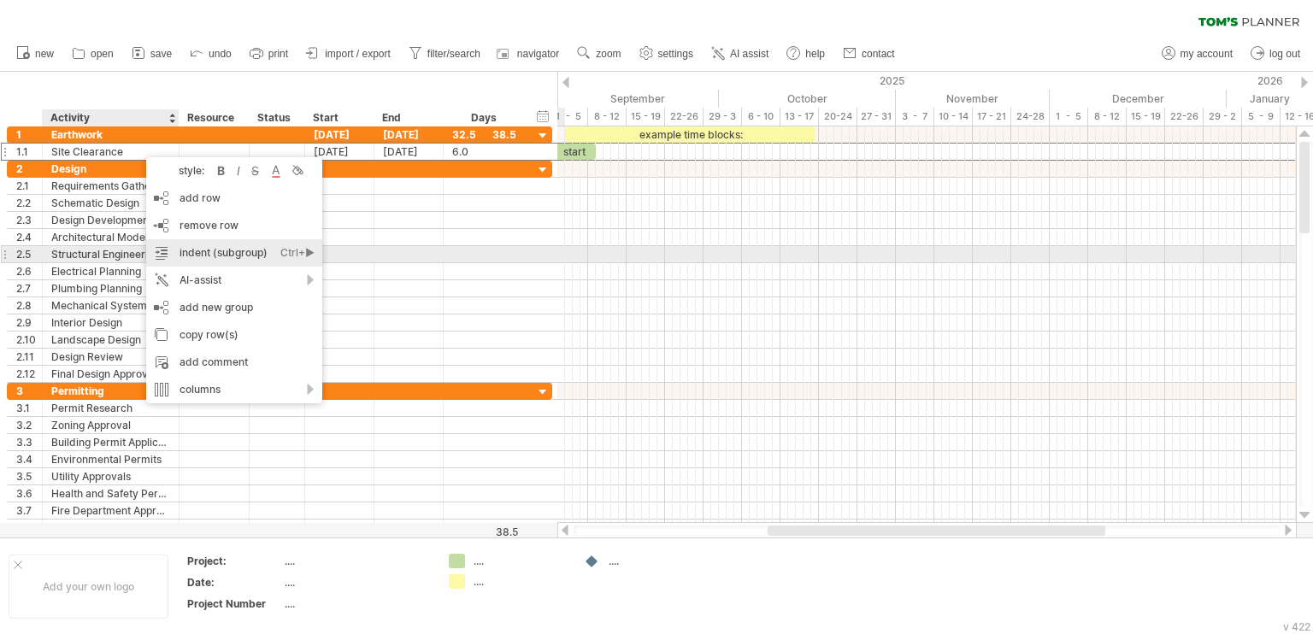
click at [311, 255] on div "Ctrl+►" at bounding box center [297, 252] width 34 height 27
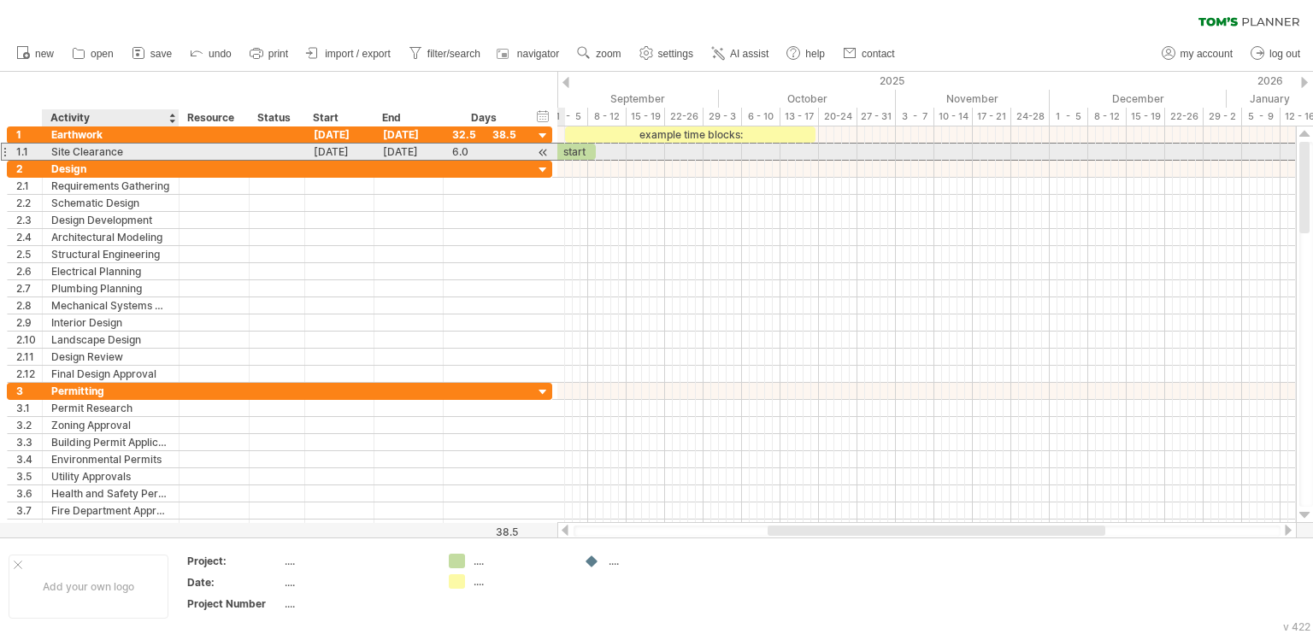
click at [146, 149] on div "Site Clearance" at bounding box center [110, 152] width 119 height 16
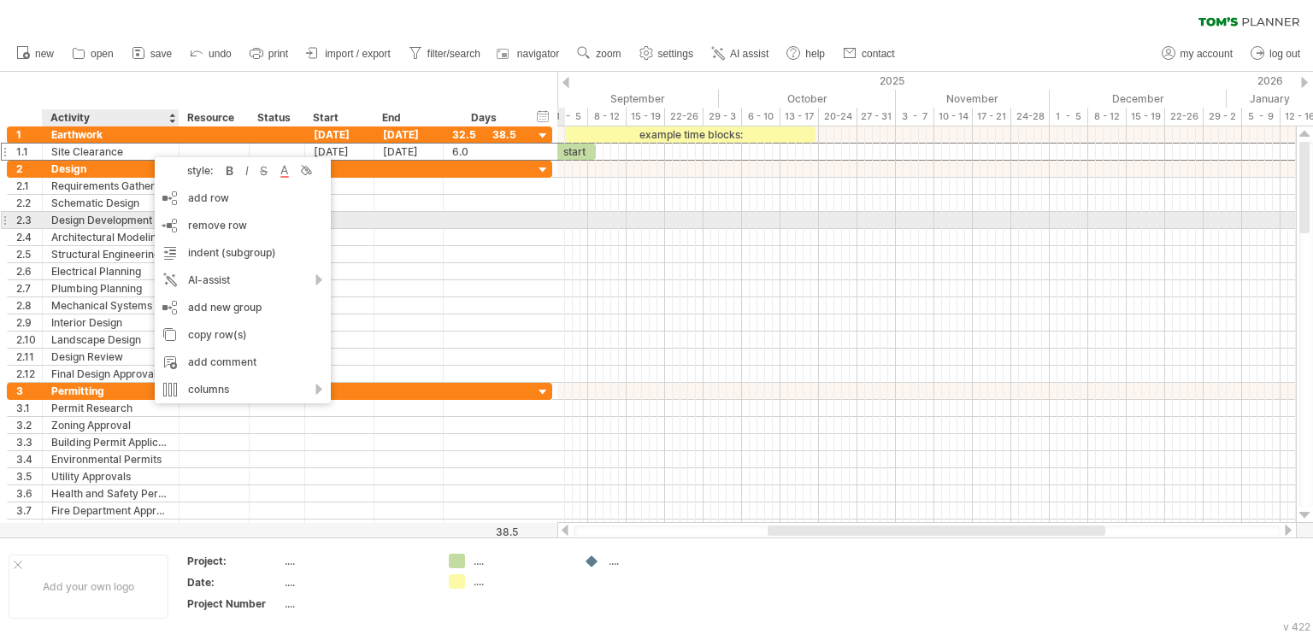
click at [361, 212] on div at bounding box center [339, 220] width 69 height 16
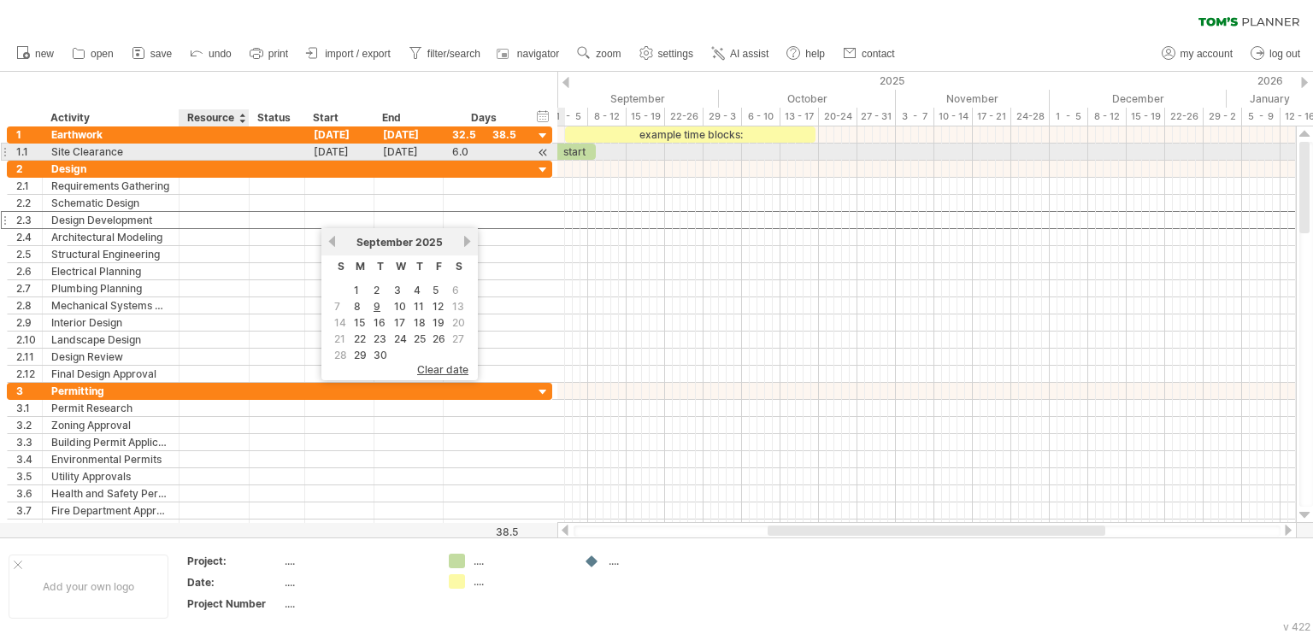
click at [197, 150] on div at bounding box center [214, 152] width 52 height 16
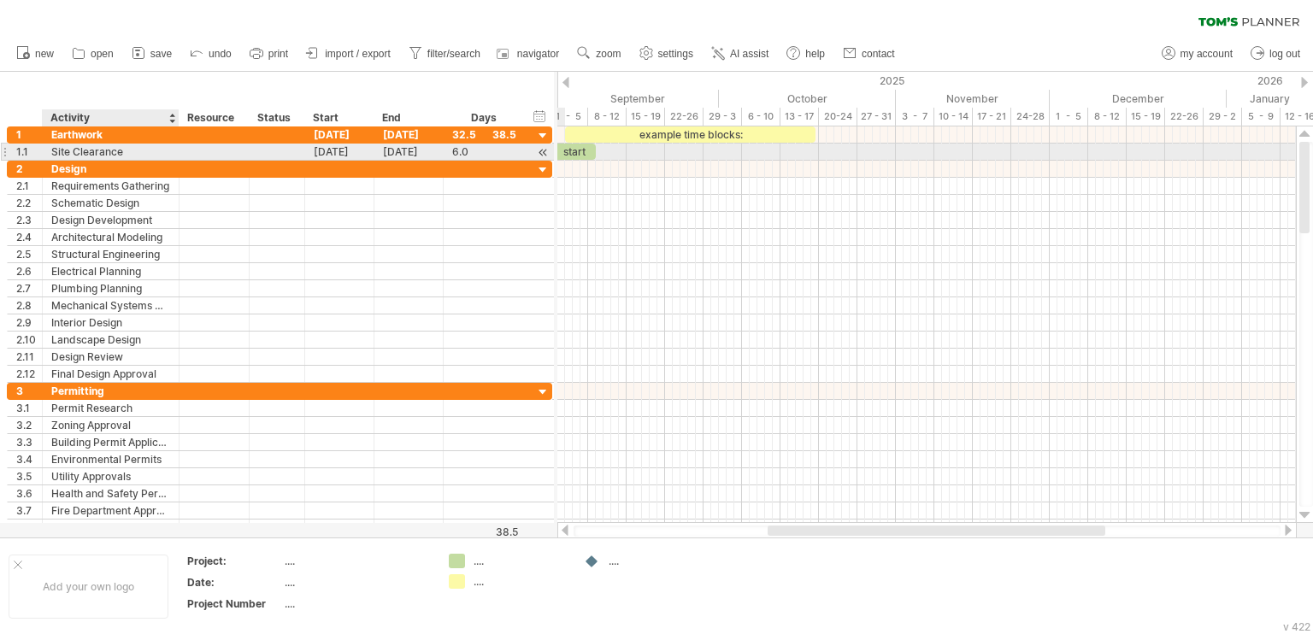
click at [173, 147] on div at bounding box center [177, 152] width 9 height 17
click at [169, 152] on div "Site Clearance" at bounding box center [110, 152] width 119 height 16
click at [196, 60] on icon at bounding box center [196, 52] width 17 height 17
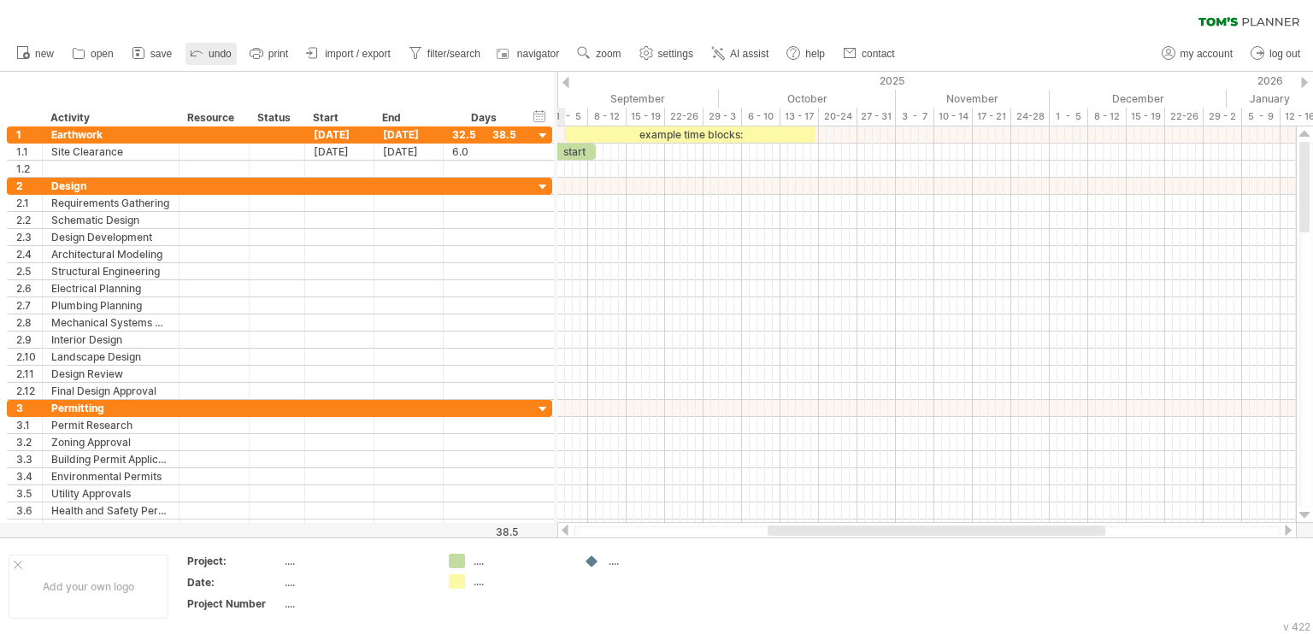
click at [196, 60] on icon at bounding box center [196, 52] width 17 height 17
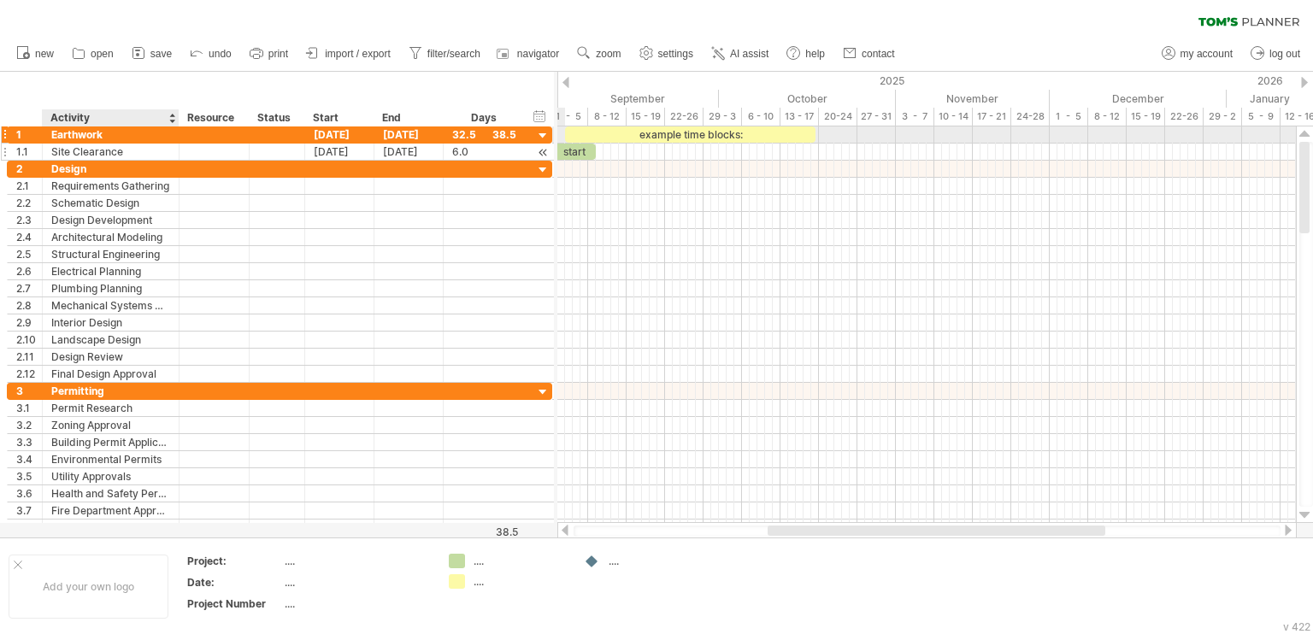
click at [169, 150] on div "Site Clearance" at bounding box center [110, 152] width 119 height 16
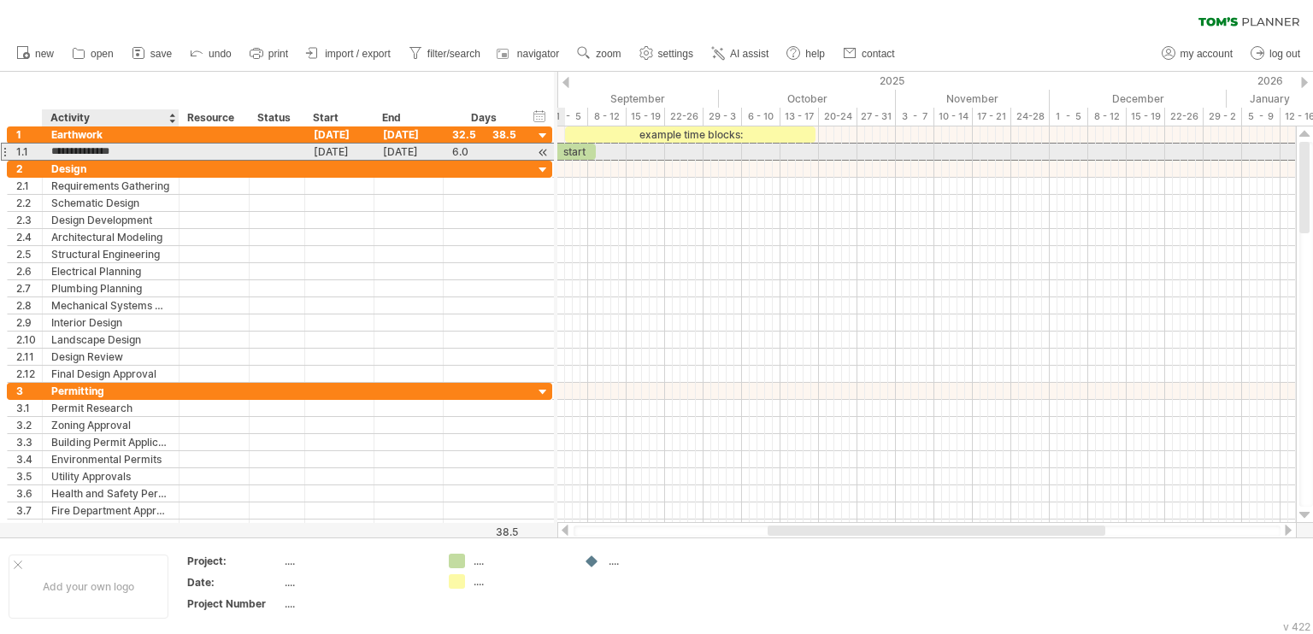
click at [154, 149] on input "**********" at bounding box center [110, 152] width 119 height 16
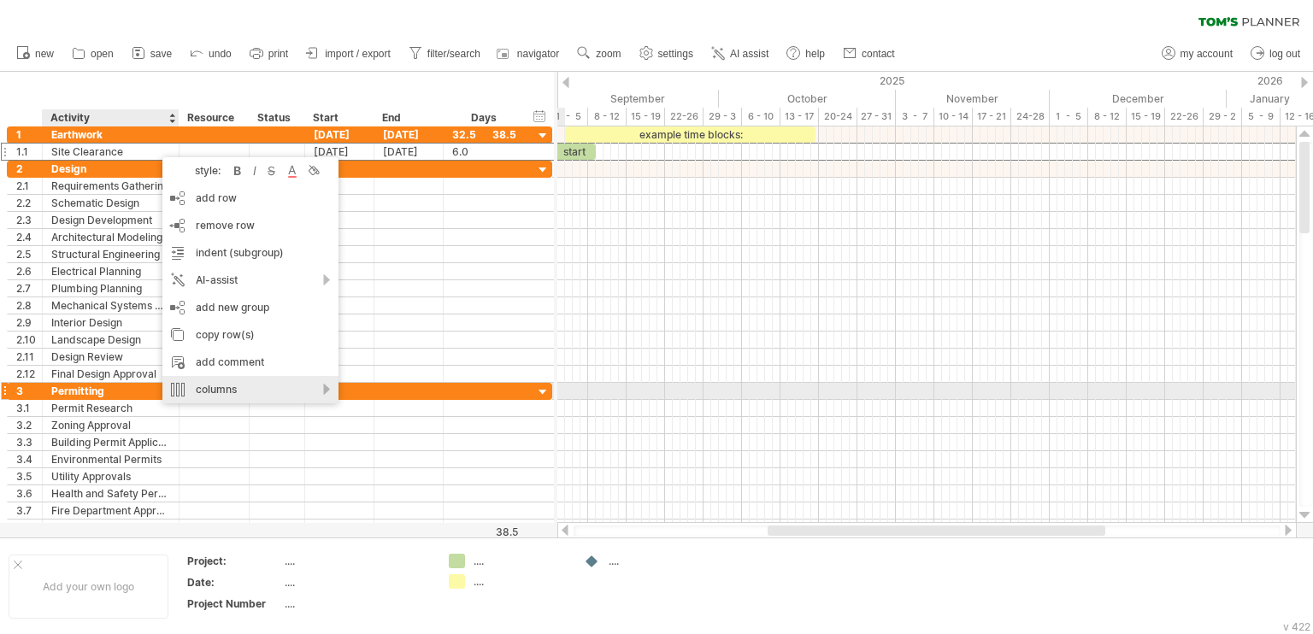
click at [264, 392] on div "columns" at bounding box center [250, 389] width 176 height 27
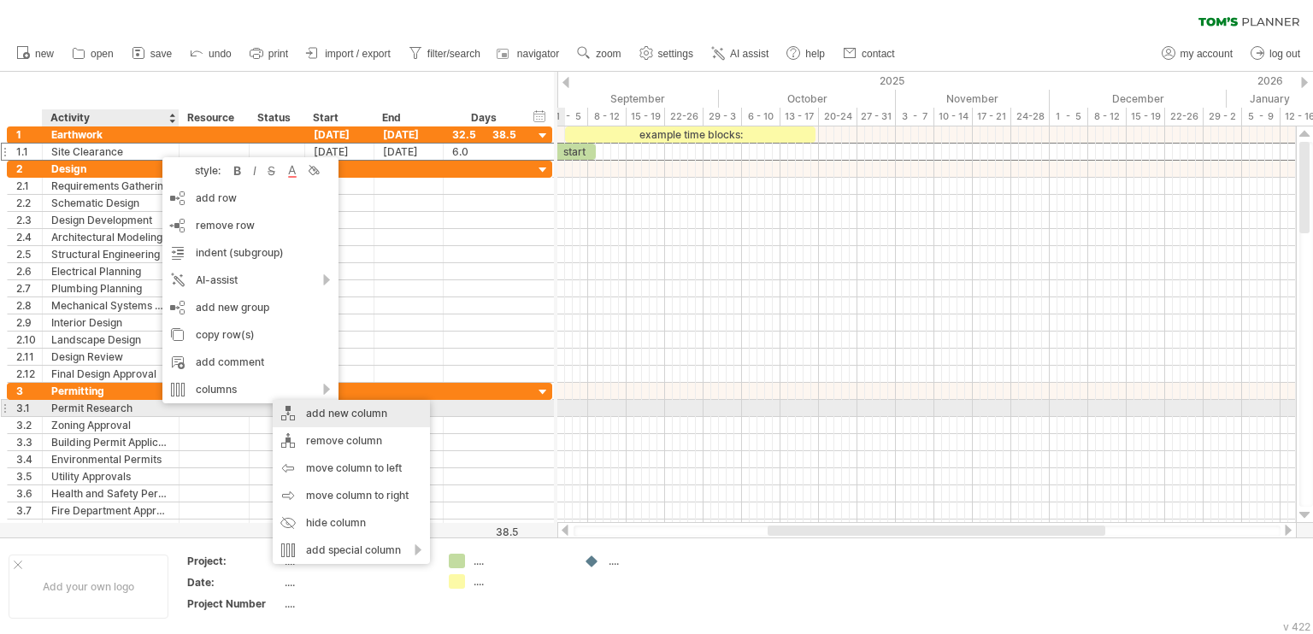
click at [307, 410] on div "add new column" at bounding box center [351, 413] width 157 height 27
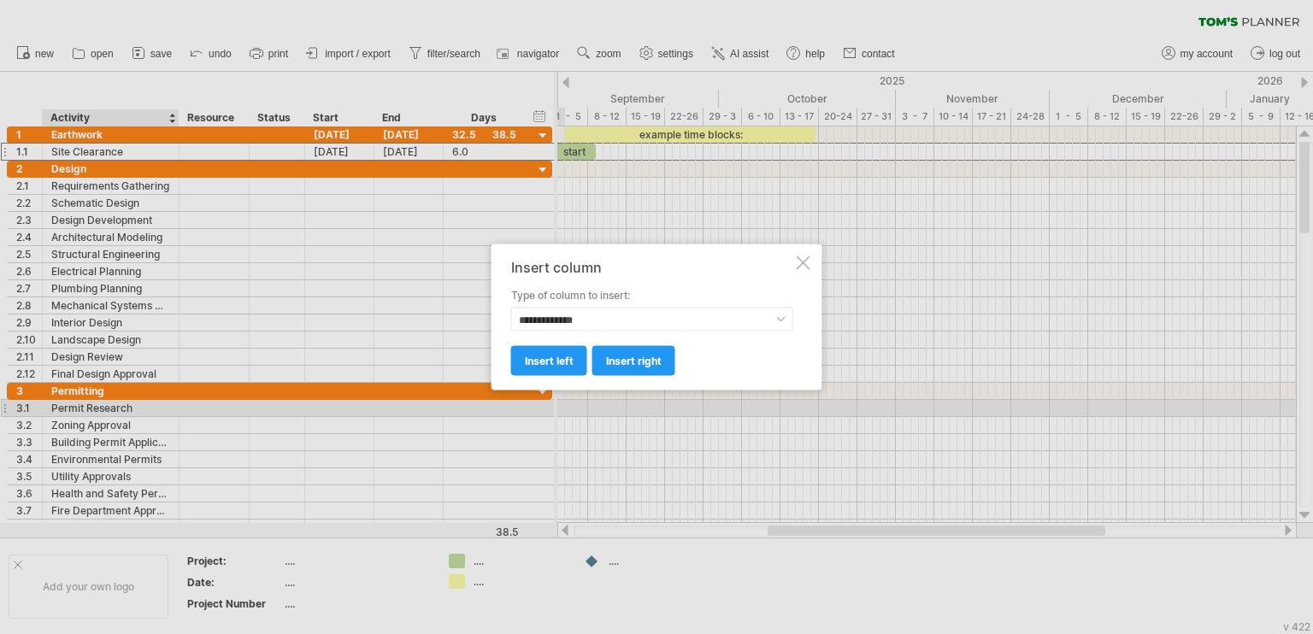
click at [802, 263] on div at bounding box center [804, 264] width 14 height 14
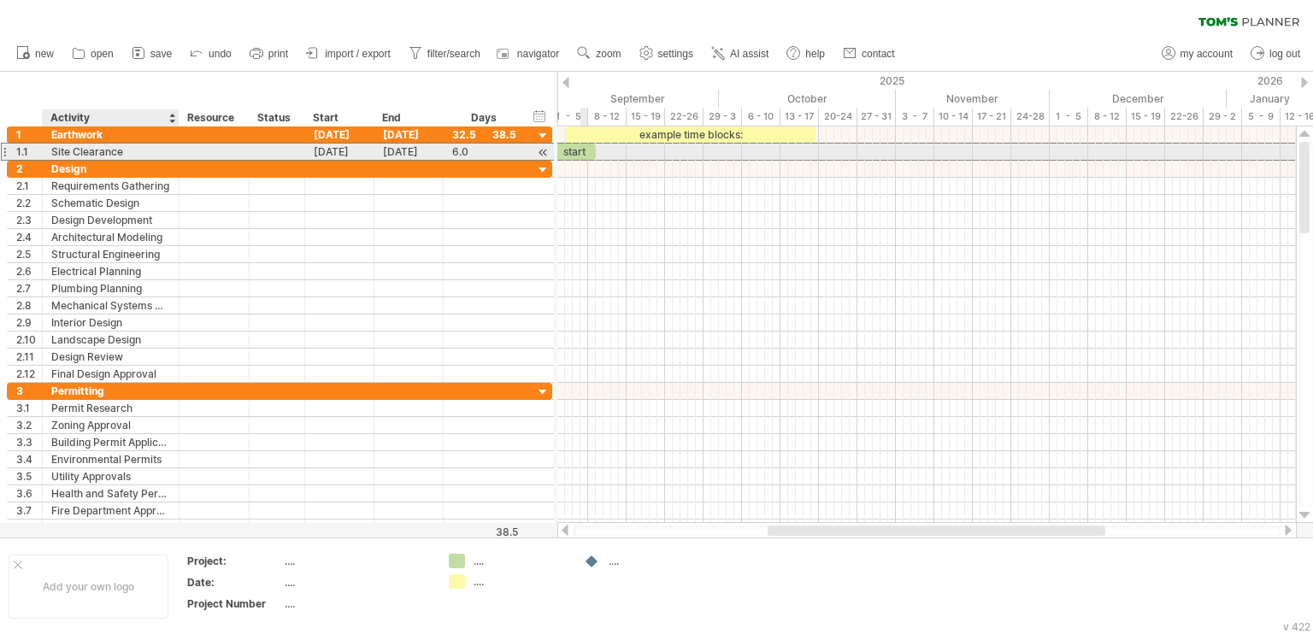
click at [107, 147] on div "Site Clearance" at bounding box center [110, 152] width 119 height 16
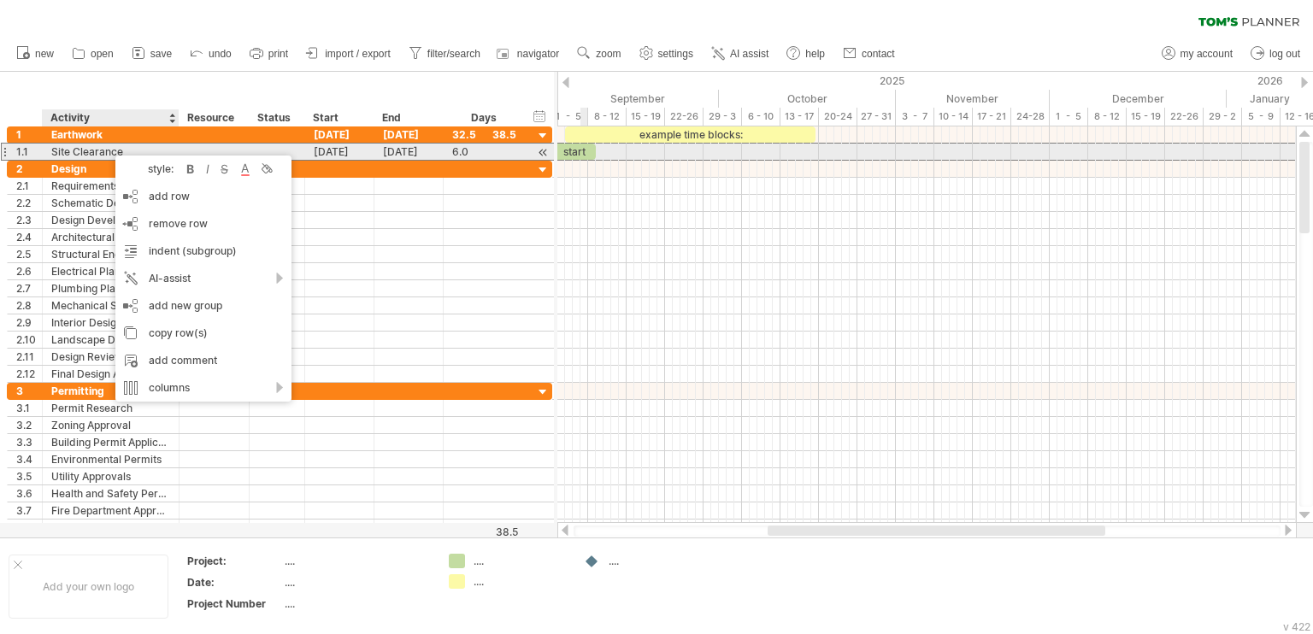
click at [150, 146] on div "Site Clearance" at bounding box center [110, 152] width 119 height 16
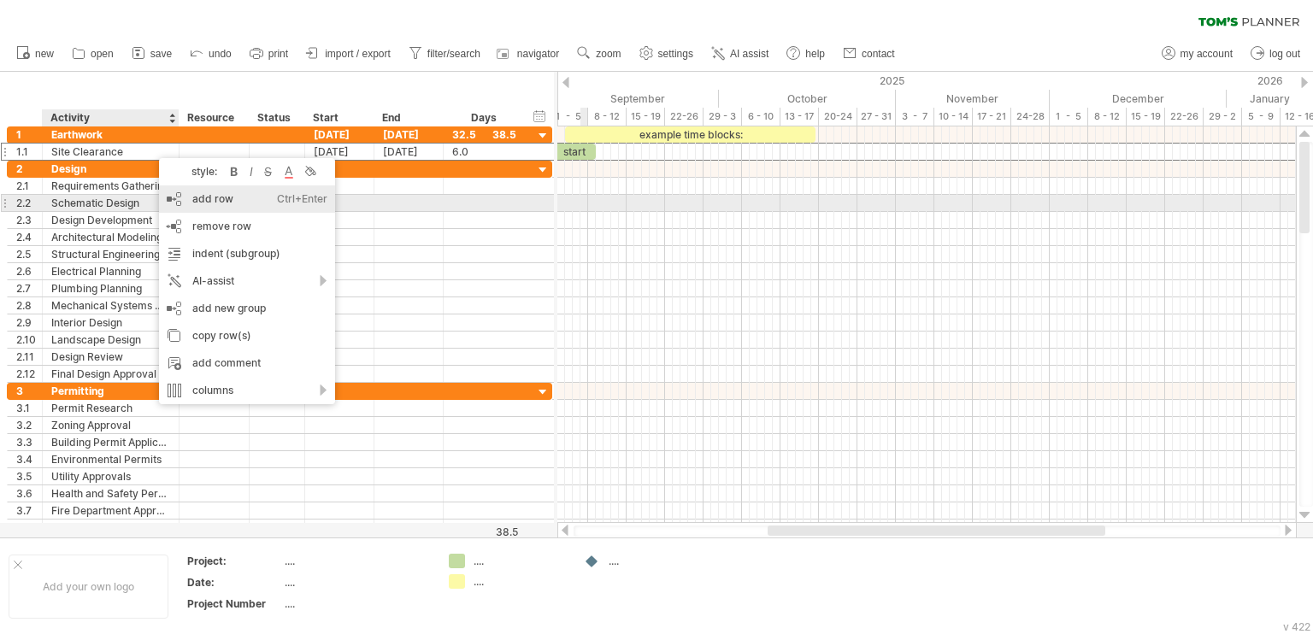
click at [226, 201] on div "add row Ctrl+Enter Cmd+Enter" at bounding box center [247, 199] width 176 height 27
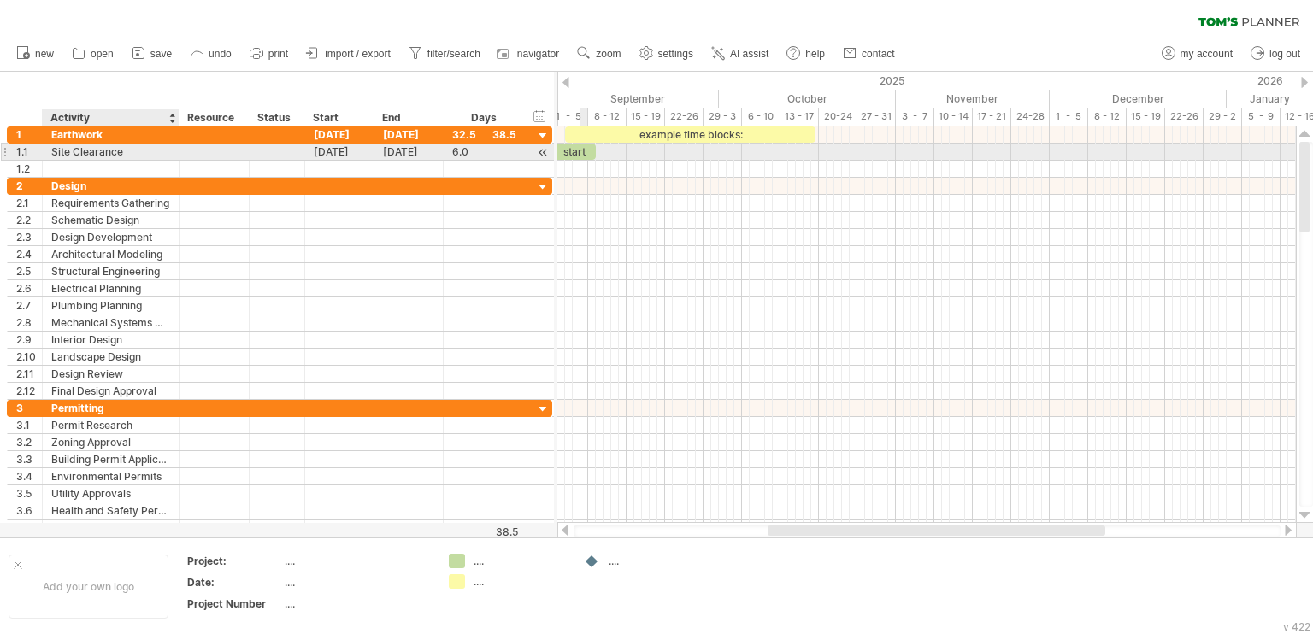
click at [181, 150] on div at bounding box center [215, 152] width 70 height 16
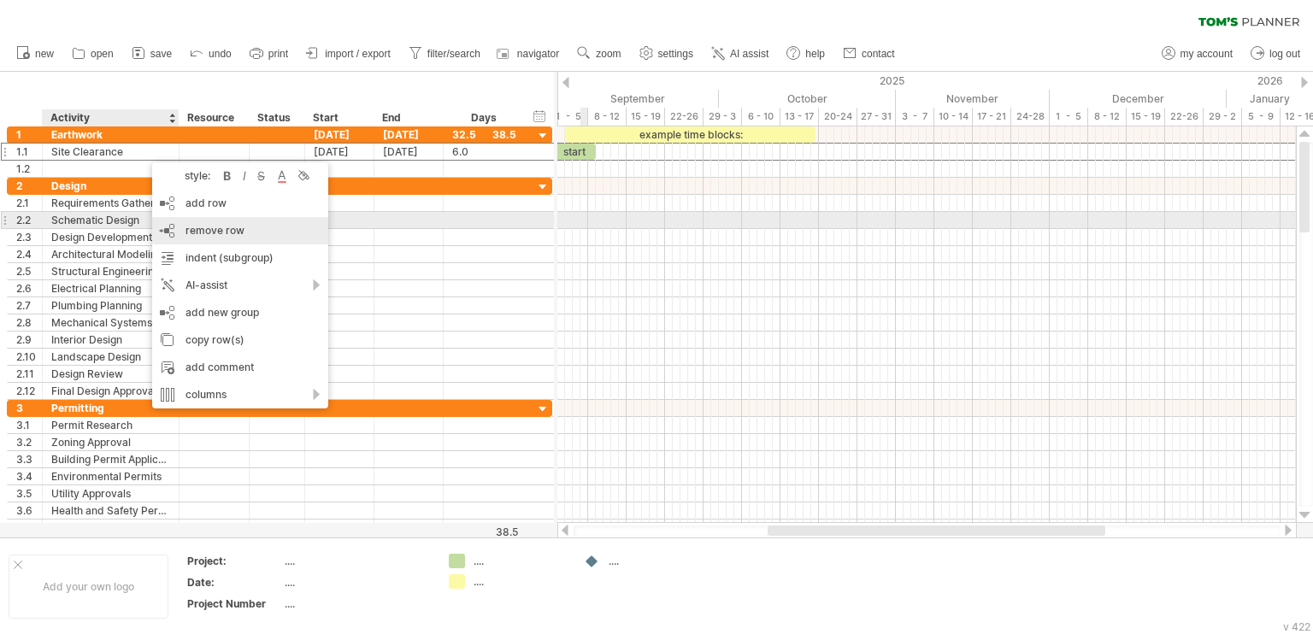
click at [231, 228] on span "remove row" at bounding box center [215, 230] width 59 height 13
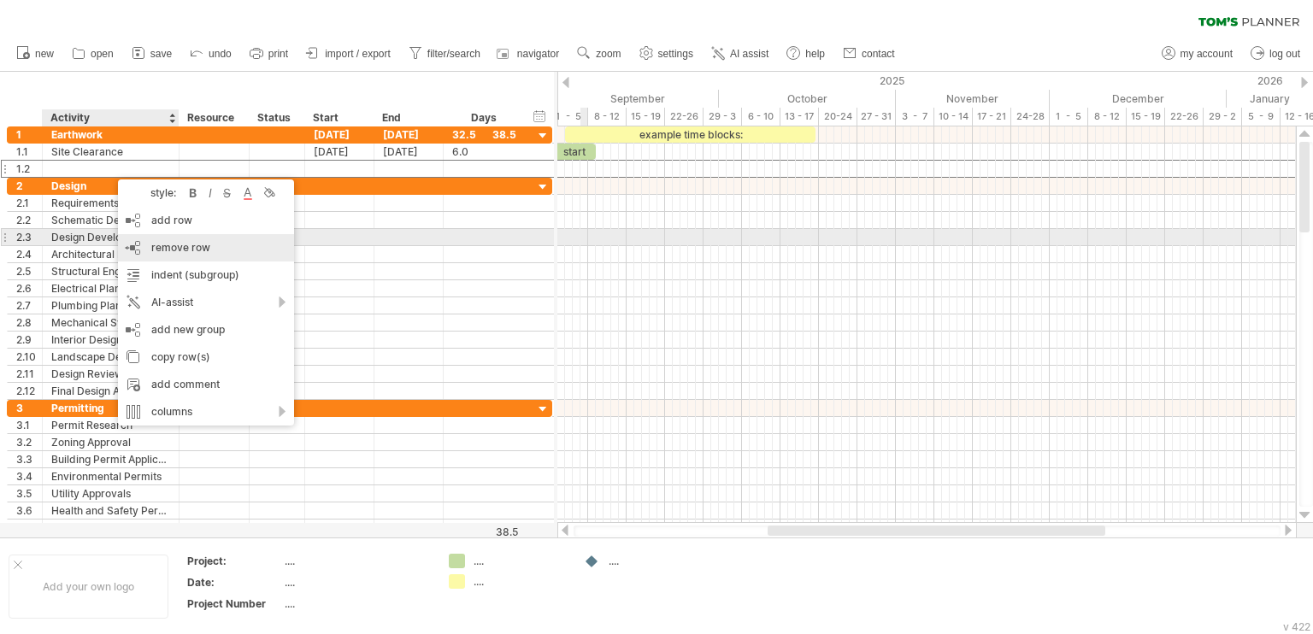
click at [189, 244] on span "remove row" at bounding box center [180, 247] width 59 height 13
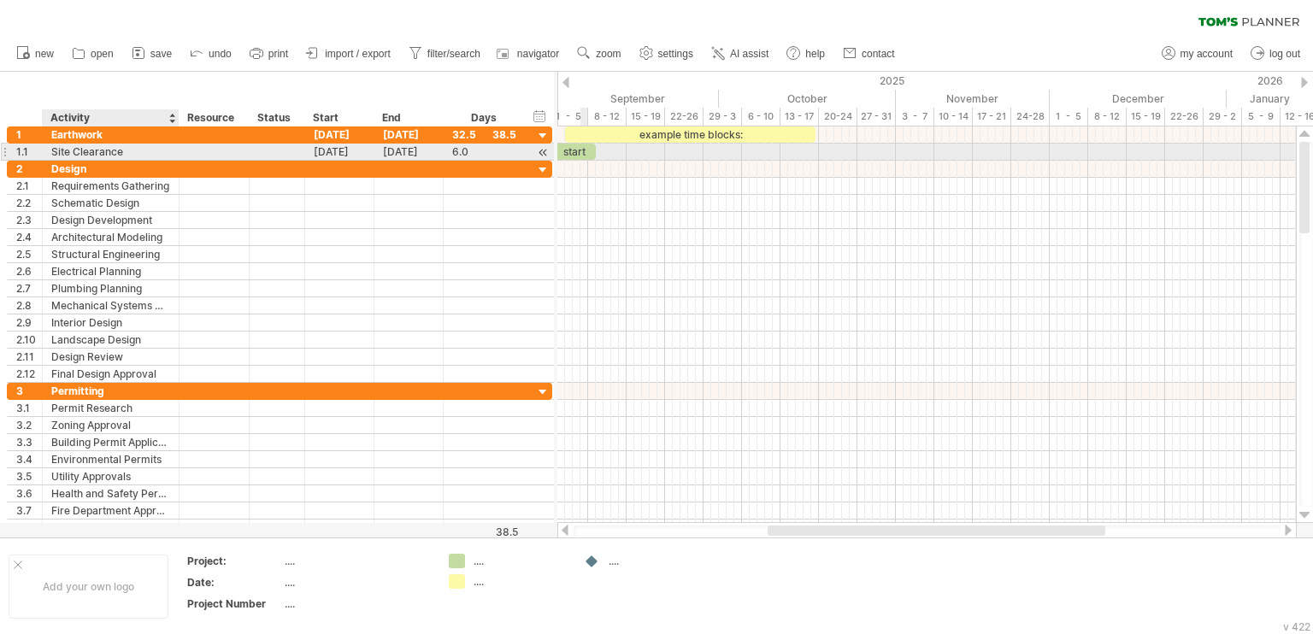
click at [139, 153] on div "Site Clearance" at bounding box center [110, 152] width 119 height 16
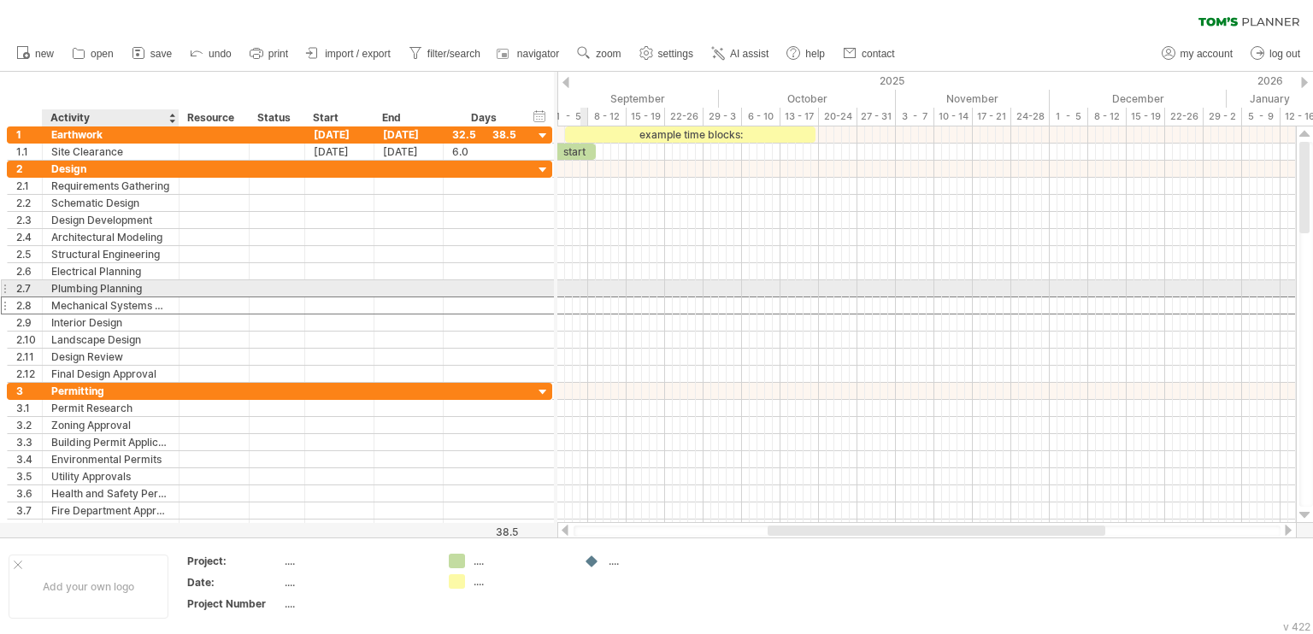
click at [407, 298] on div at bounding box center [409, 306] width 69 height 16
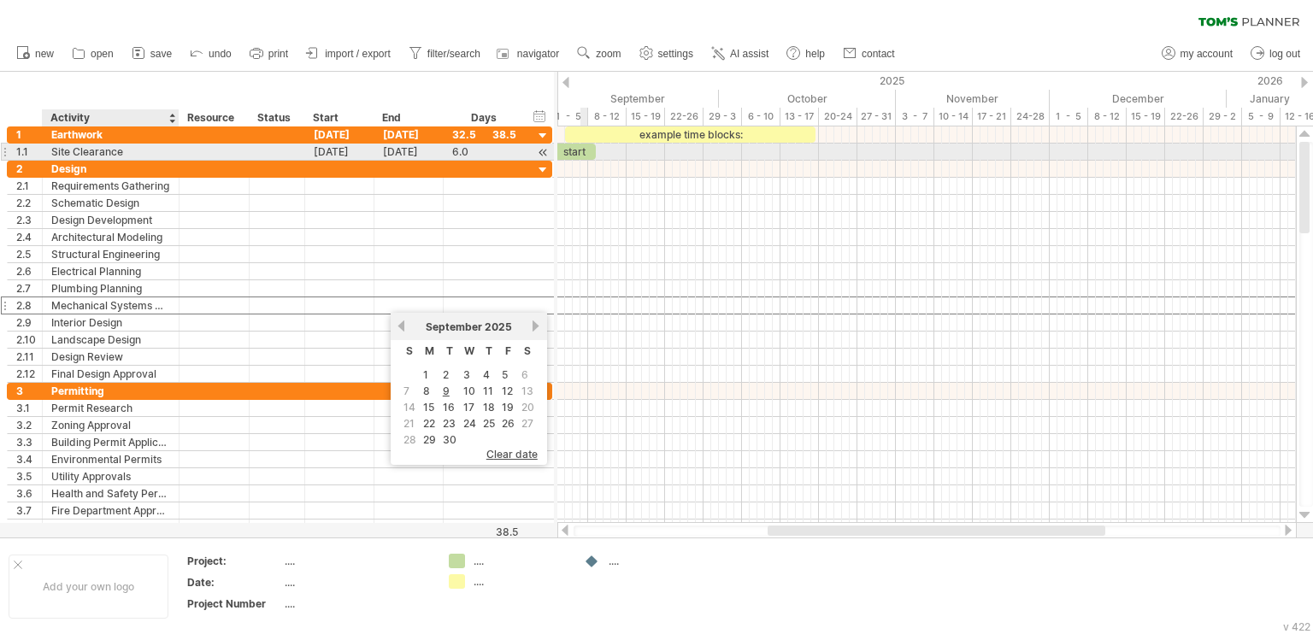
click at [156, 156] on div "Site Clearance" at bounding box center [110, 152] width 119 height 16
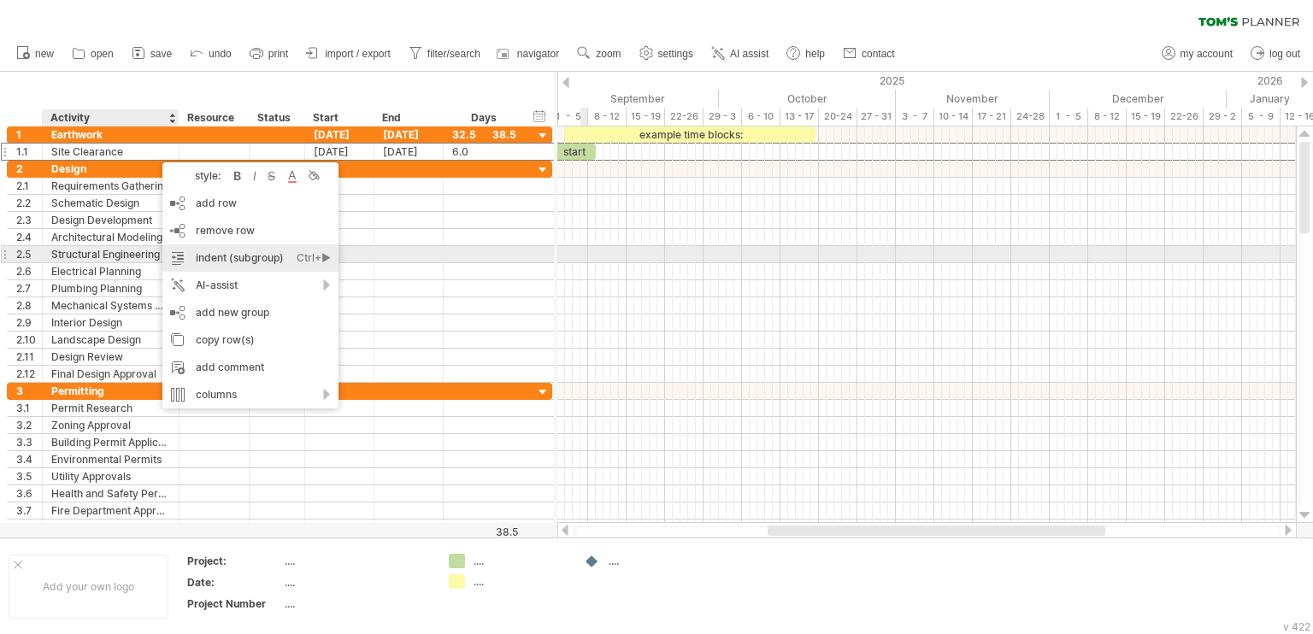
click at [261, 259] on div "indent (subgroup) Ctrl+► Cmd+►" at bounding box center [250, 258] width 176 height 27
click at [285, 249] on div "indent (subgroup) Ctrl+► Cmd+►" at bounding box center [250, 252] width 176 height 27
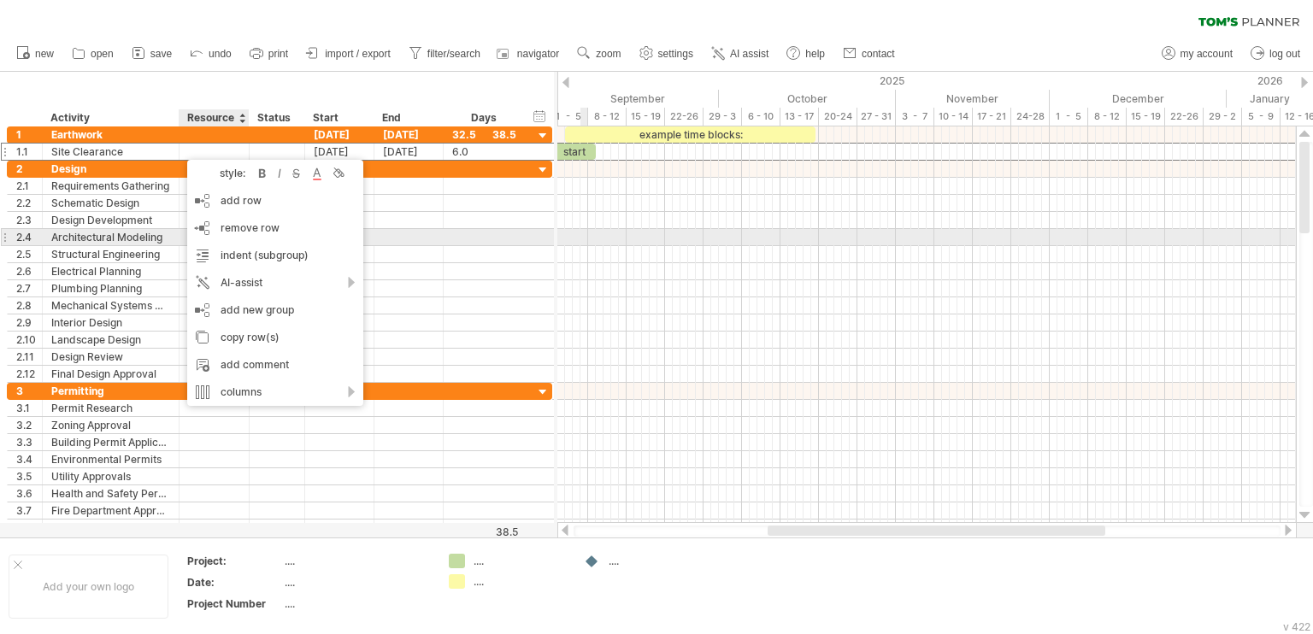
click at [444, 240] on div at bounding box center [485, 237] width 82 height 16
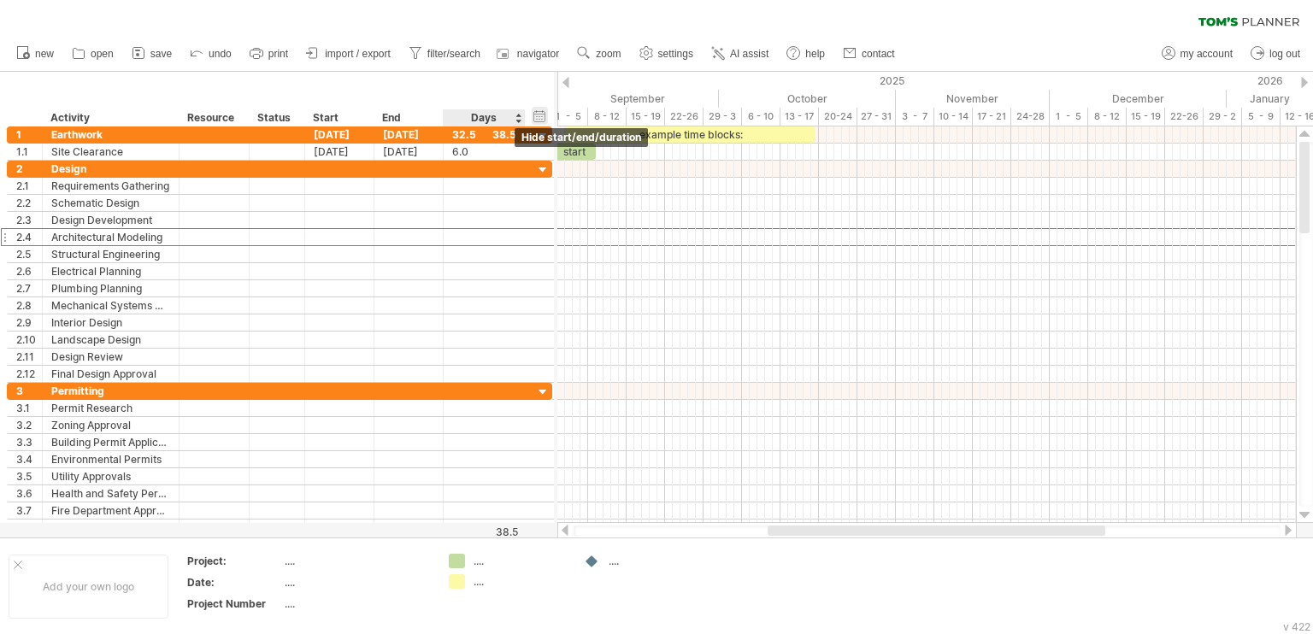
click at [536, 117] on div "hide start/end/duration show start/end/duration" at bounding box center [540, 116] width 16 height 18
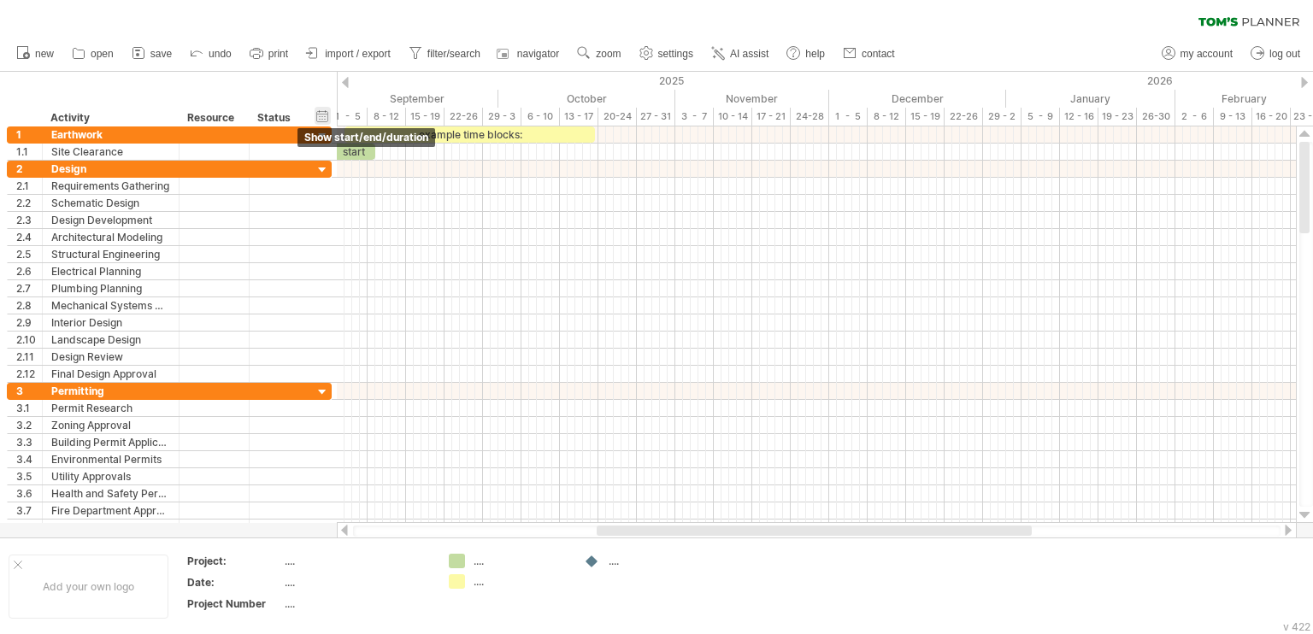
click at [328, 119] on div "hide start/end/duration show start/end/duration" at bounding box center [323, 116] width 16 height 18
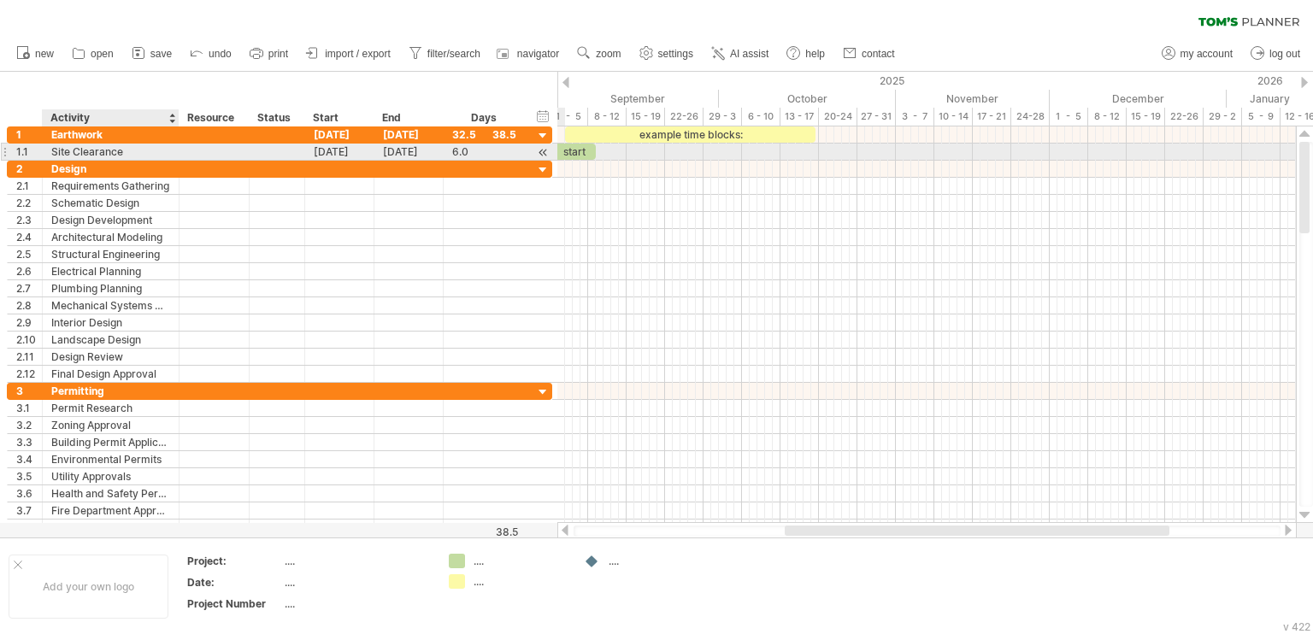
click at [157, 152] on div "Site Clearance" at bounding box center [110, 152] width 119 height 16
click at [157, 152] on input "**********" at bounding box center [110, 152] width 119 height 16
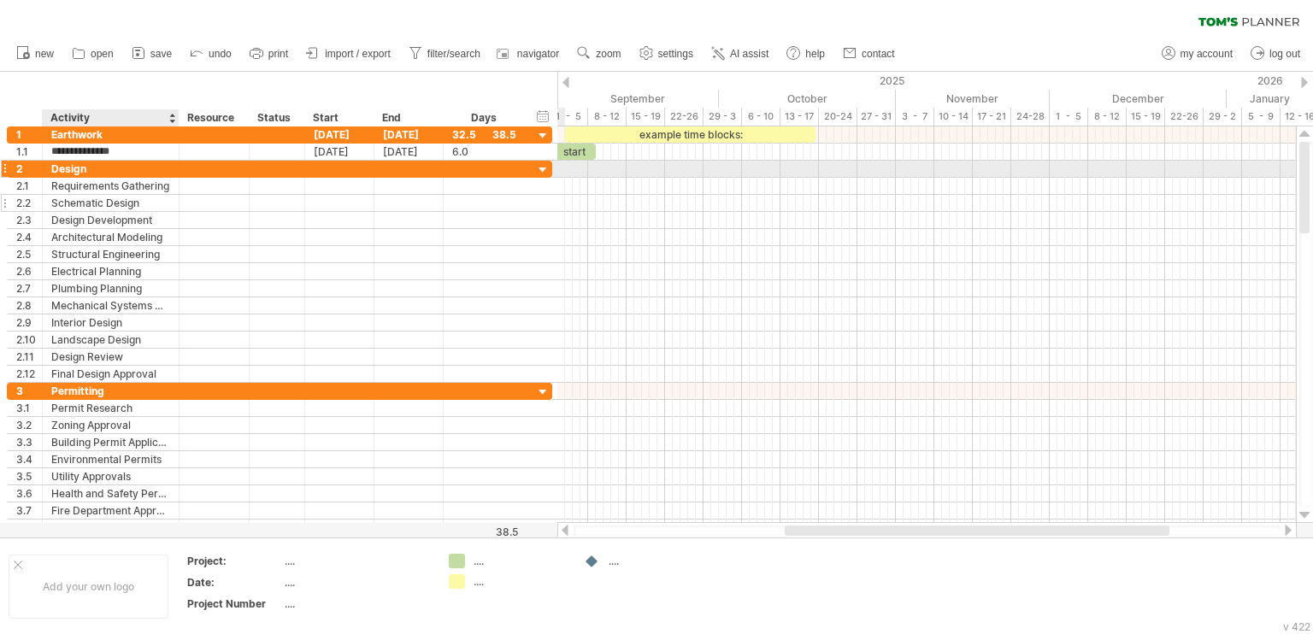
click at [207, 198] on div at bounding box center [214, 203] width 52 height 16
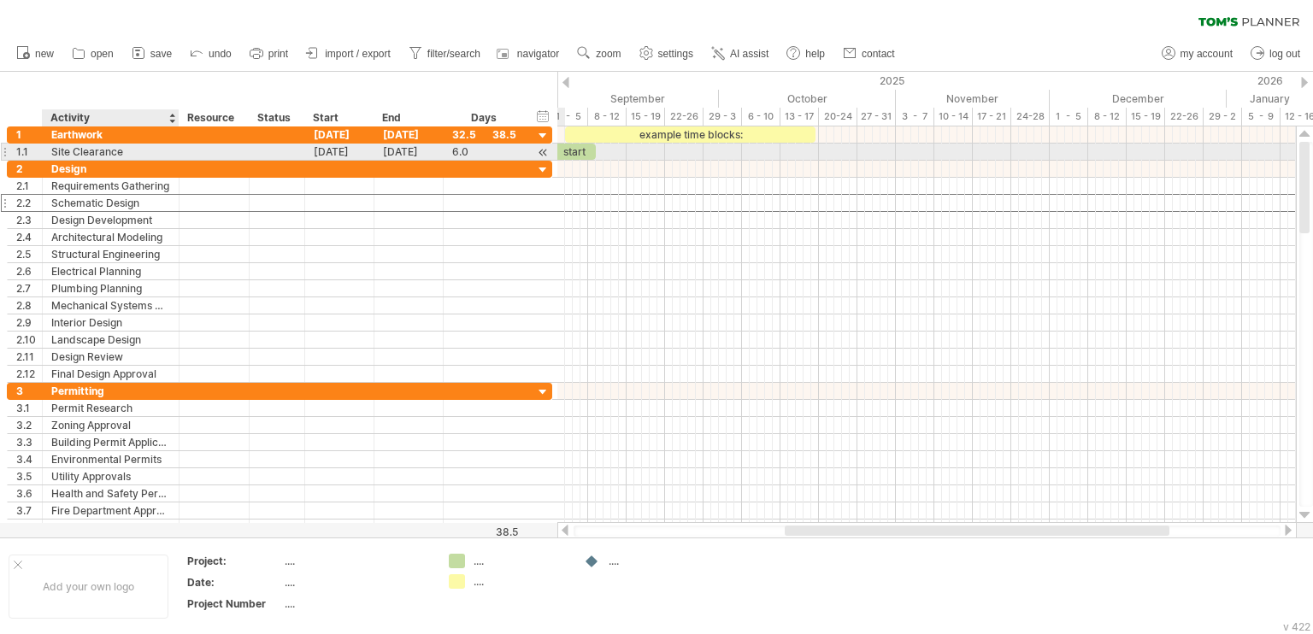
click at [157, 152] on div "Site Clearance" at bounding box center [110, 152] width 119 height 16
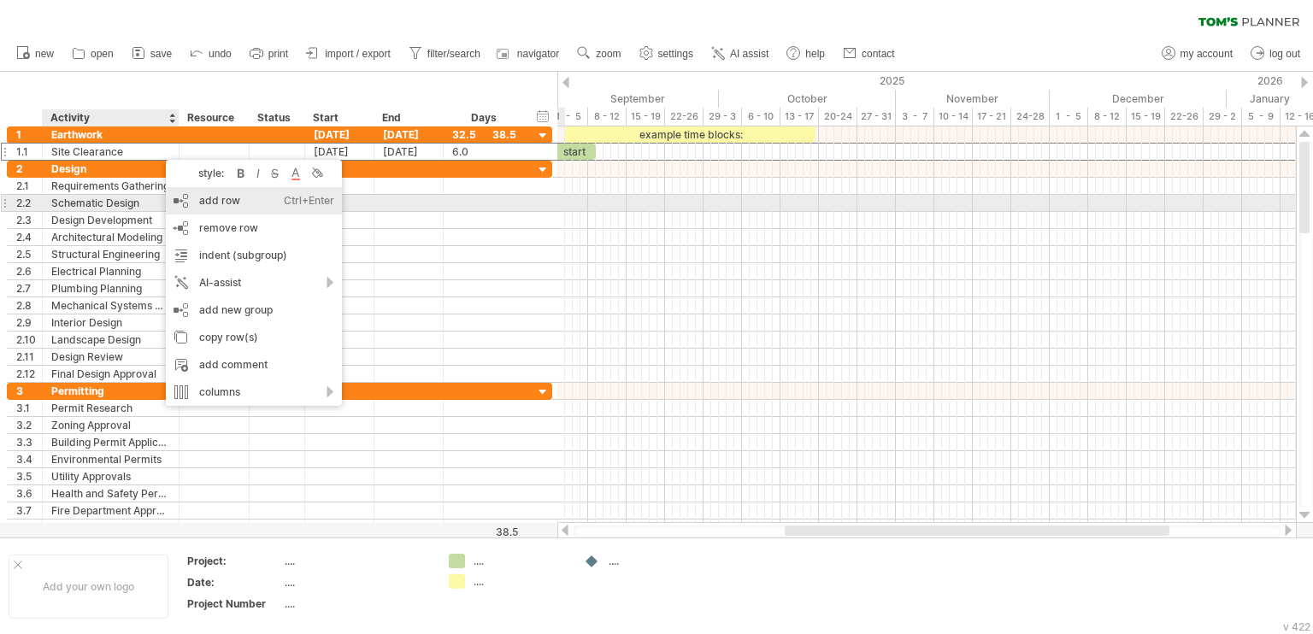
click at [253, 209] on div "add row Ctrl+Enter Cmd+Enter" at bounding box center [254, 200] width 176 height 27
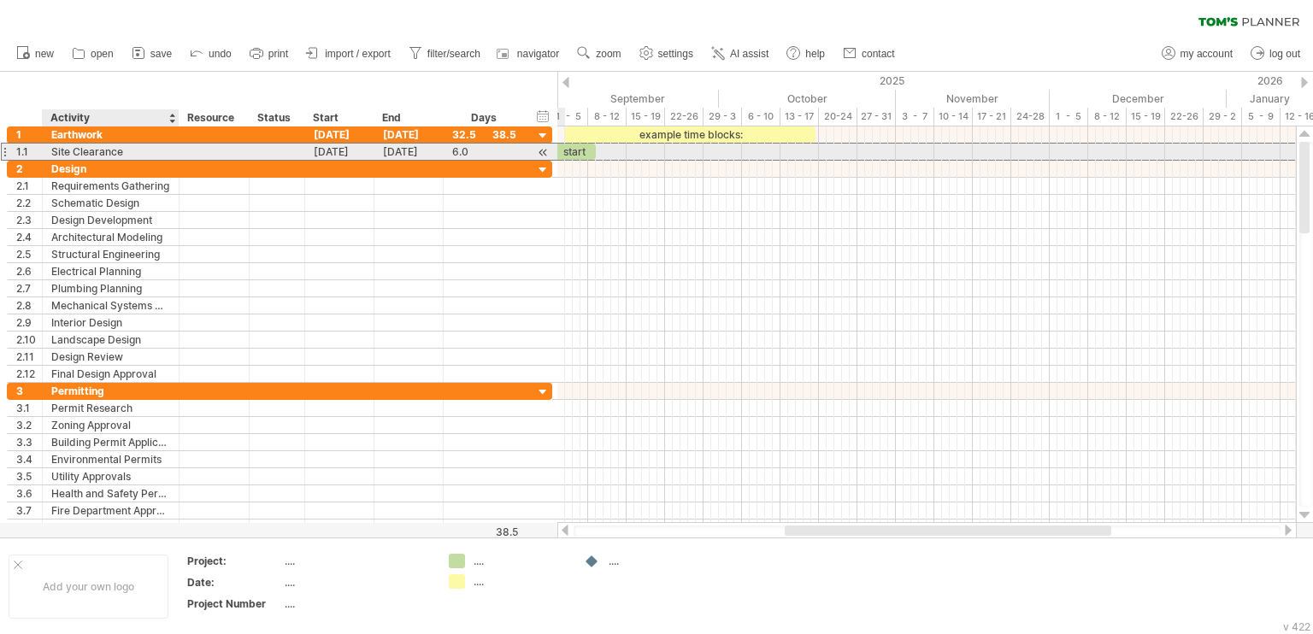
click at [140, 156] on div "Site Clearance" at bounding box center [110, 152] width 119 height 16
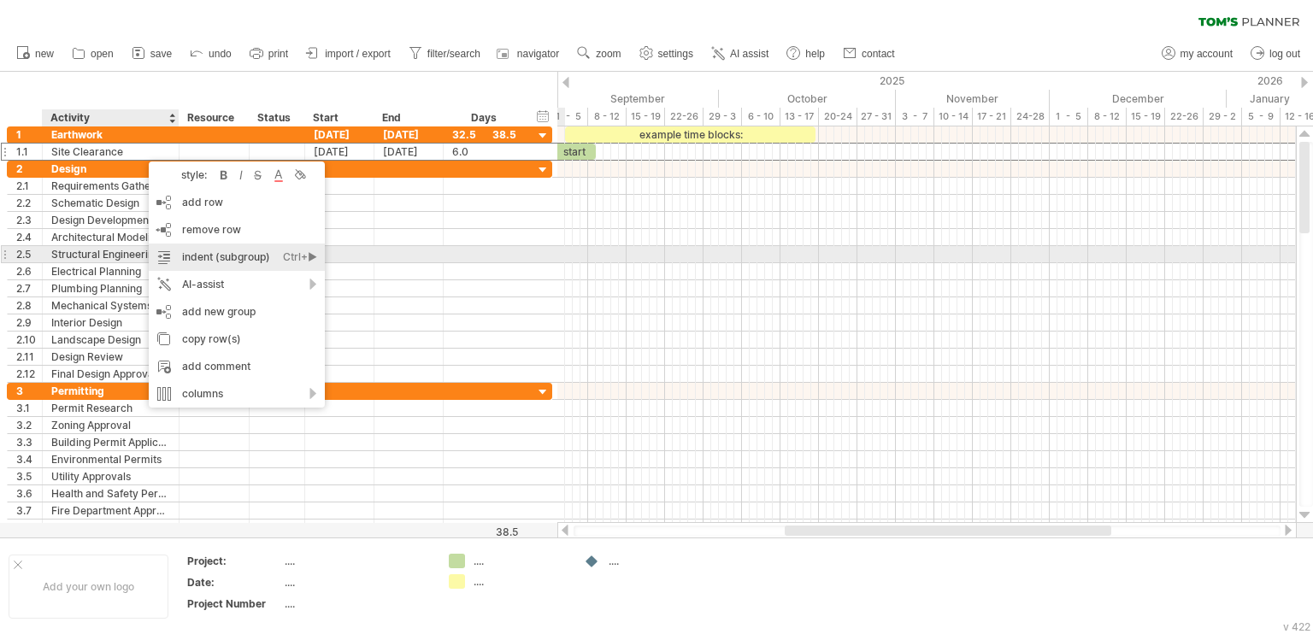
click at [233, 263] on div "indent (subgroup) Ctrl+► Cmd+►" at bounding box center [237, 257] width 176 height 27
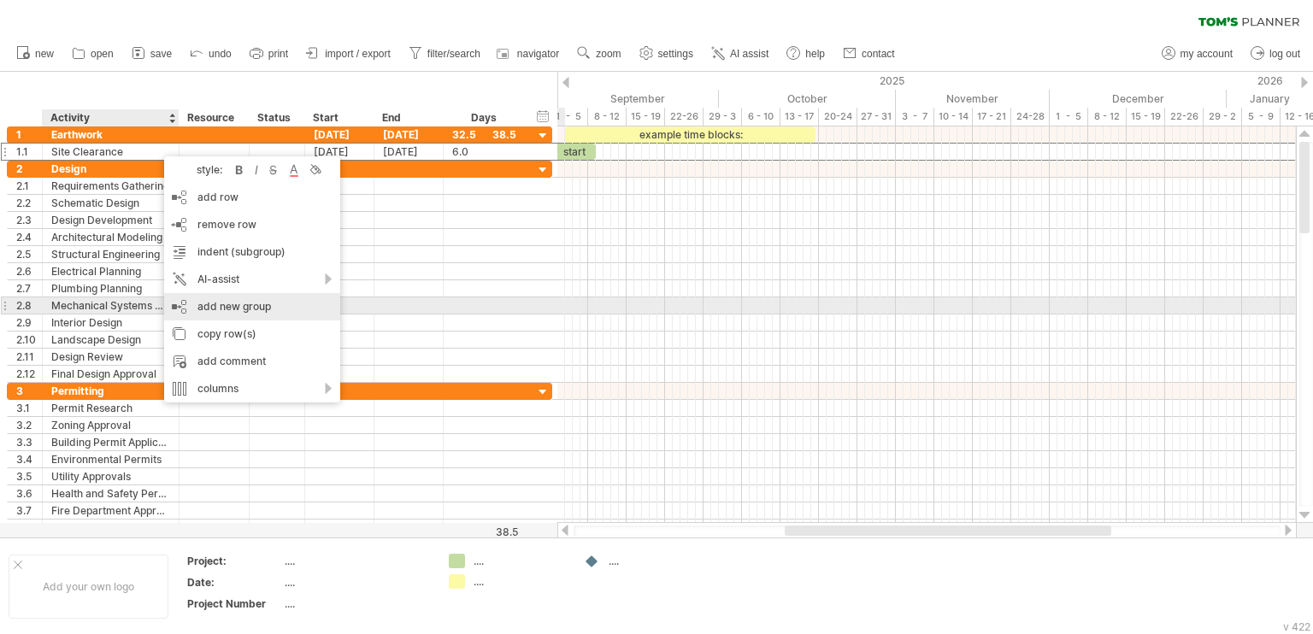
click at [308, 300] on div "add new group" at bounding box center [252, 306] width 176 height 27
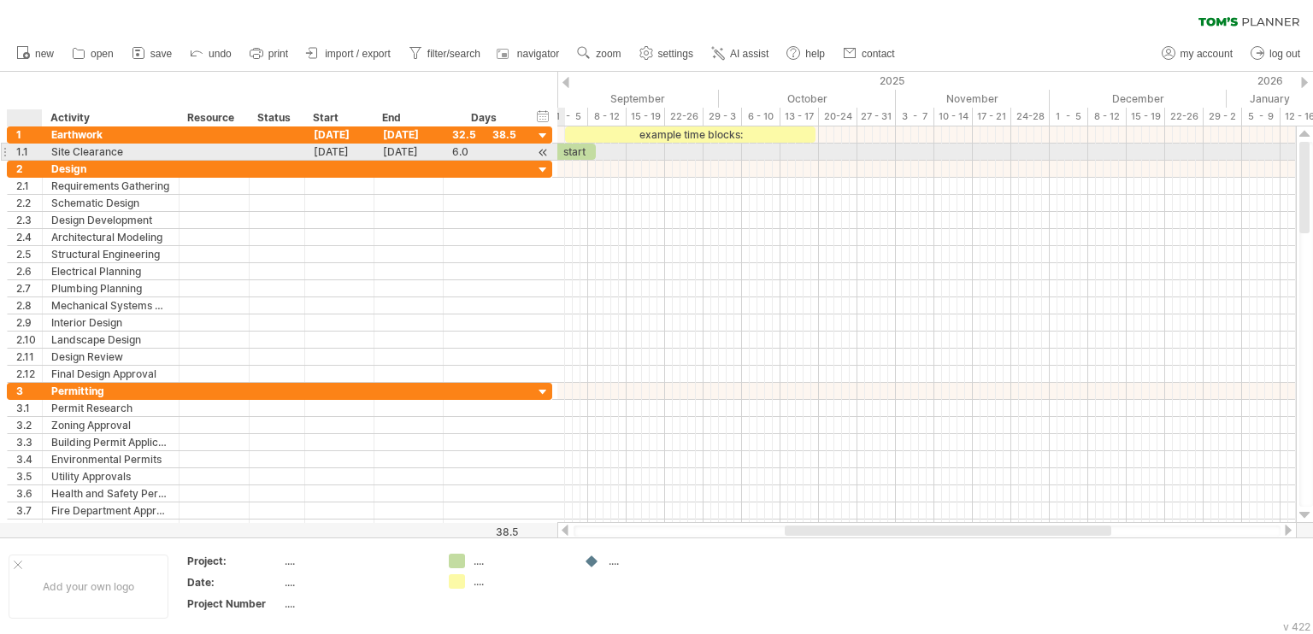
click at [51, 148] on div "Site Clearance" at bounding box center [110, 152] width 119 height 16
click at [139, 148] on input "**********" at bounding box center [110, 152] width 119 height 16
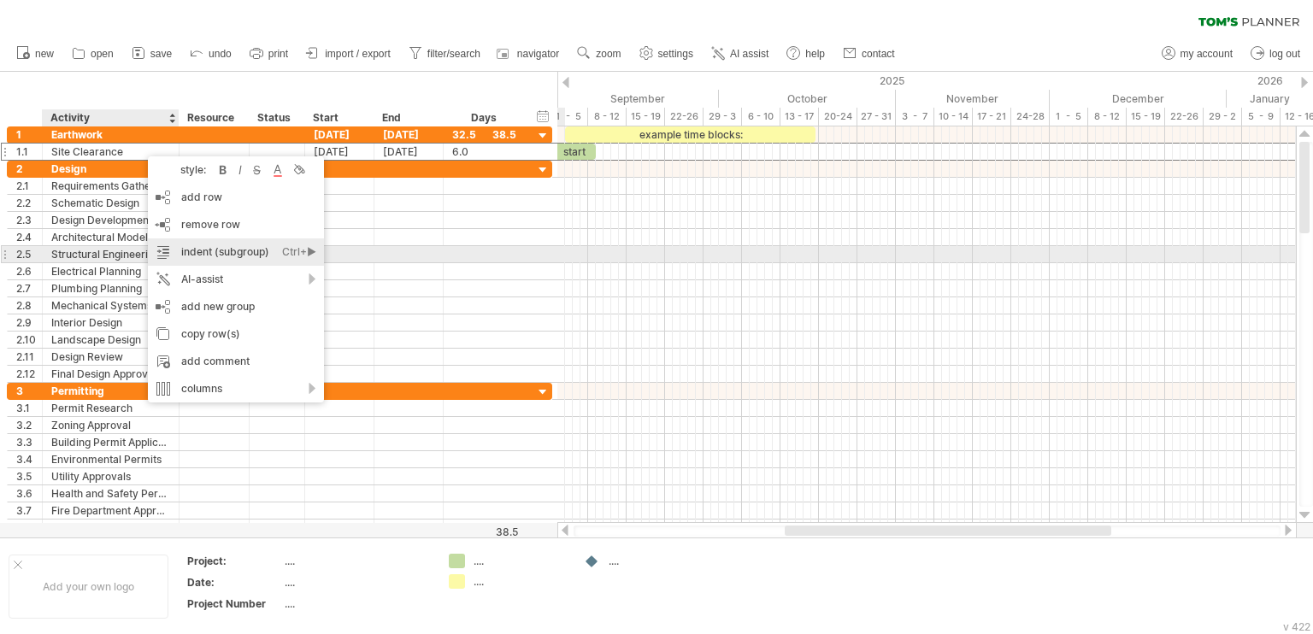
click at [215, 252] on div "indent (subgroup) Ctrl+► Cmd+►" at bounding box center [236, 252] width 176 height 27
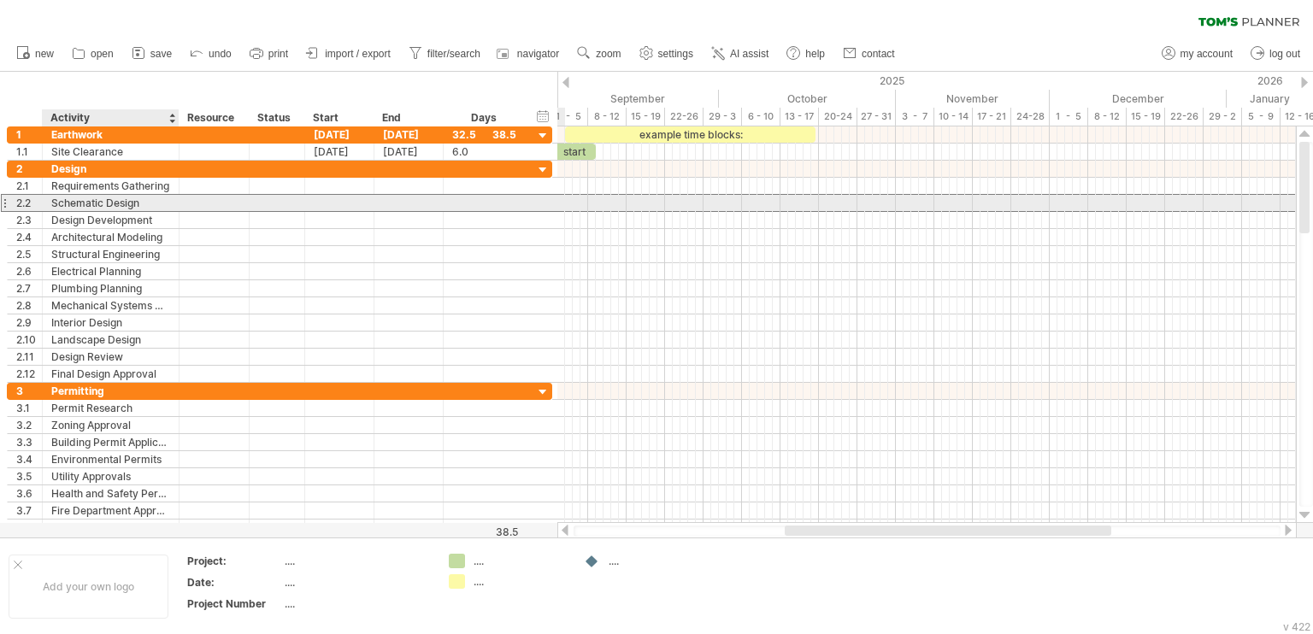
click at [385, 198] on div at bounding box center [409, 203] width 69 height 16
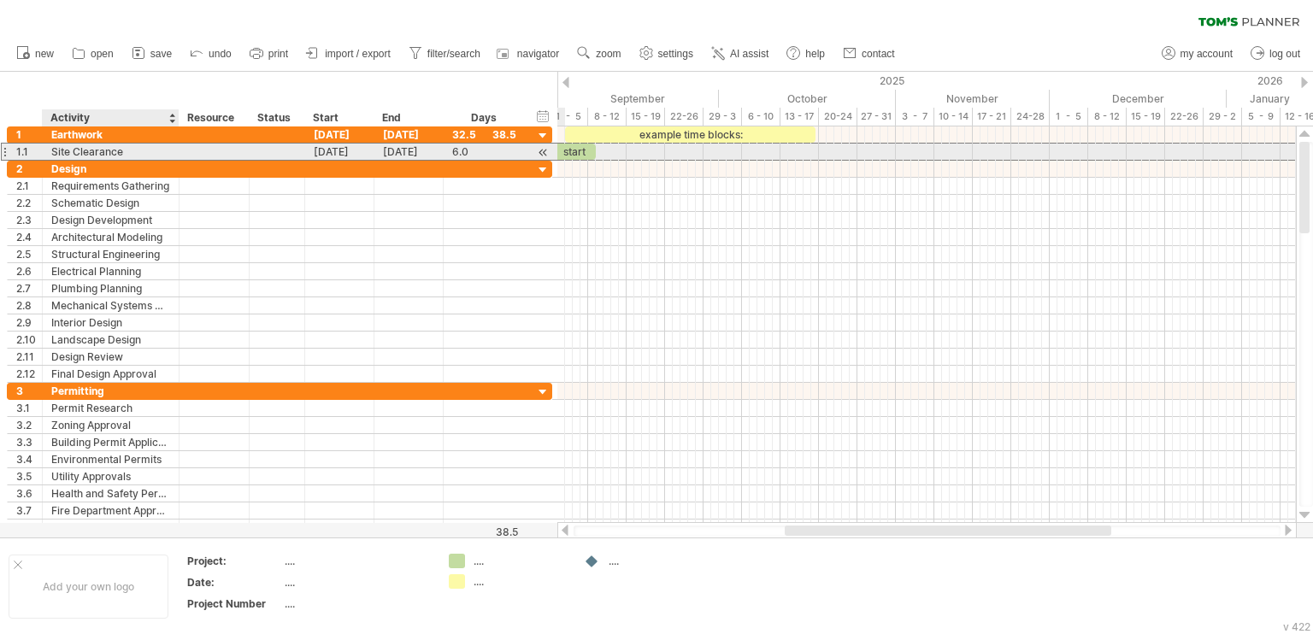
click at [169, 156] on div "Site Clearance" at bounding box center [110, 152] width 119 height 16
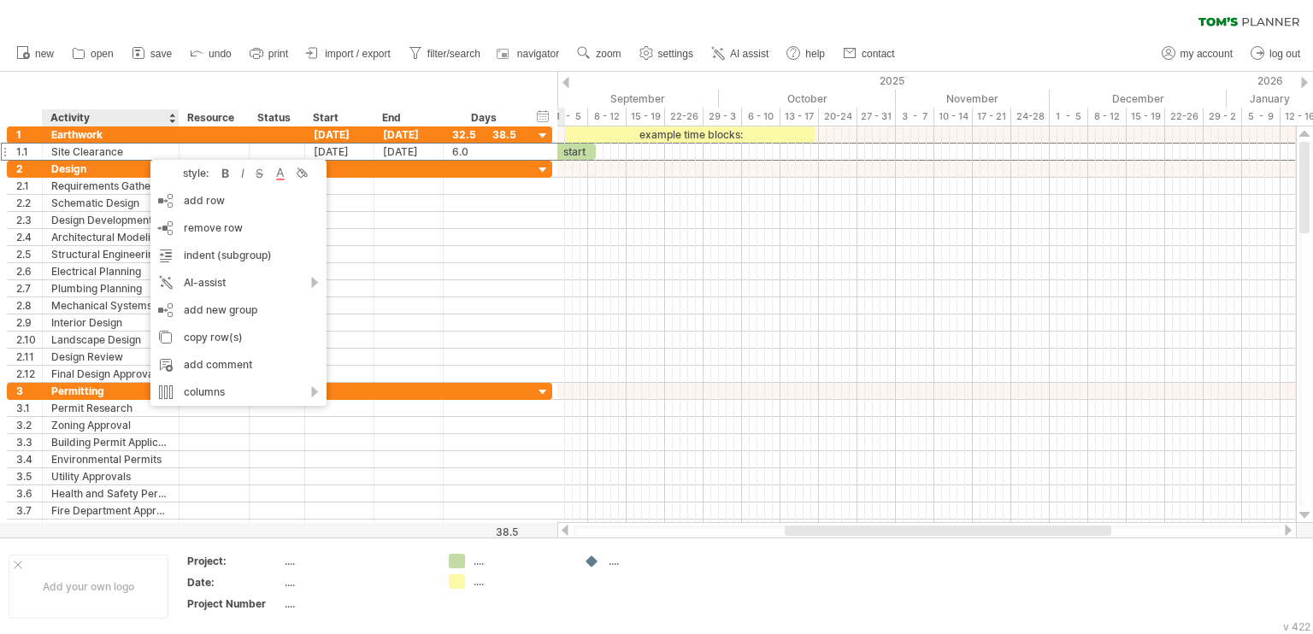
click at [473, 78] on div "hide start/end/duration show start/end/duration ******** Activity ******** Reso…" at bounding box center [279, 99] width 558 height 55
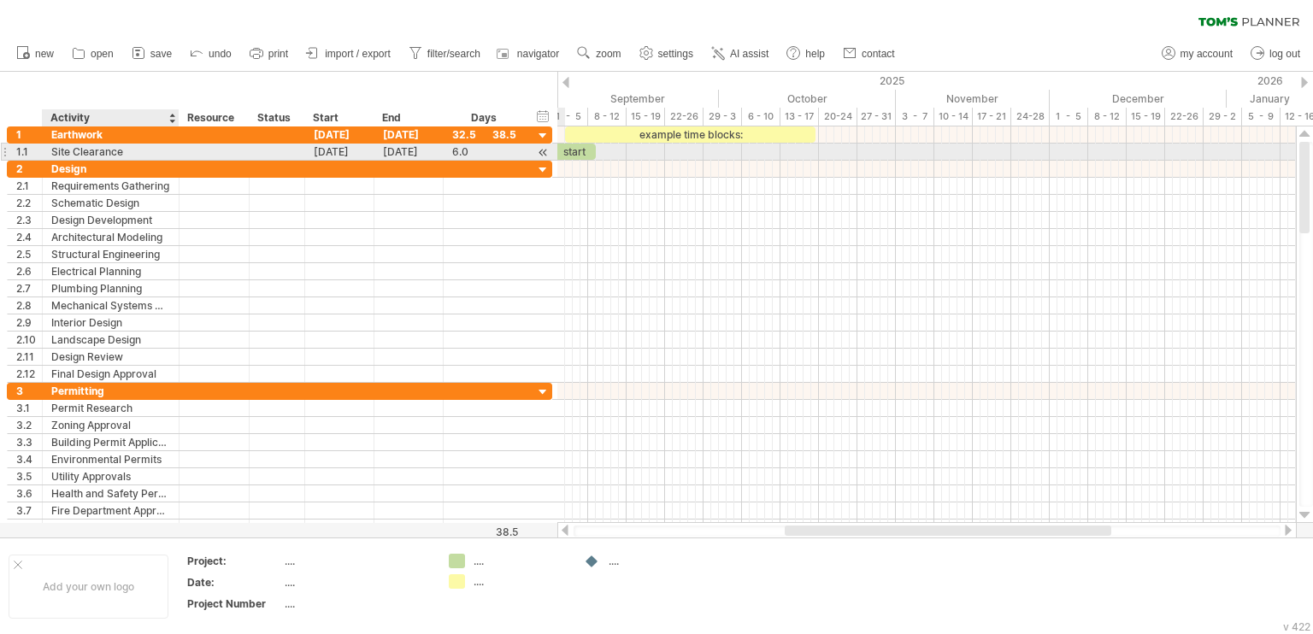
click at [140, 154] on div "Site Clearance" at bounding box center [110, 152] width 119 height 16
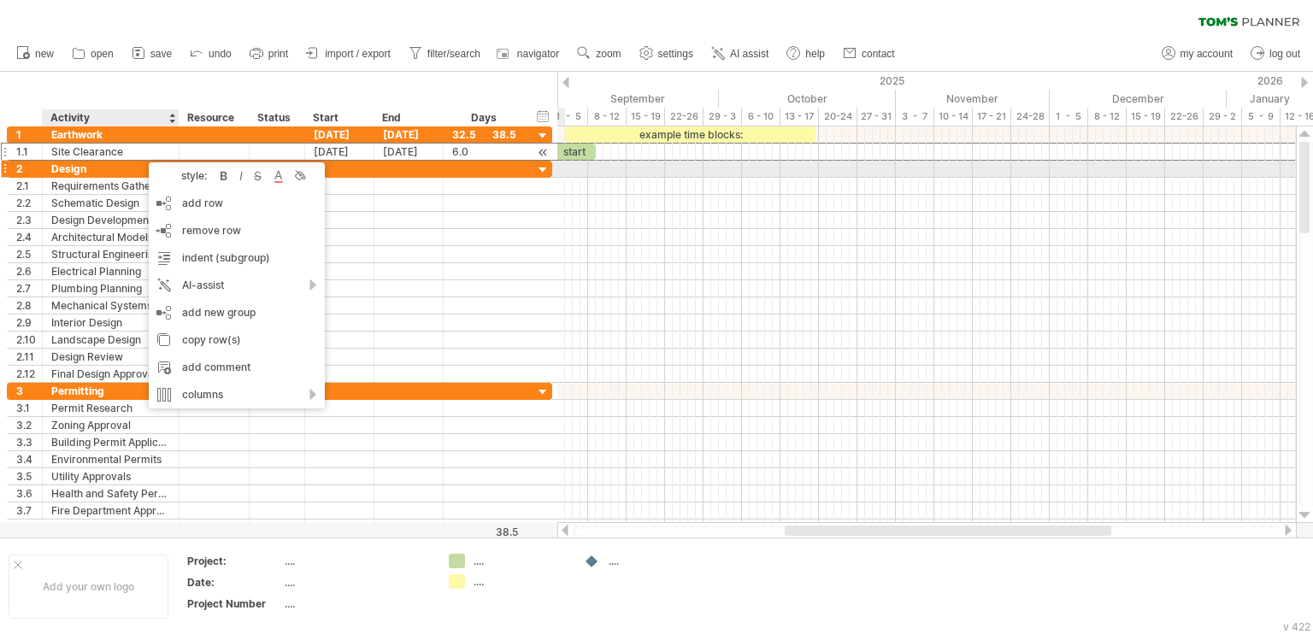
click at [123, 151] on div "Site Clearance" at bounding box center [110, 152] width 119 height 16
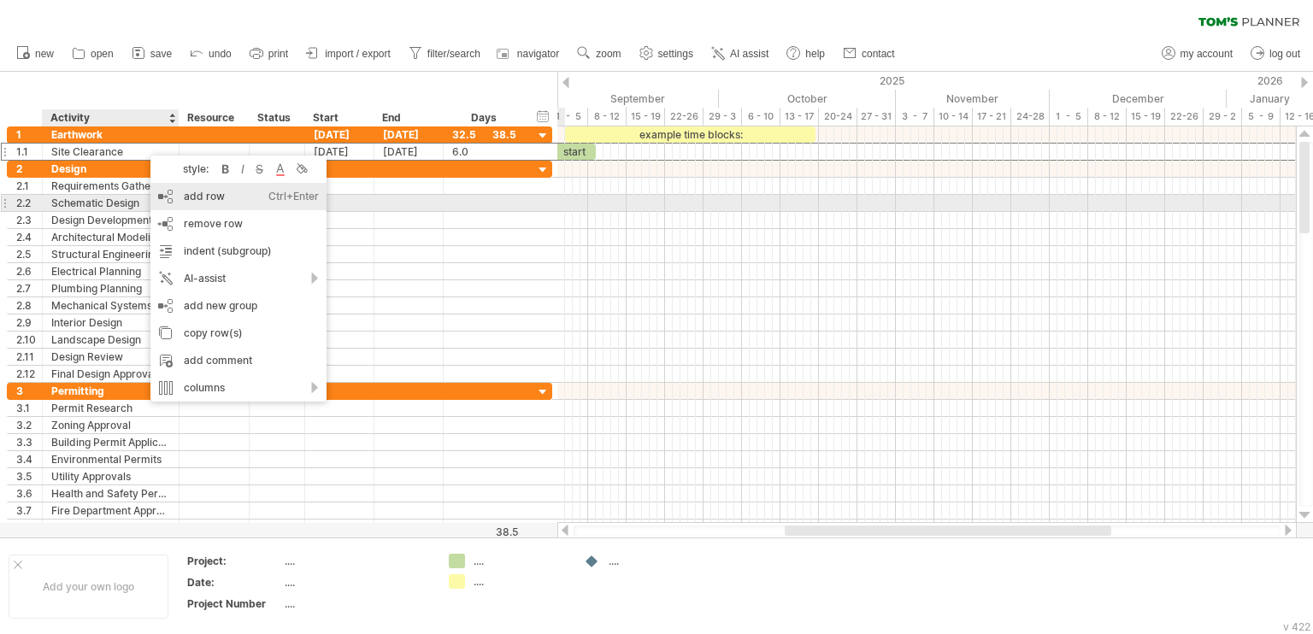
click at [223, 201] on div "add row Ctrl+Enter Cmd+Enter" at bounding box center [238, 196] width 176 height 27
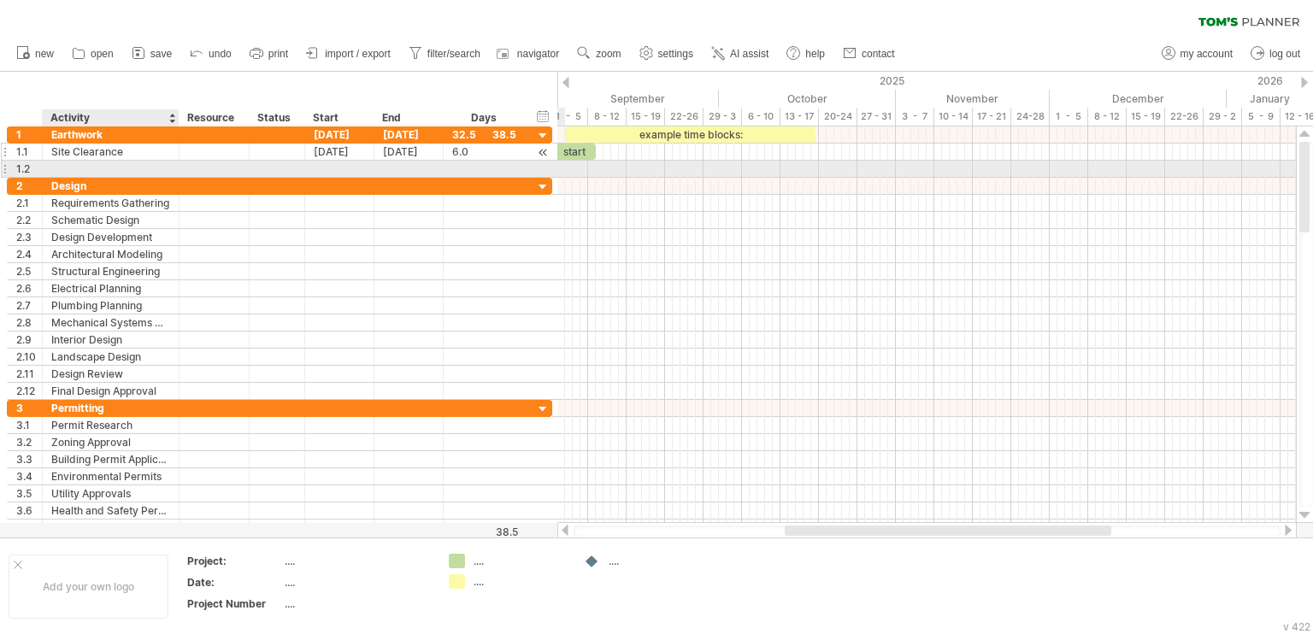
click at [132, 153] on div "Site Clearance" at bounding box center [110, 152] width 119 height 16
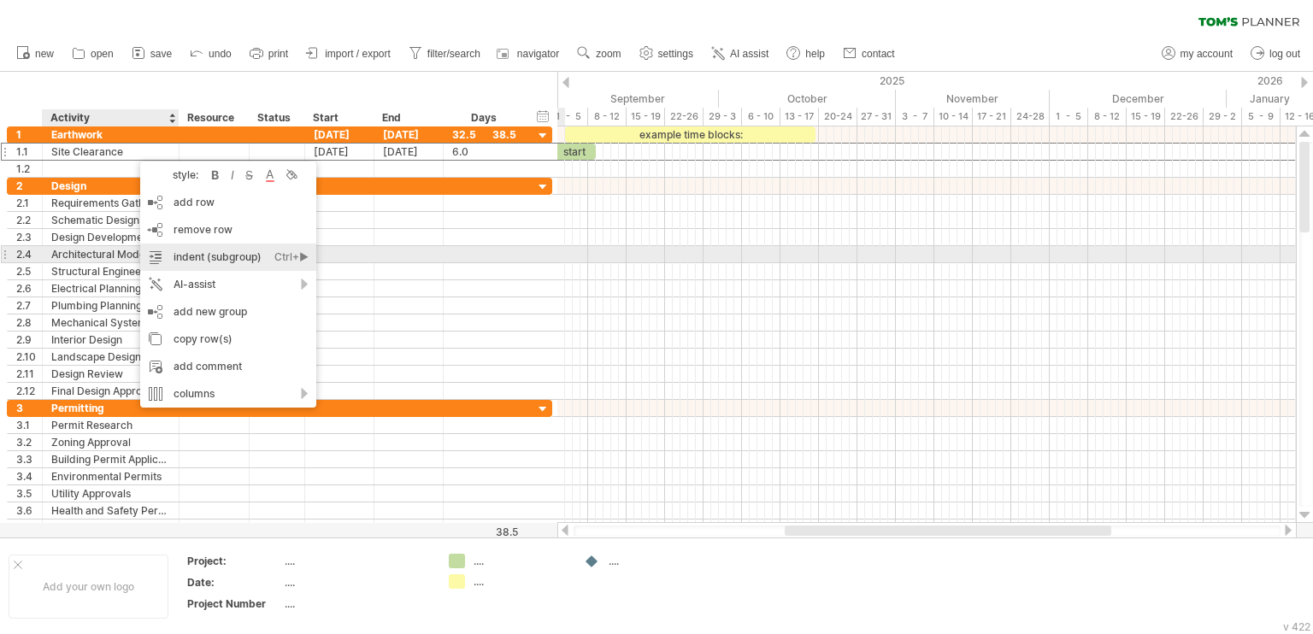
click at [216, 259] on div "indent (subgroup) Ctrl+► Cmd+►" at bounding box center [228, 257] width 176 height 27
